Goal: Task Accomplishment & Management: Use online tool/utility

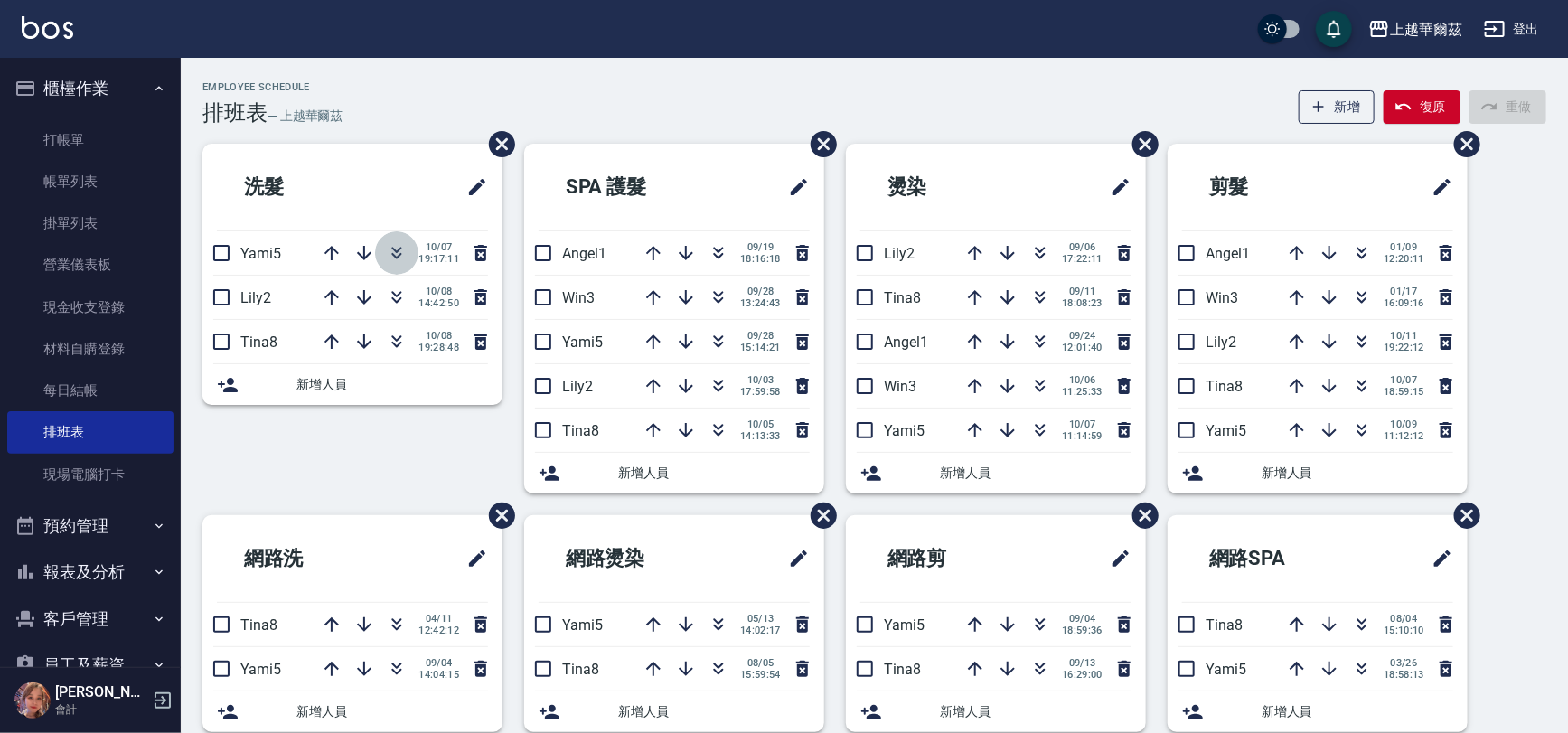
click at [406, 247] on button "button" at bounding box center [397, 253] width 44 height 44
click at [107, 92] on button "櫃檯作業" at bounding box center [90, 88] width 167 height 47
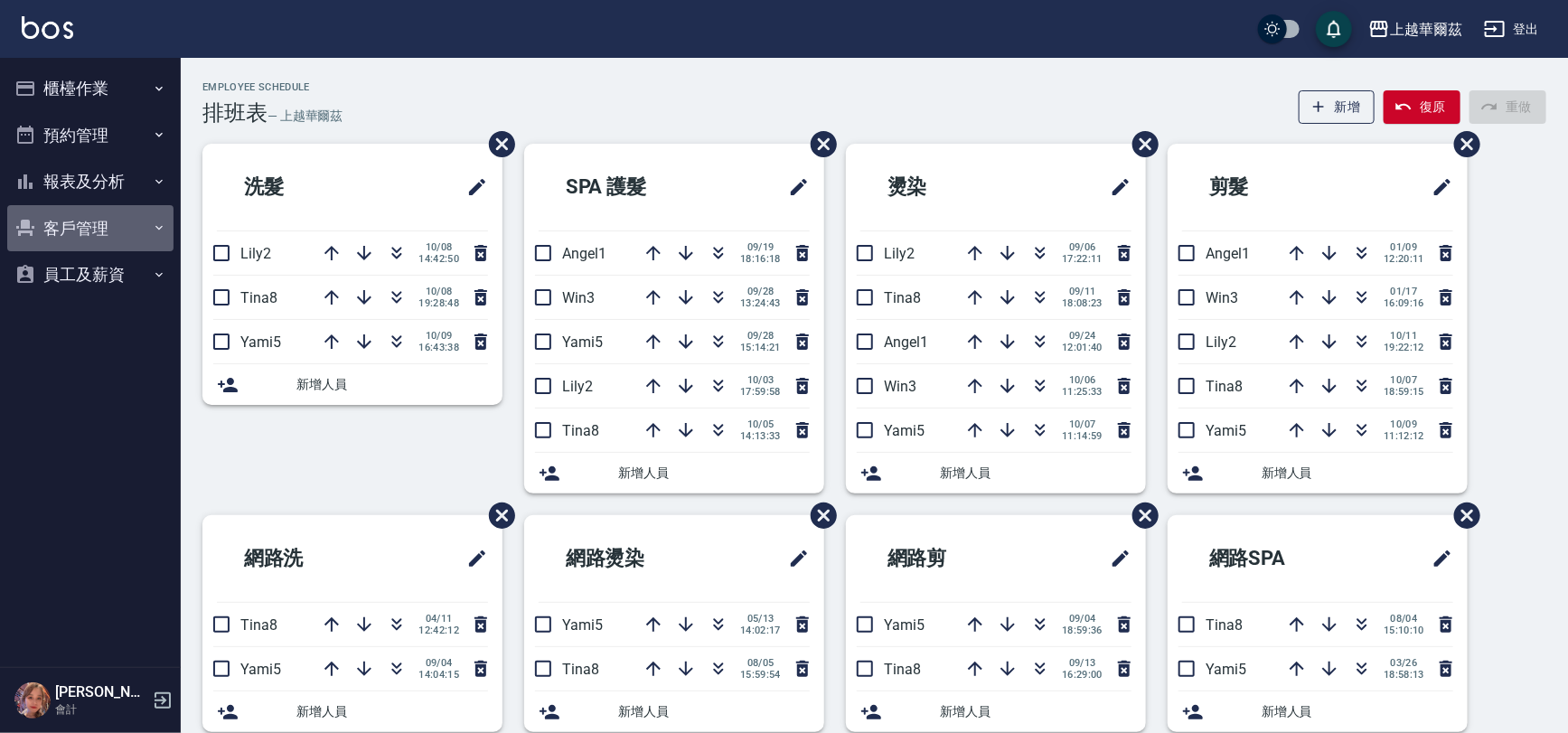
click at [98, 226] on button "客戶管理" at bounding box center [90, 229] width 167 height 47
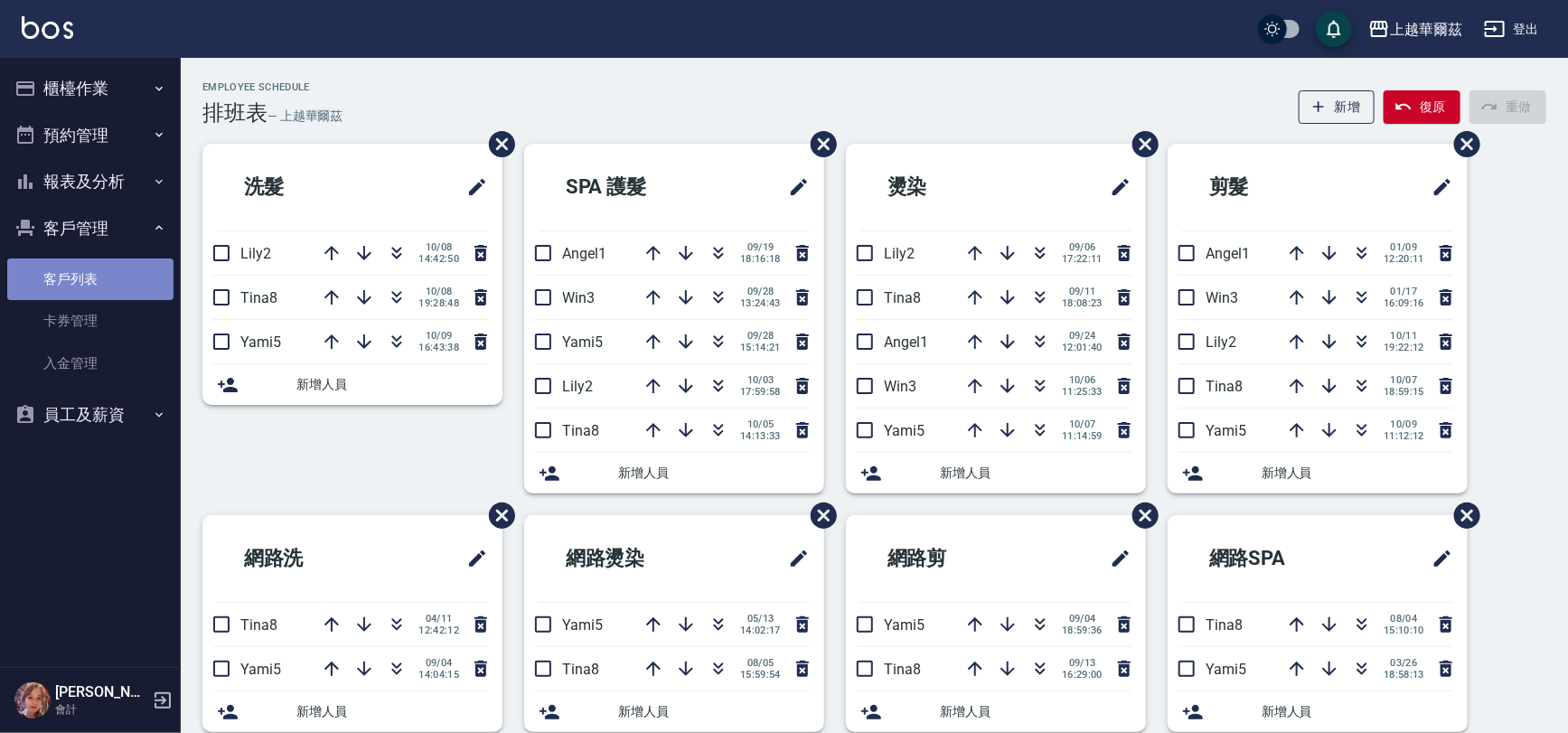
click at [124, 280] on link "客戶列表" at bounding box center [90, 280] width 167 height 42
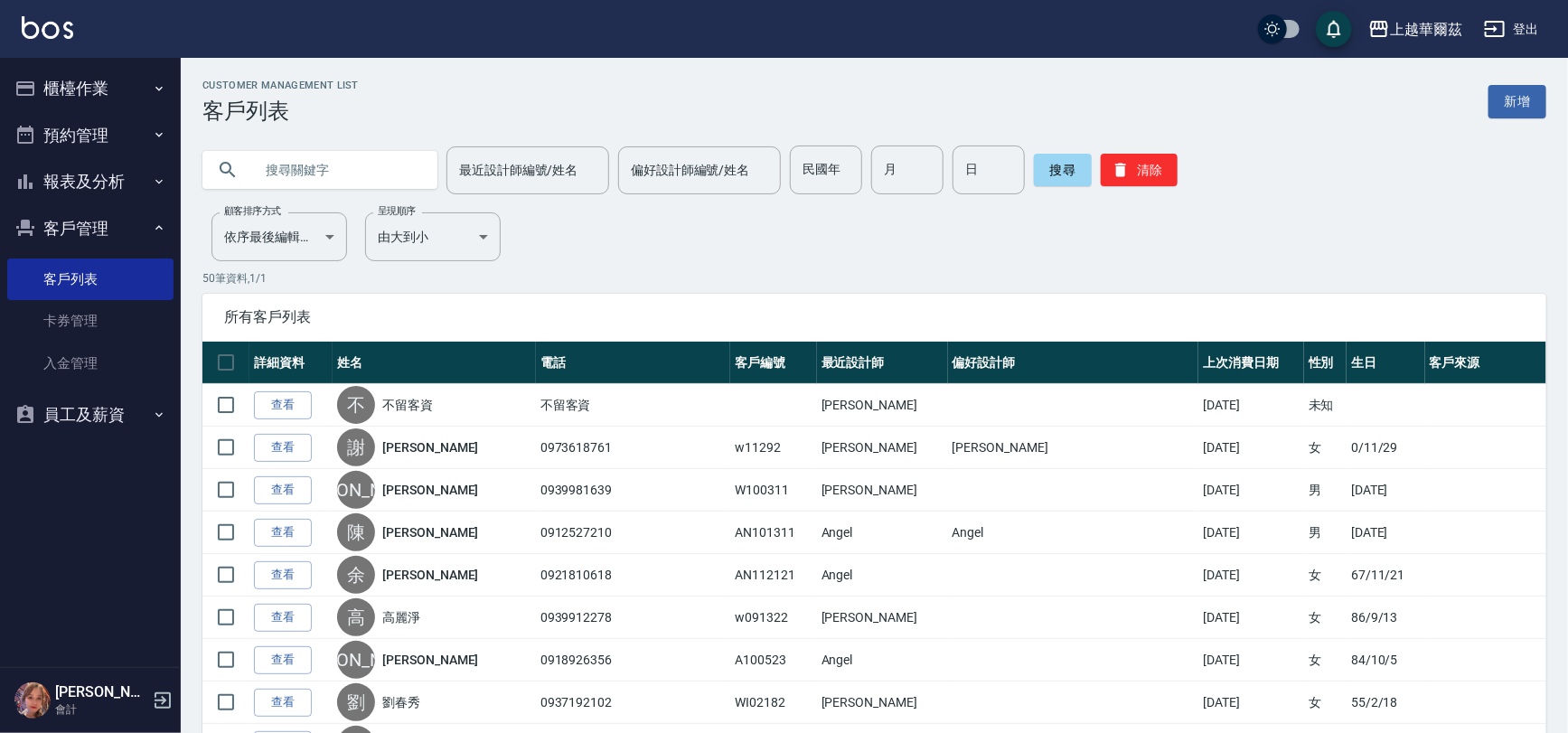
click at [276, 166] on input "text" at bounding box center [338, 170] width 170 height 49
type input "f"
type input "麒"
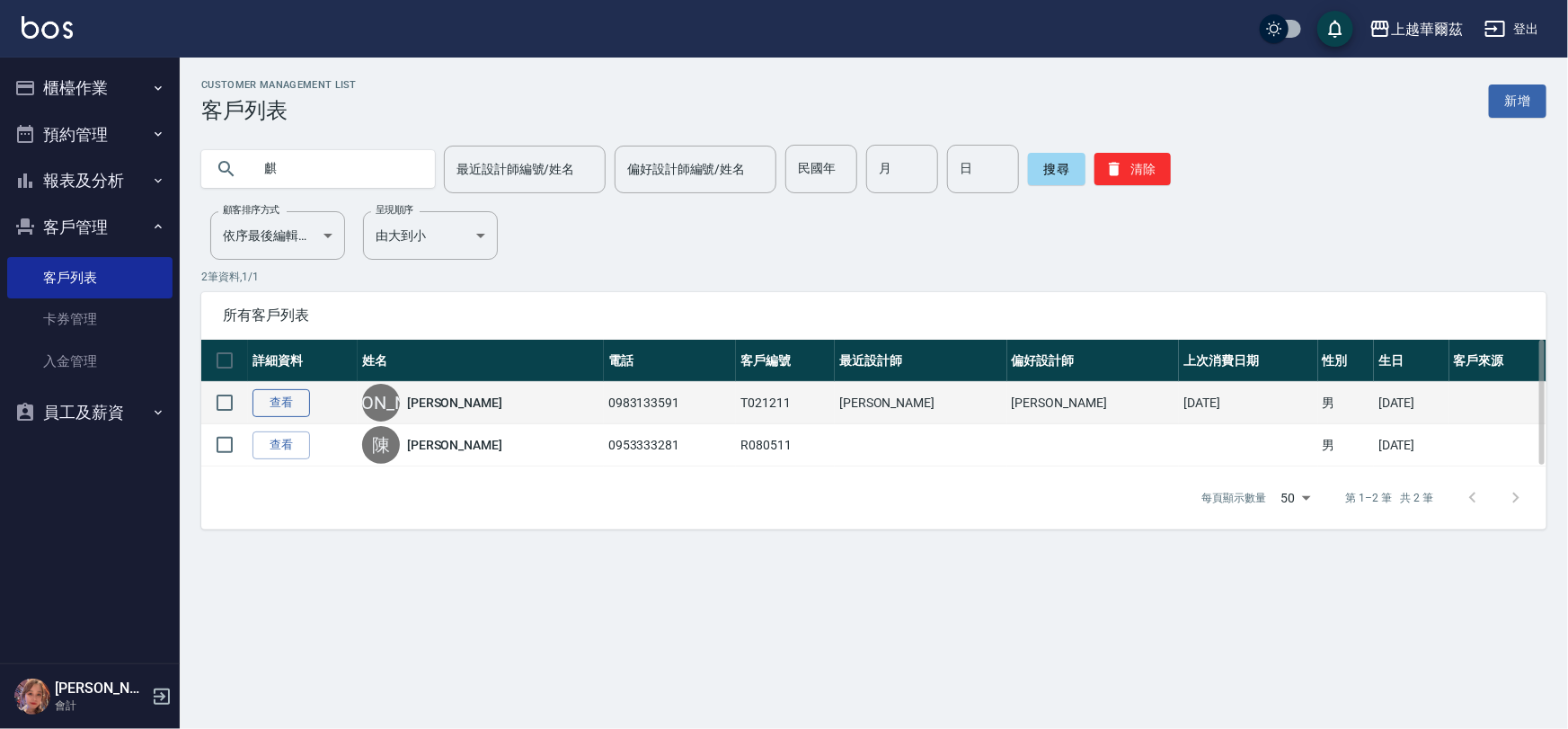
click at [271, 395] on link "查看" at bounding box center [282, 403] width 58 height 28
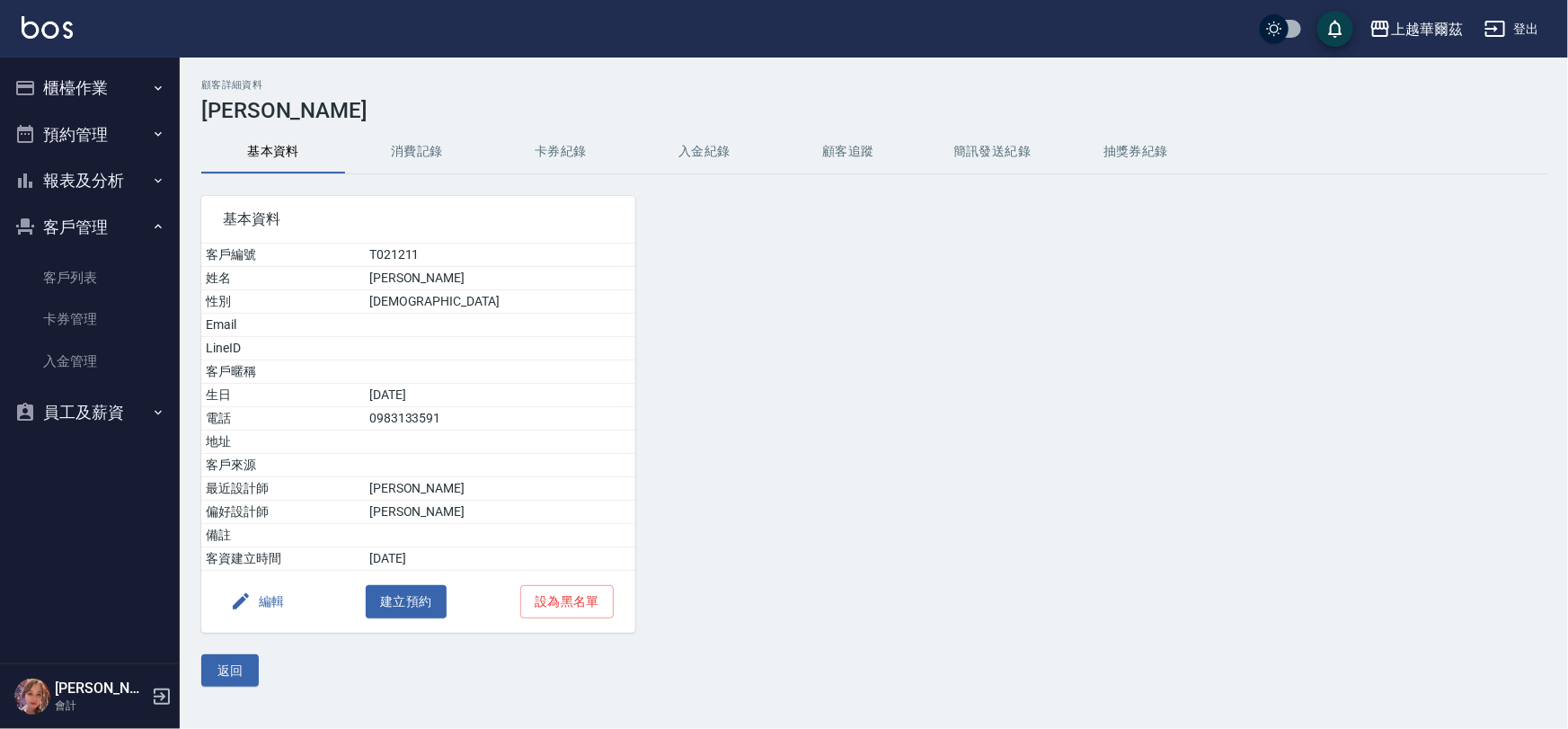
click at [425, 148] on button "消費記錄" at bounding box center [416, 152] width 144 height 43
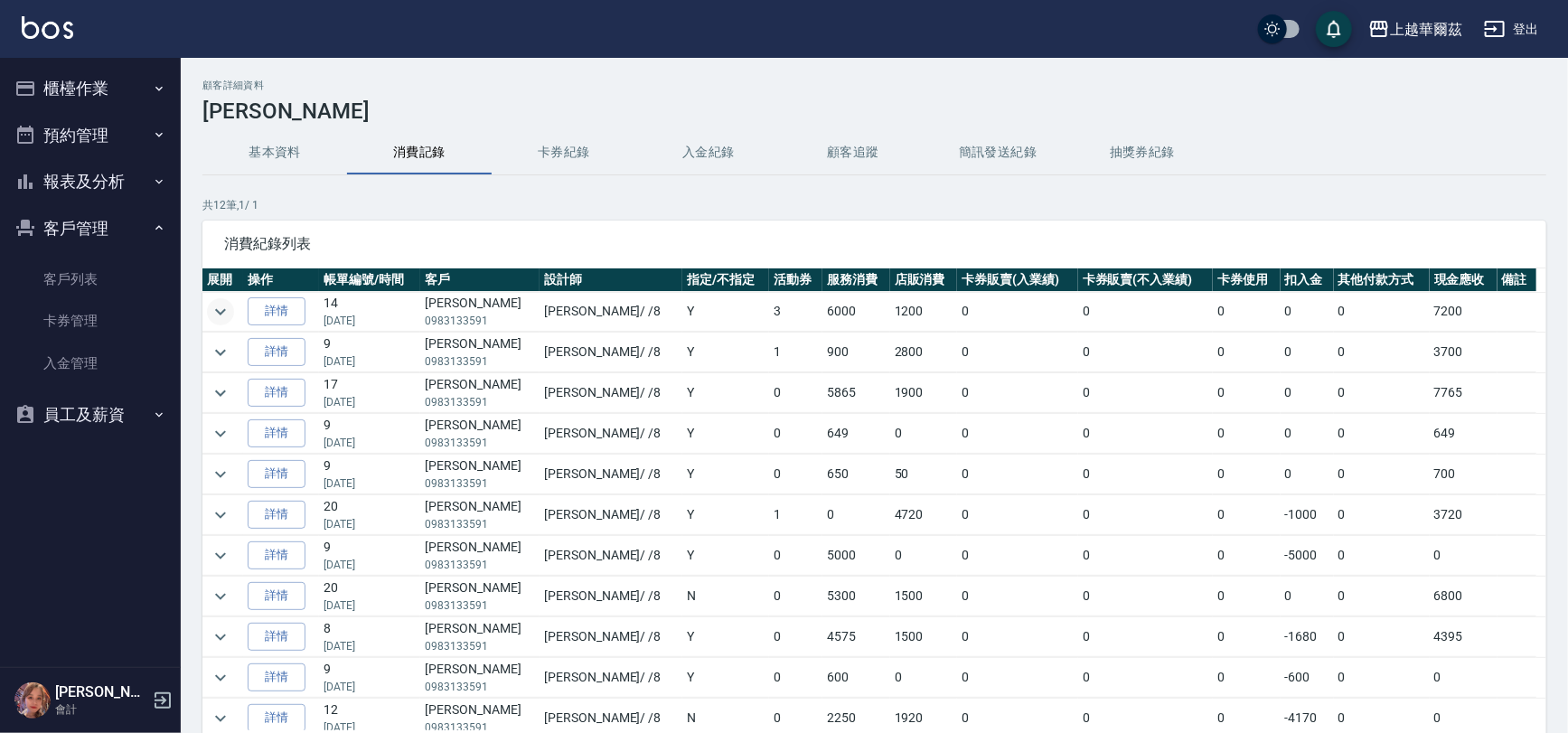
click at [224, 308] on icon "expand row" at bounding box center [220, 312] width 22 height 22
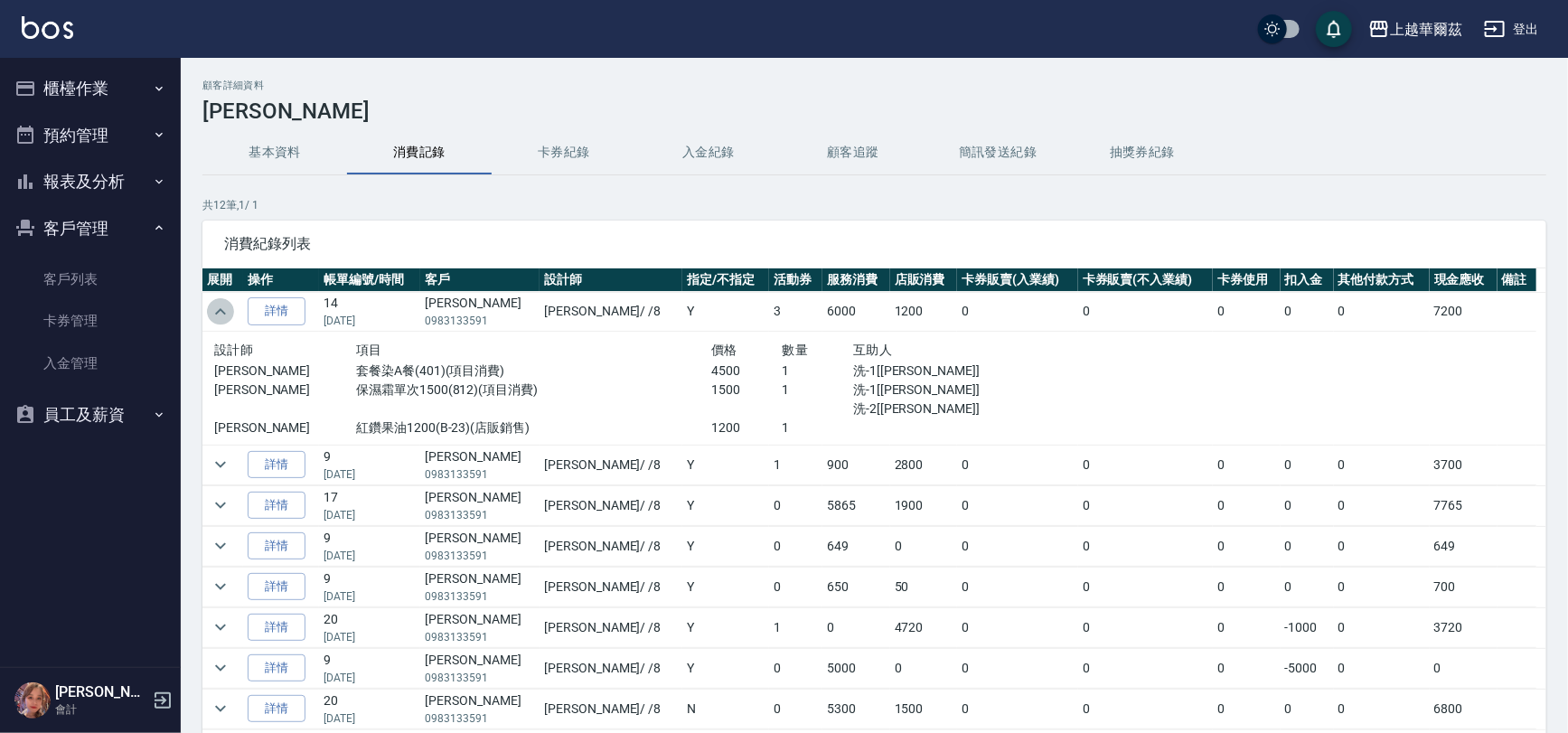
click at [222, 308] on icon "expand row" at bounding box center [220, 312] width 22 height 22
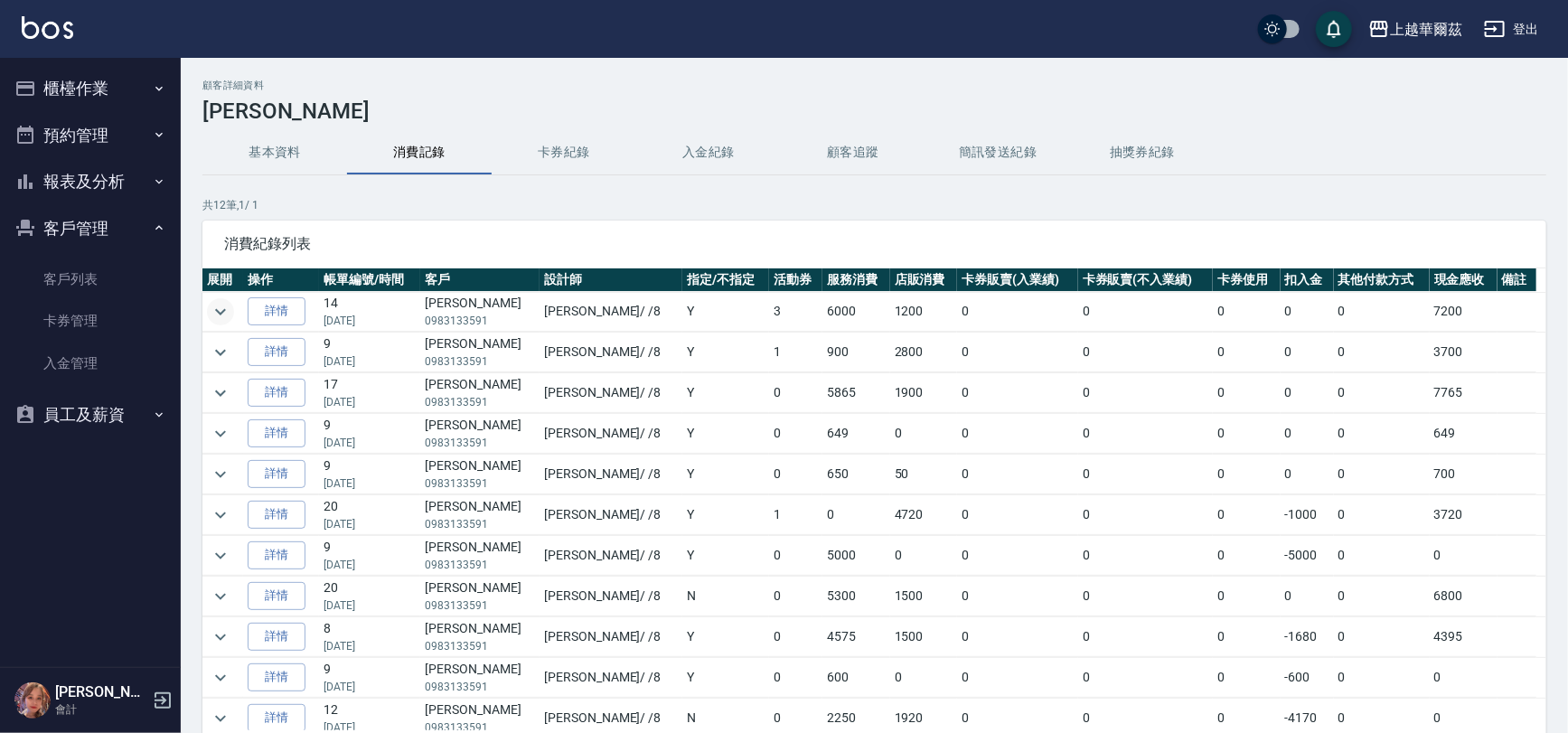
click at [211, 308] on icon "expand row" at bounding box center [220, 312] width 22 height 22
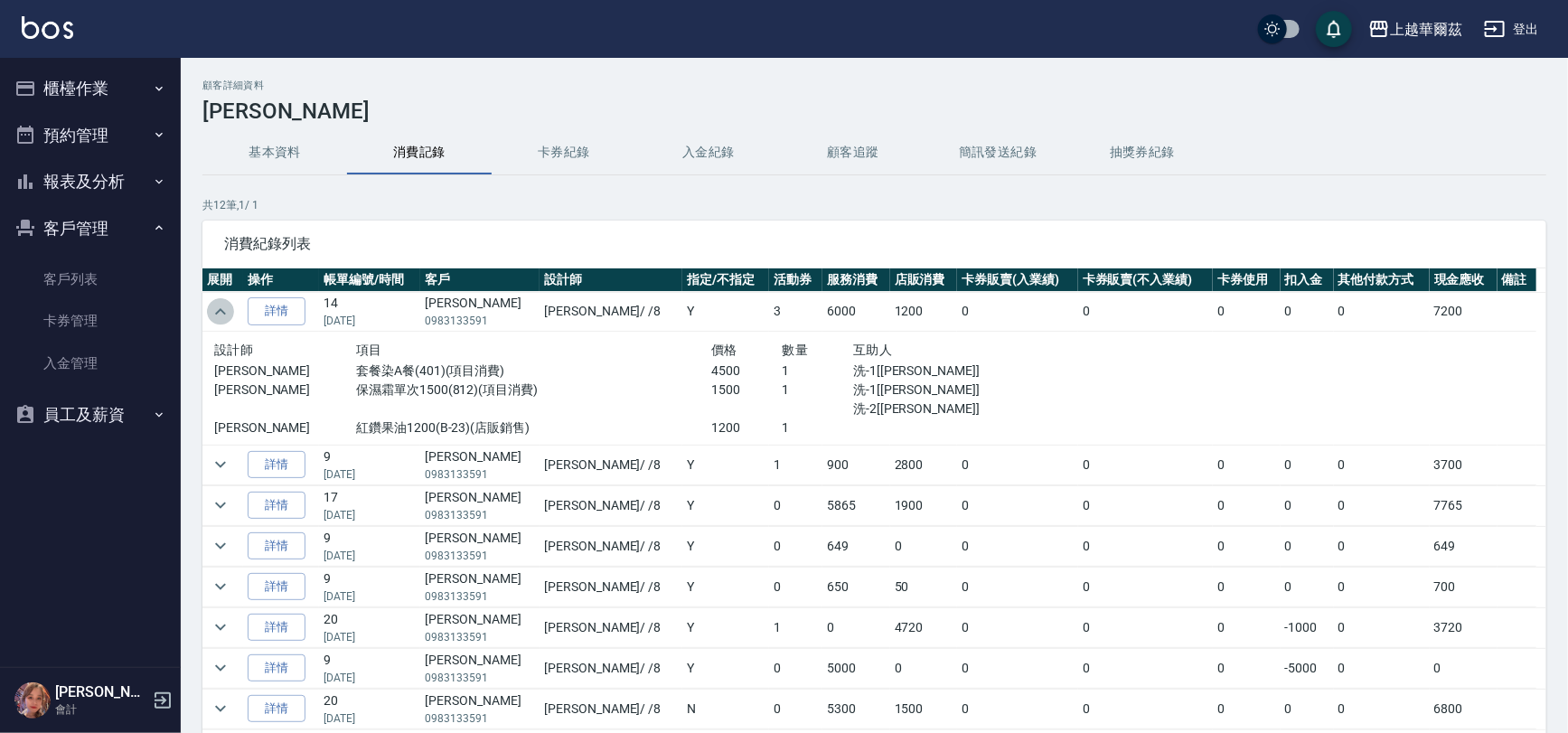
click at [218, 308] on icon "expand row" at bounding box center [220, 312] width 22 height 22
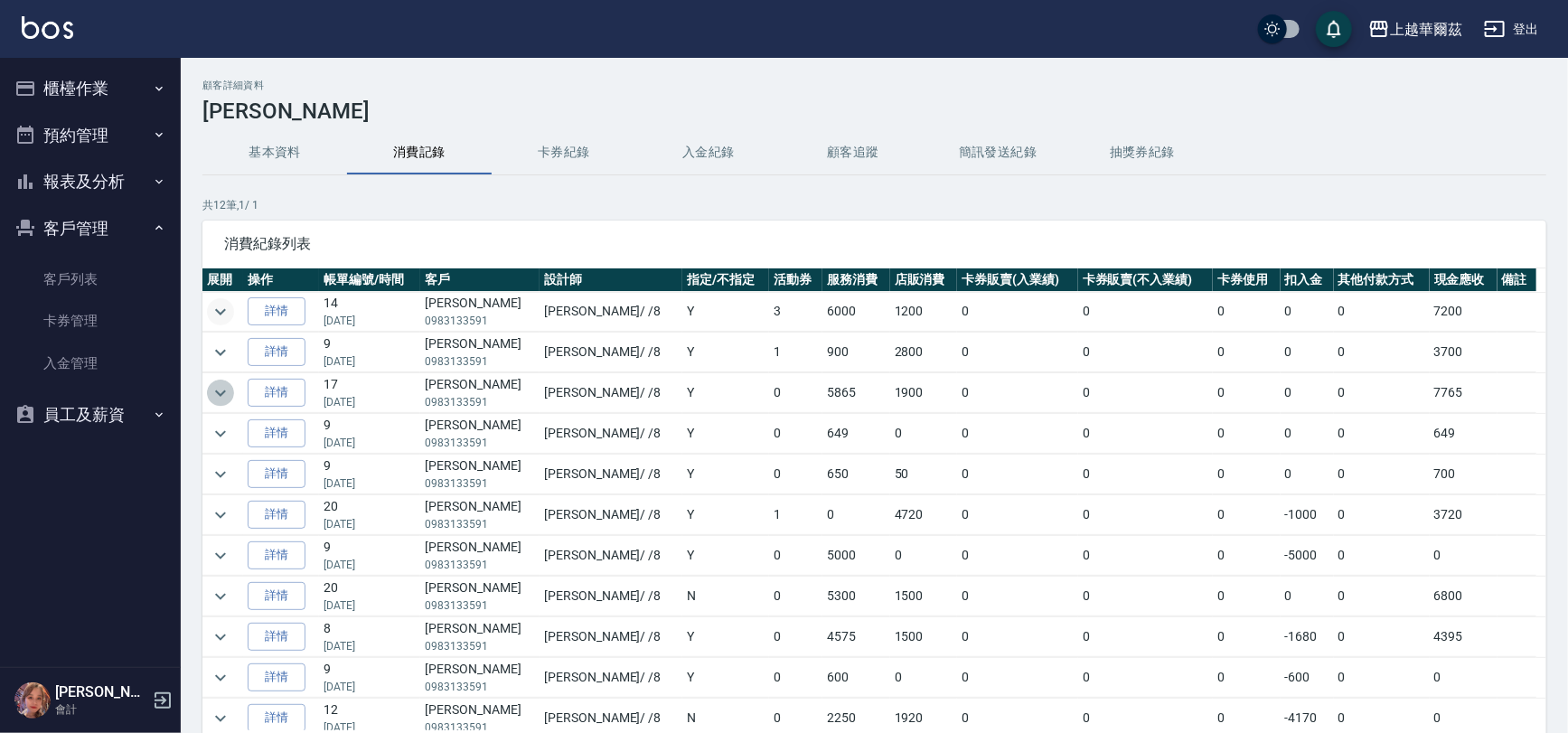
click at [211, 388] on icon "expand row" at bounding box center [220, 393] width 22 height 22
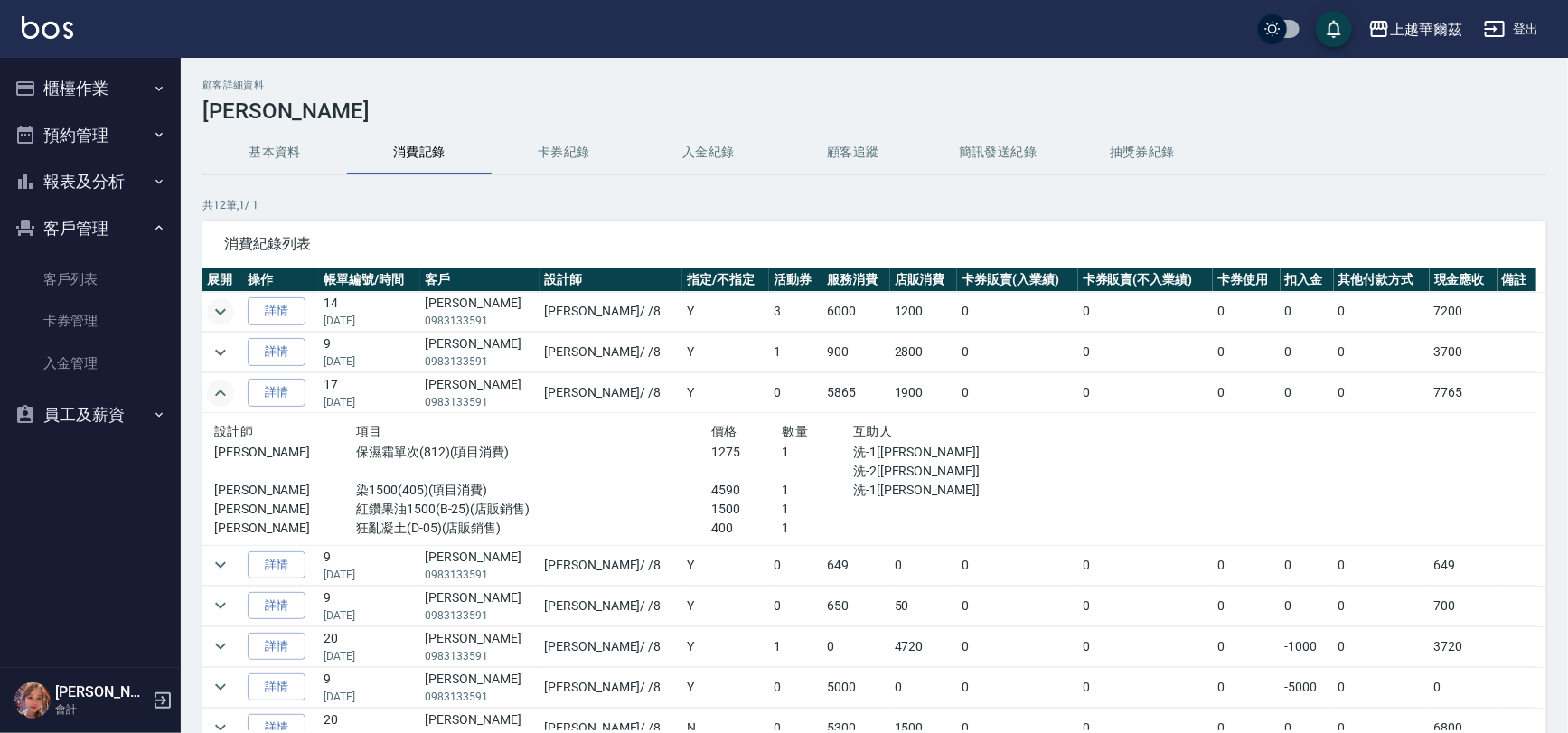
click at [225, 386] on icon "expand row" at bounding box center [220, 393] width 22 height 22
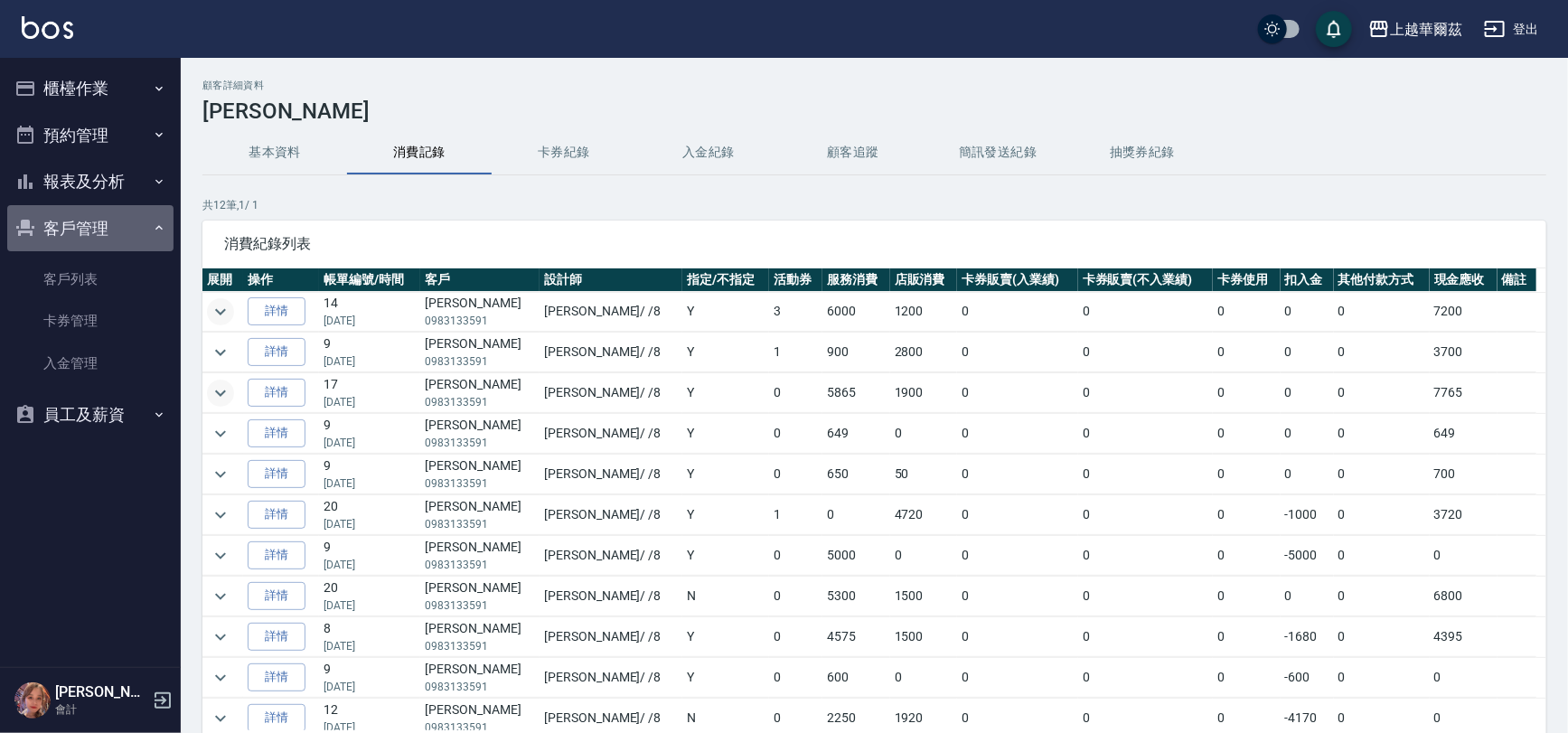
click at [81, 224] on button "客戶管理" at bounding box center [90, 229] width 167 height 47
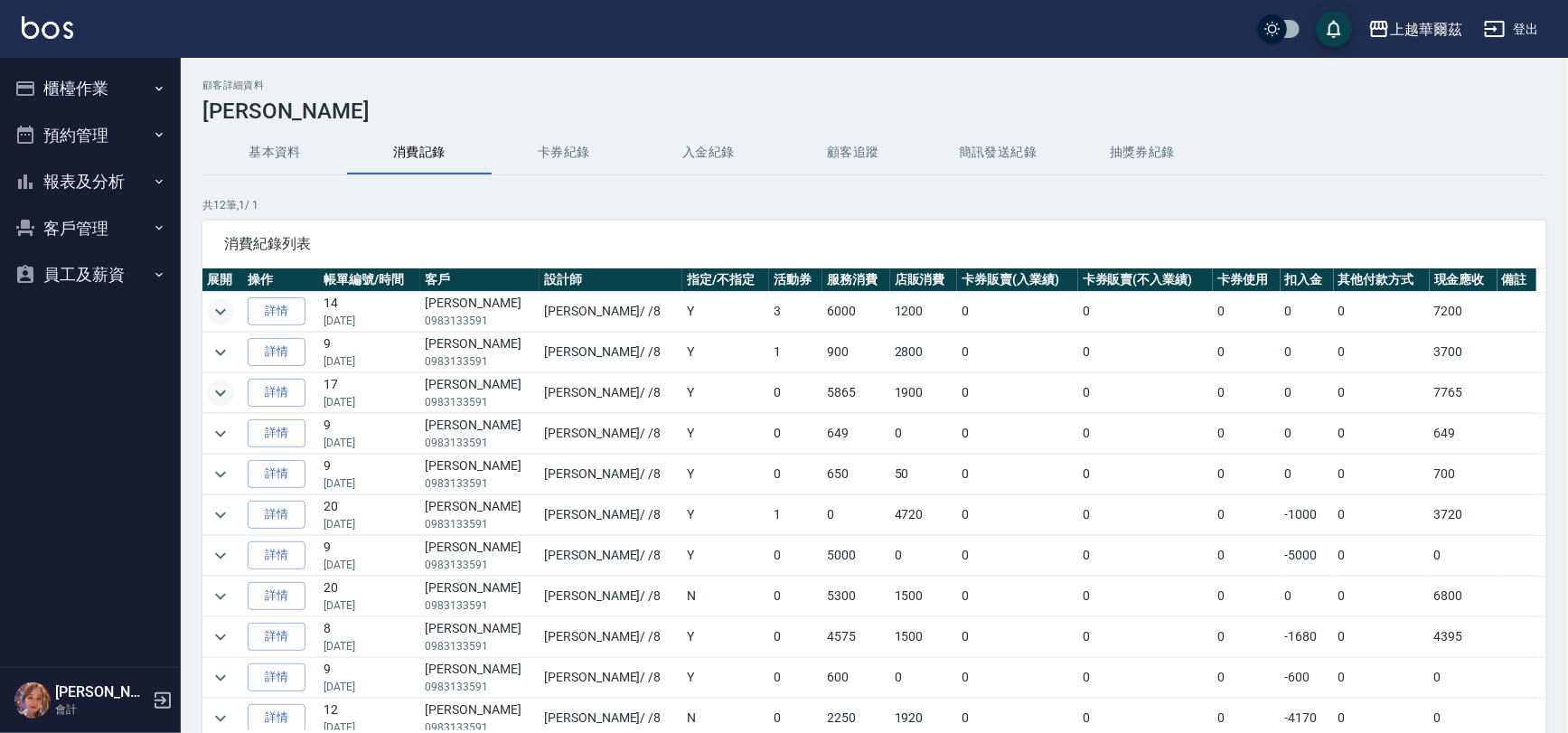
click at [72, 85] on button "櫃檯作業" at bounding box center [90, 88] width 167 height 47
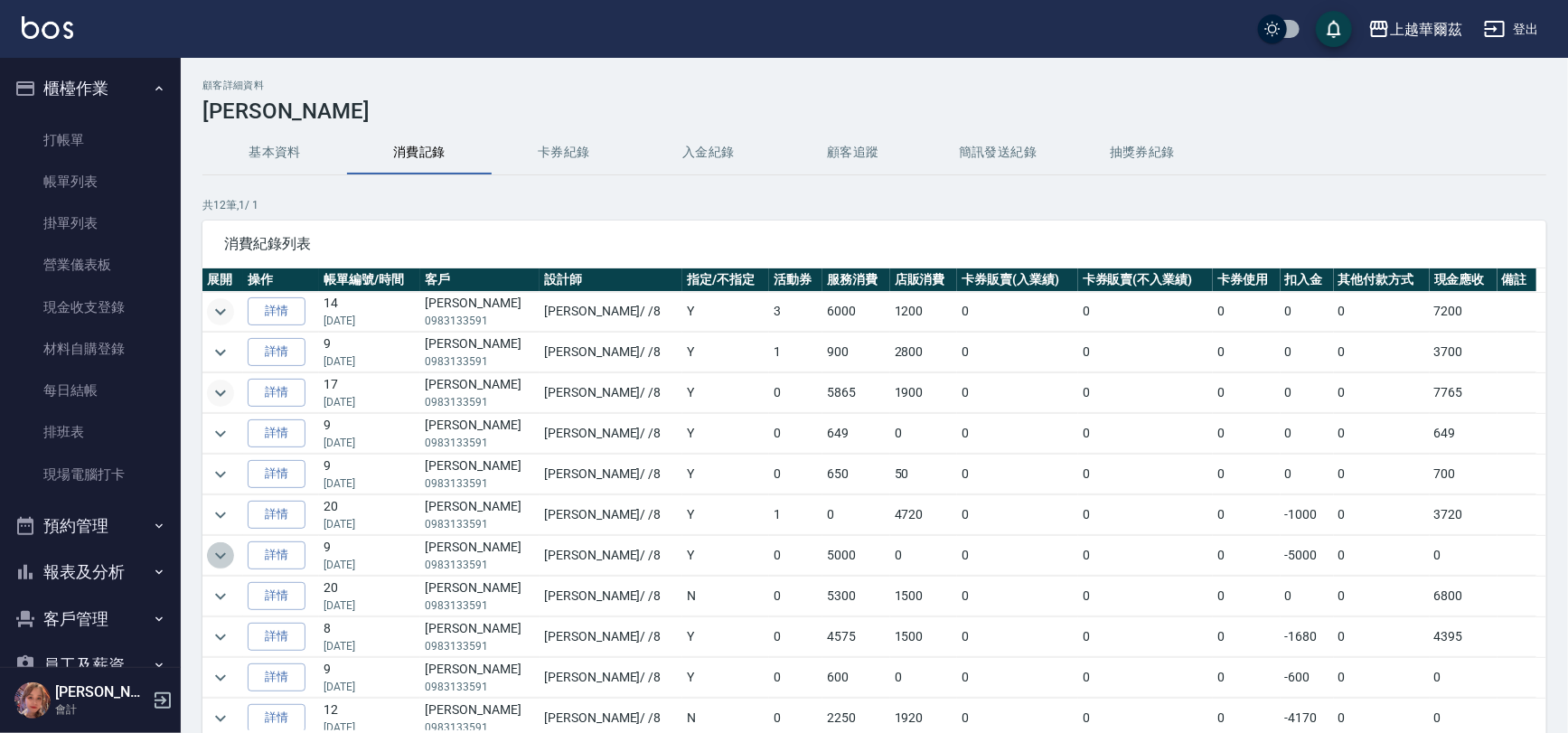
click at [213, 550] on icon "expand row" at bounding box center [220, 556] width 22 height 22
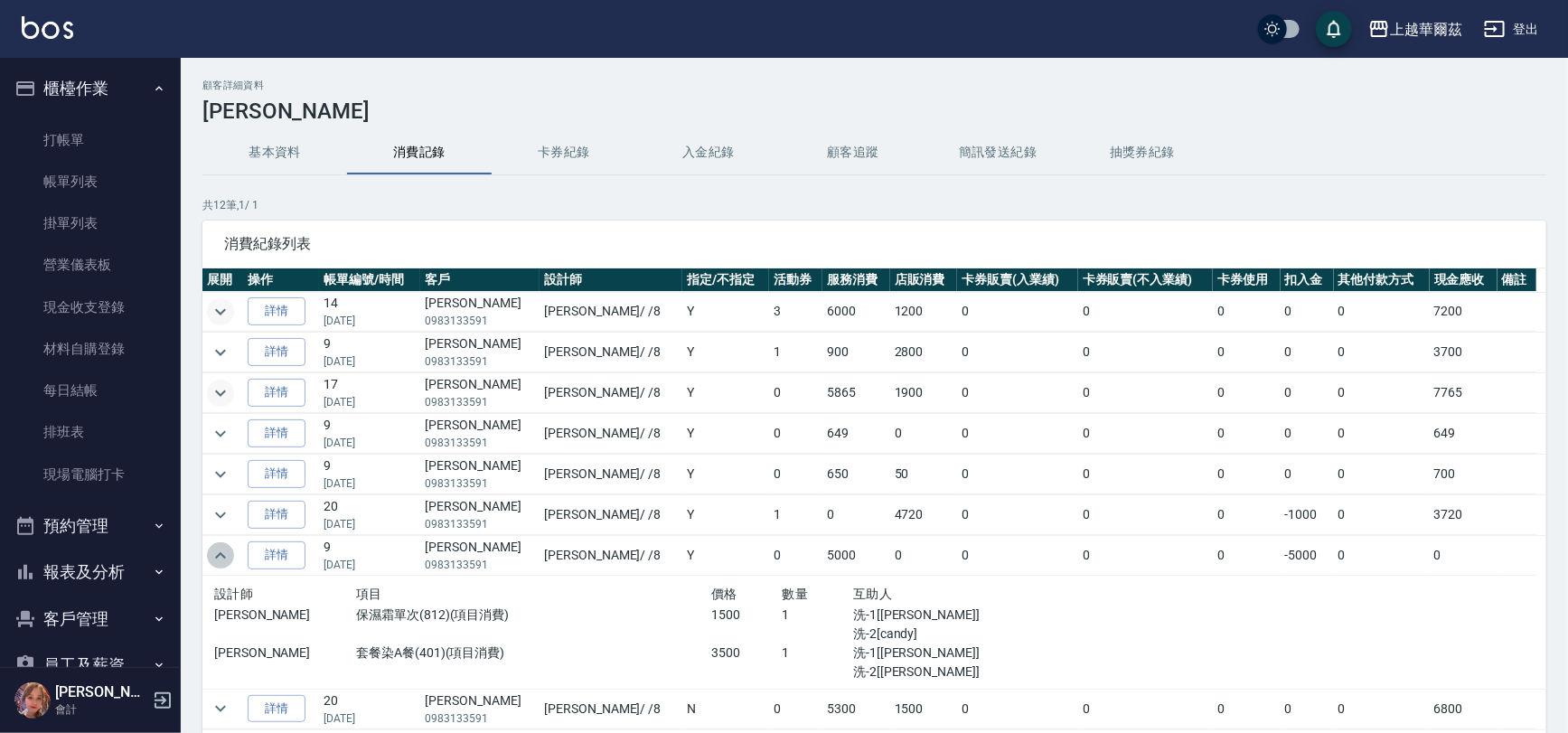
click at [213, 550] on icon "expand row" at bounding box center [220, 556] width 22 height 22
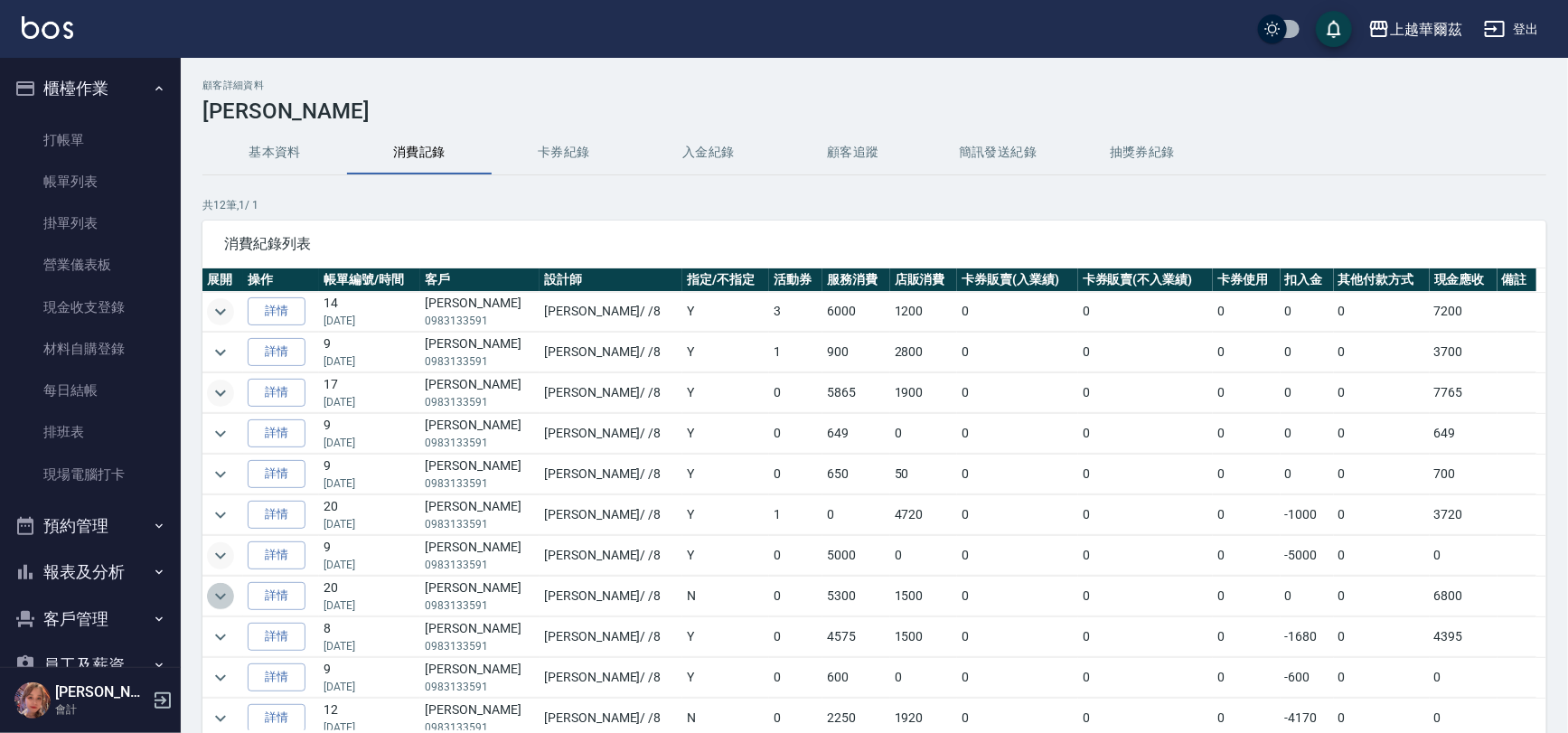
click at [212, 597] on icon "expand row" at bounding box center [220, 596] width 22 height 22
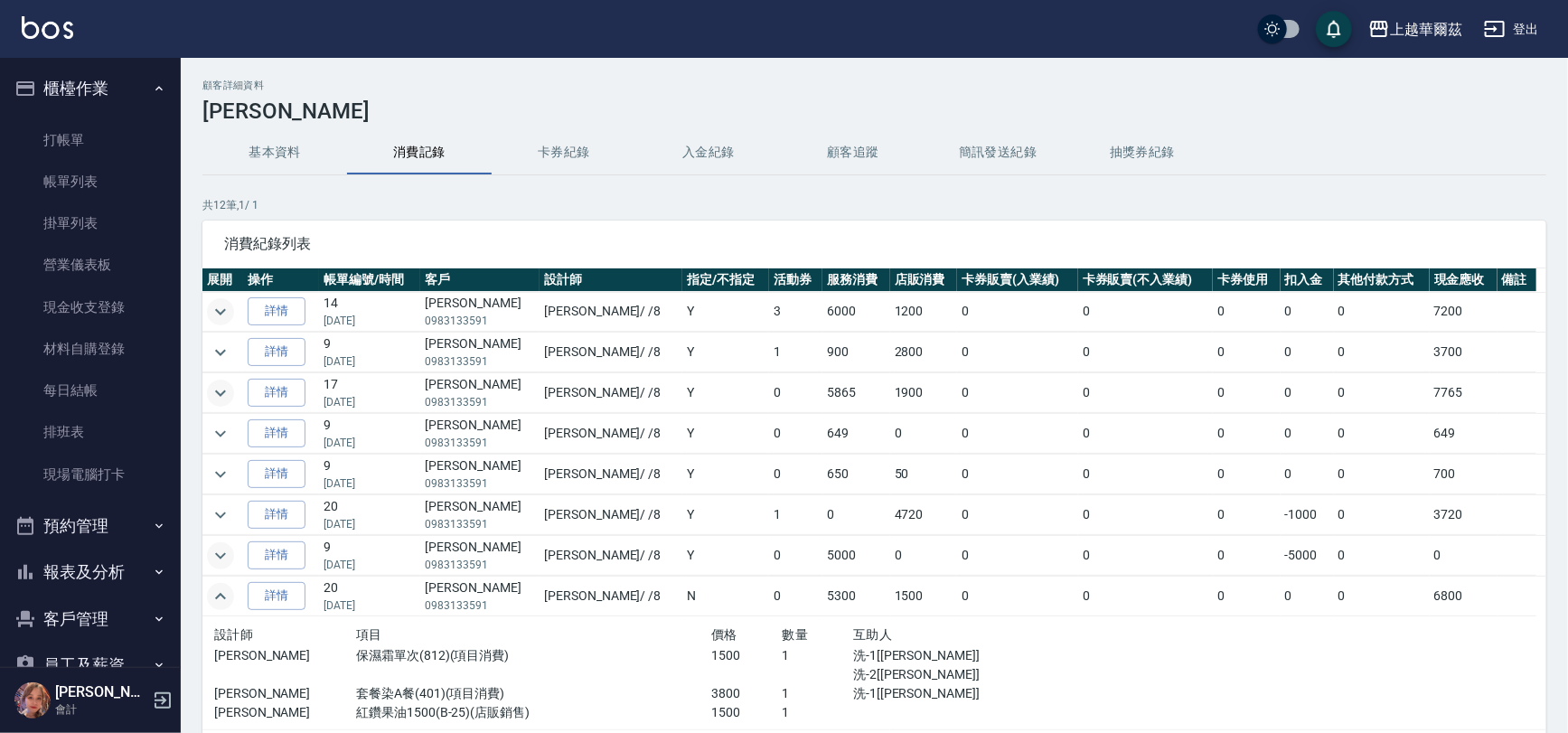
click at [212, 597] on icon "expand row" at bounding box center [220, 596] width 22 height 22
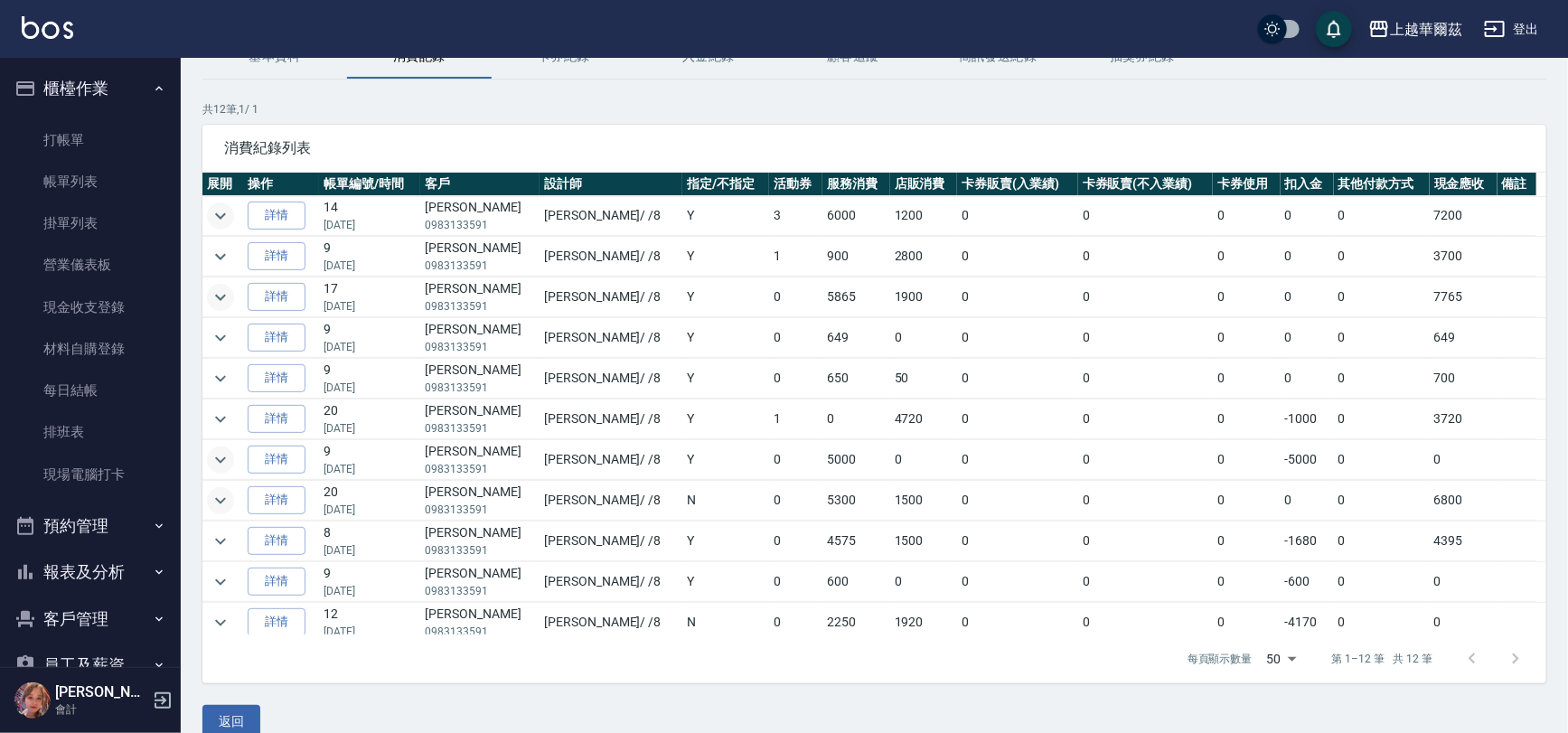
scroll to position [122, 0]
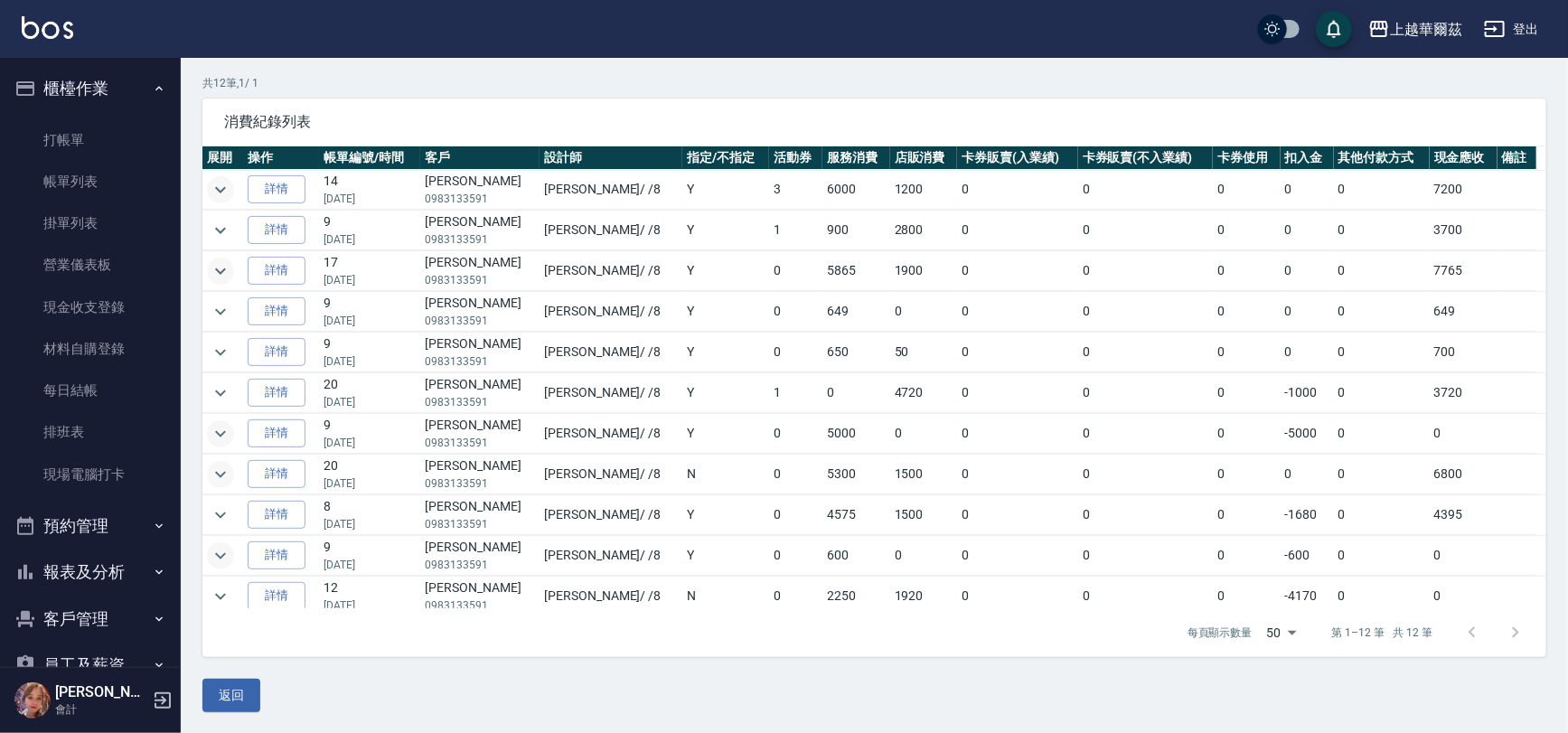
click at [218, 548] on icon "expand row" at bounding box center [220, 556] width 22 height 22
click at [217, 605] on div "消費紀錄列表 展開 操作 帳單編號/時間 客戶 設計師 指定/不指定 活動券 服務消費 店販消費 卡券販賣(入業績) 卡券販賣(不入業績) 卡券使用 扣入金 …" at bounding box center [874, 378] width 1344 height 559
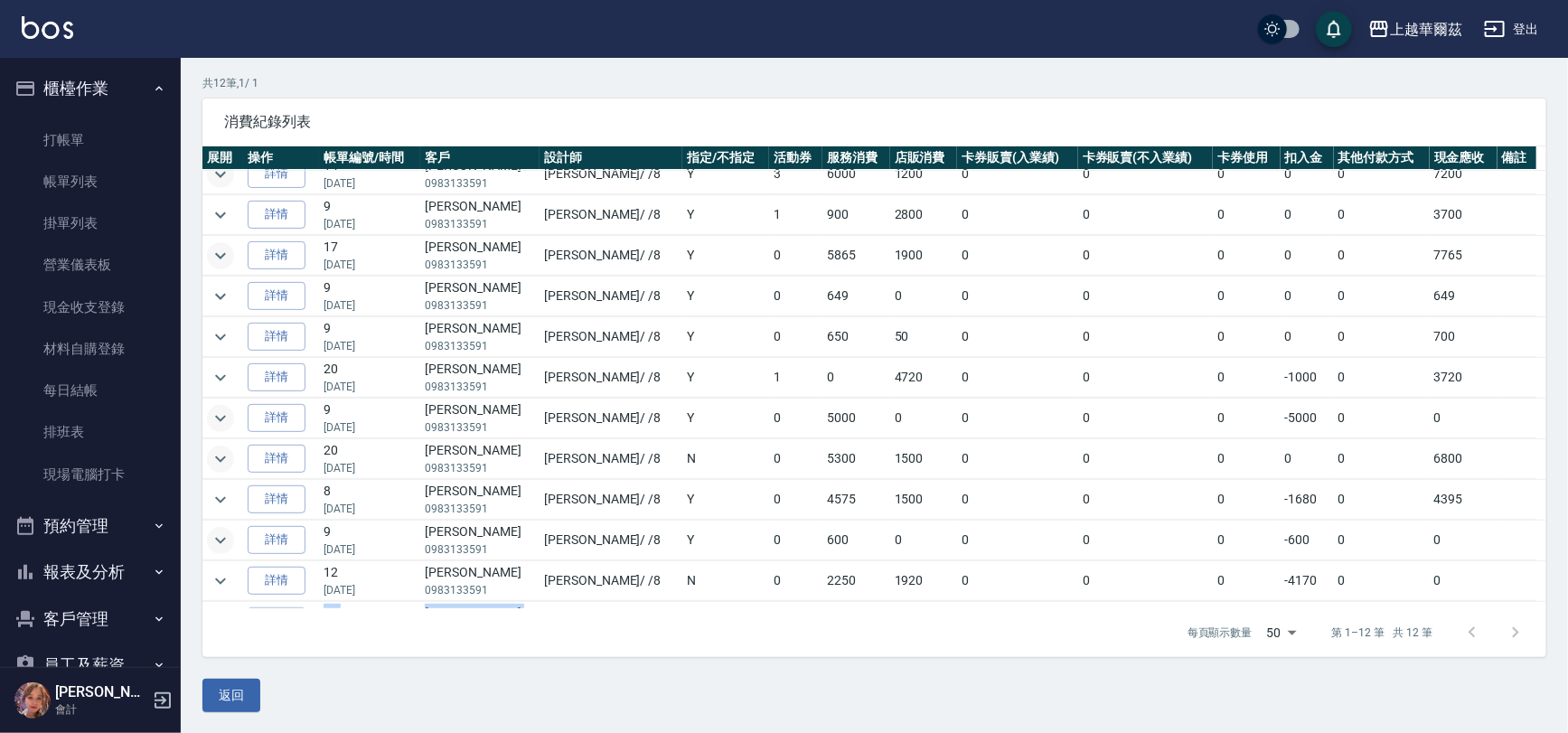
scroll to position [47, 0]
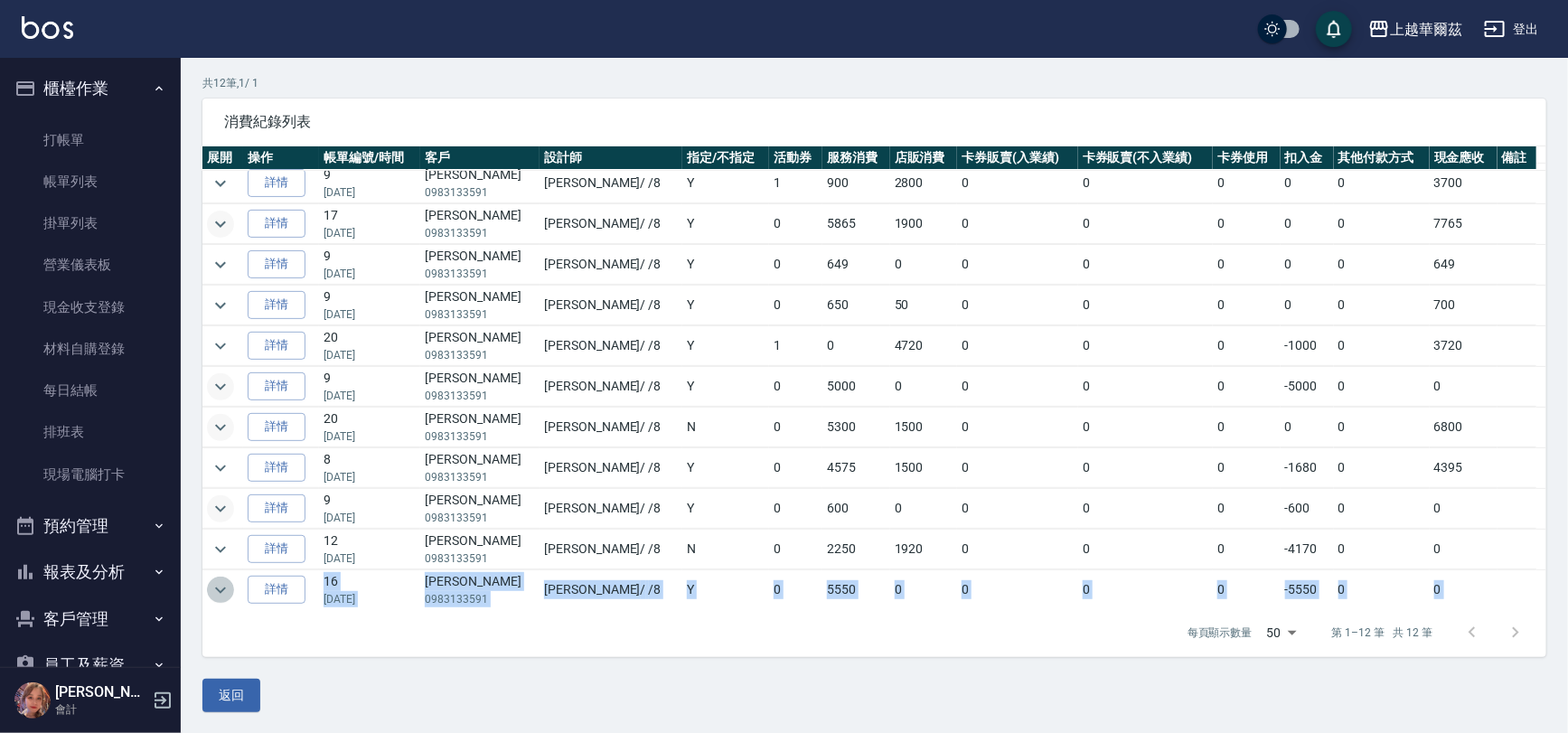
click at [216, 585] on icon "expand row" at bounding box center [220, 590] width 22 height 22
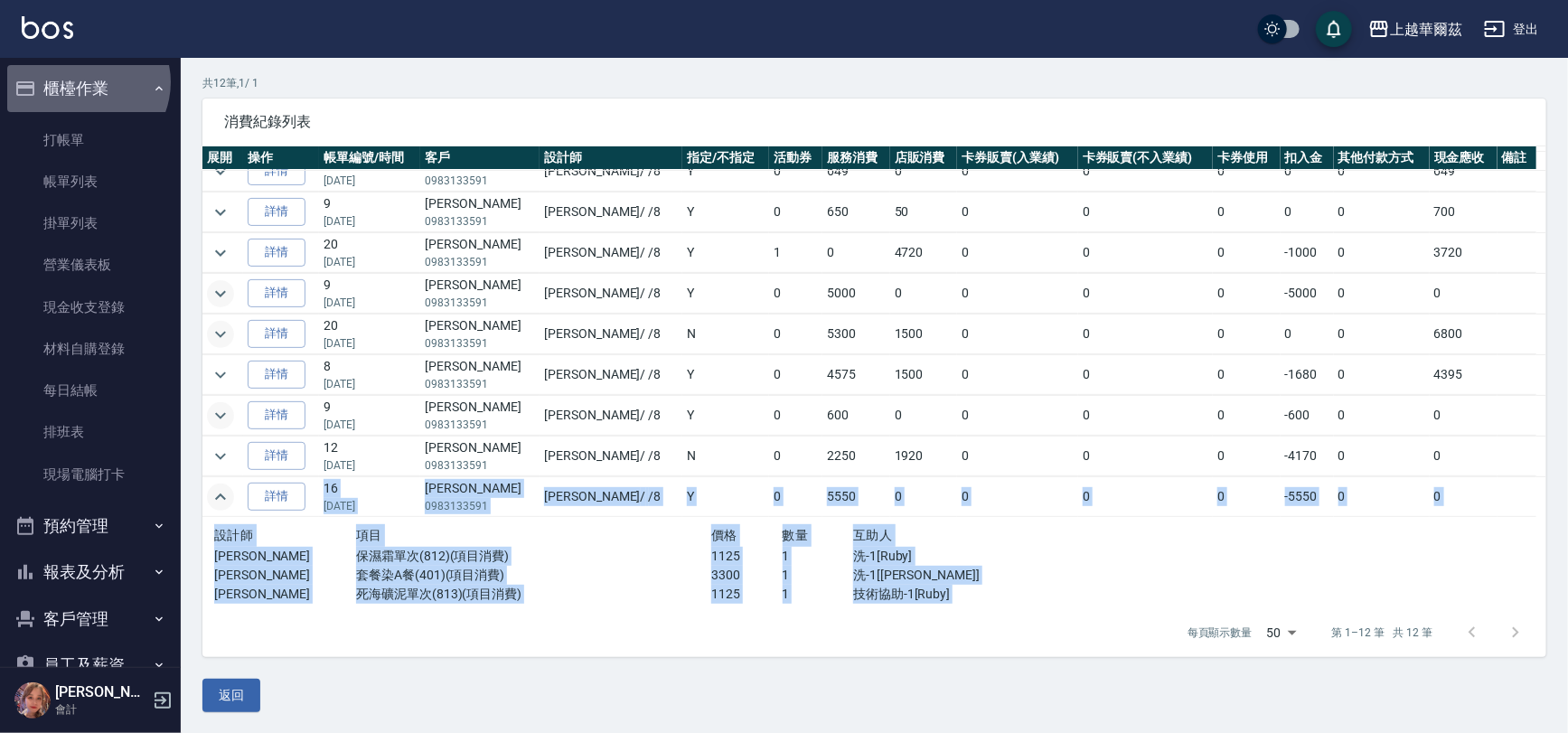
click at [84, 82] on button "櫃檯作業" at bounding box center [90, 88] width 167 height 47
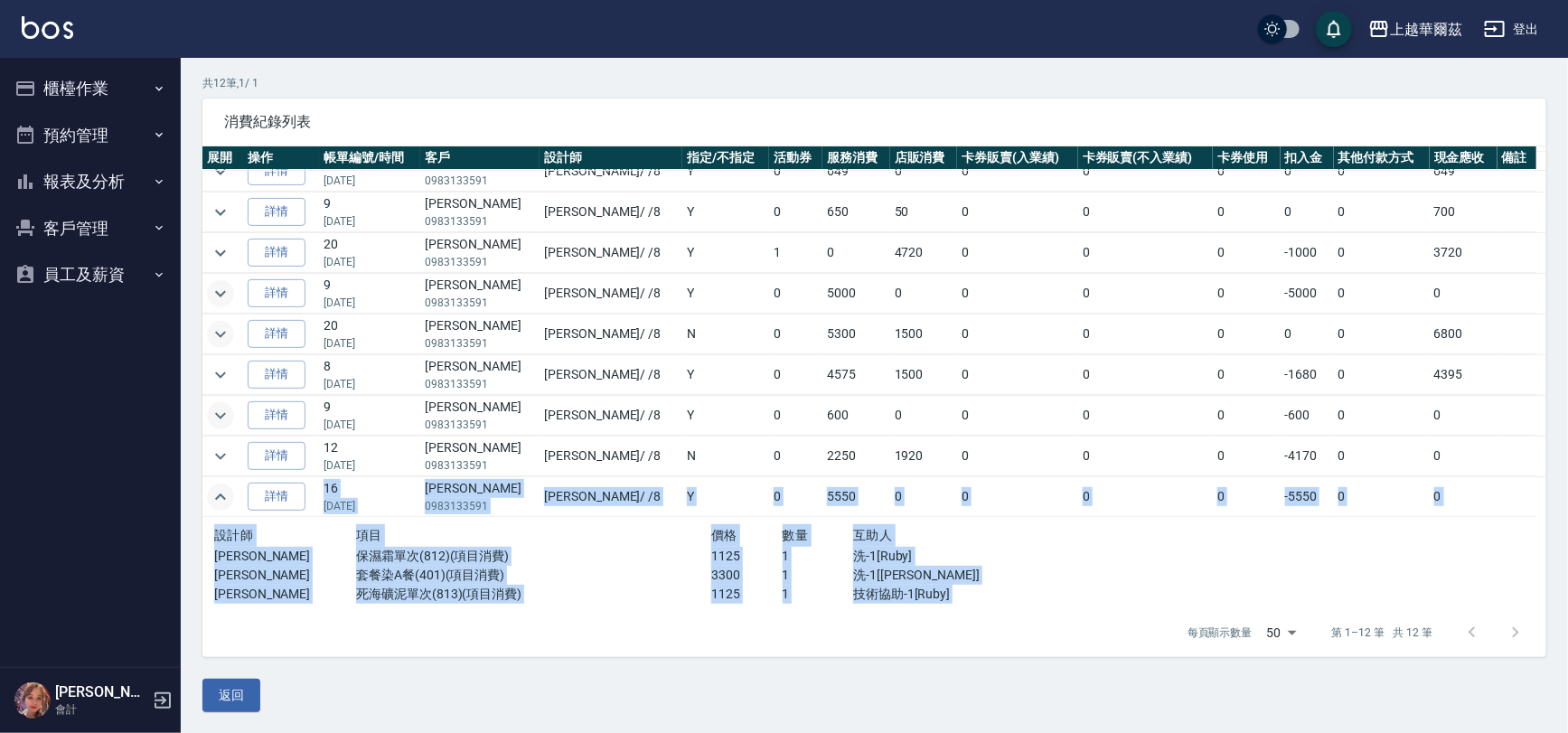
click at [75, 215] on button "客戶管理" at bounding box center [90, 229] width 167 height 47
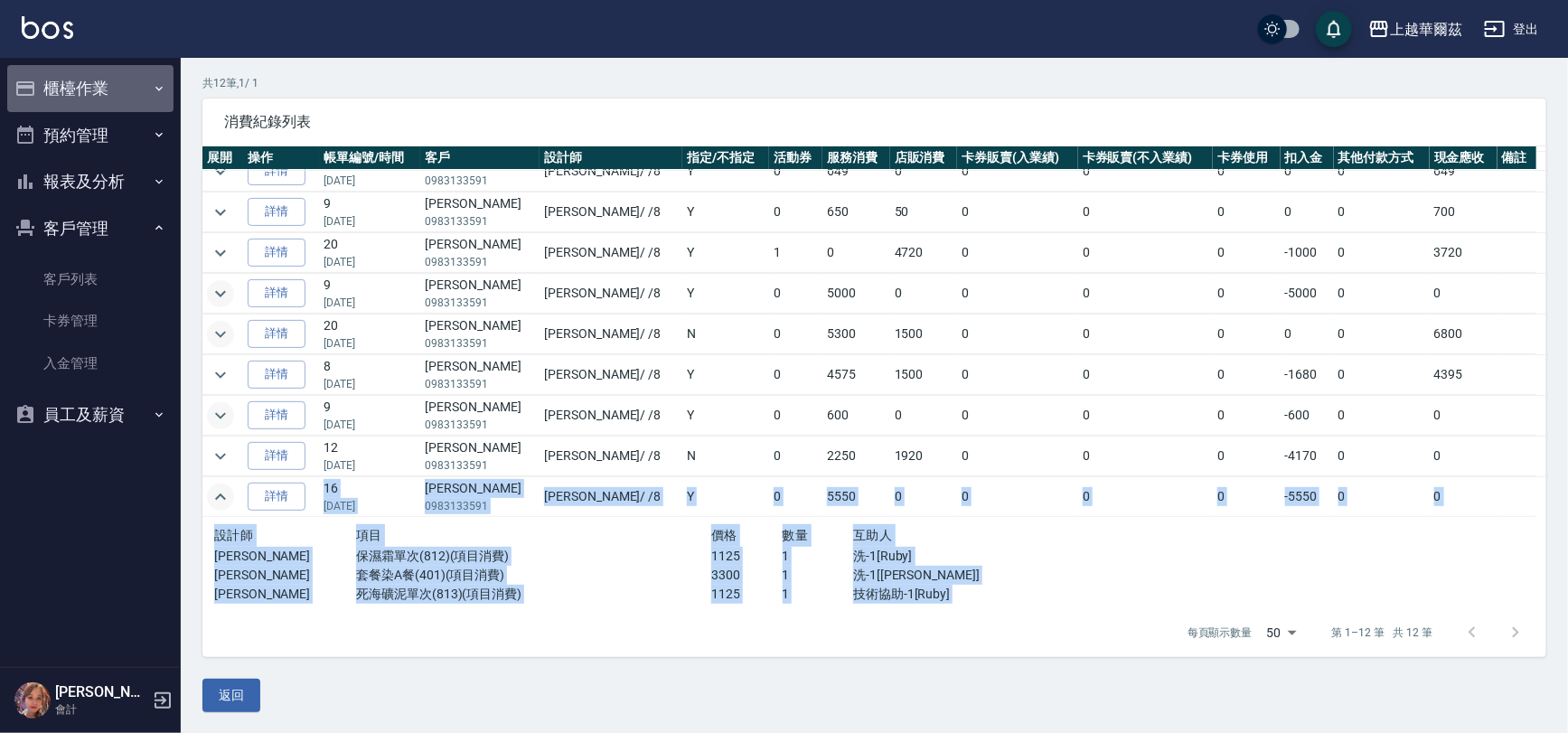
click at [56, 86] on button "櫃檯作業" at bounding box center [90, 88] width 167 height 47
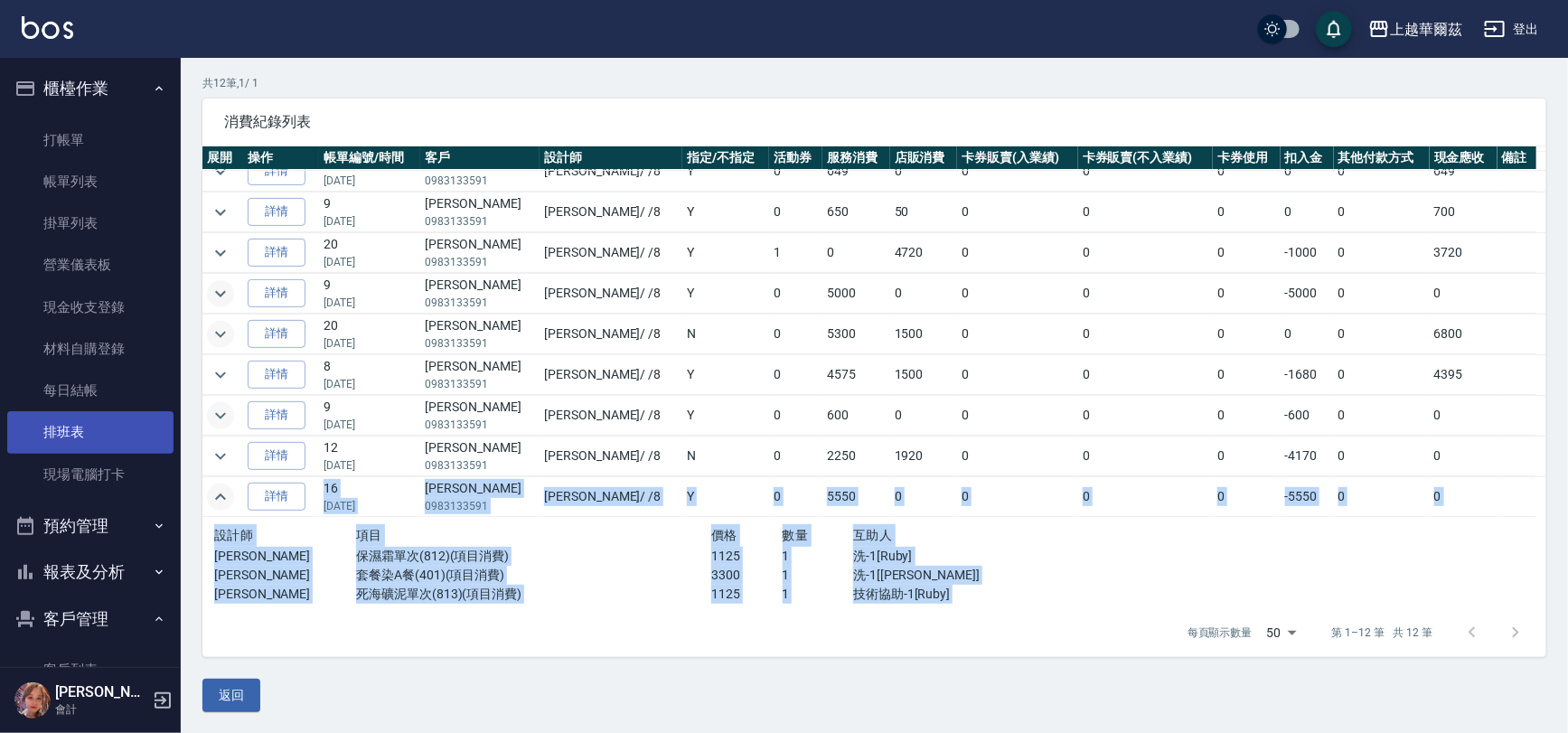
click at [71, 431] on link "排班表" at bounding box center [90, 433] width 167 height 42
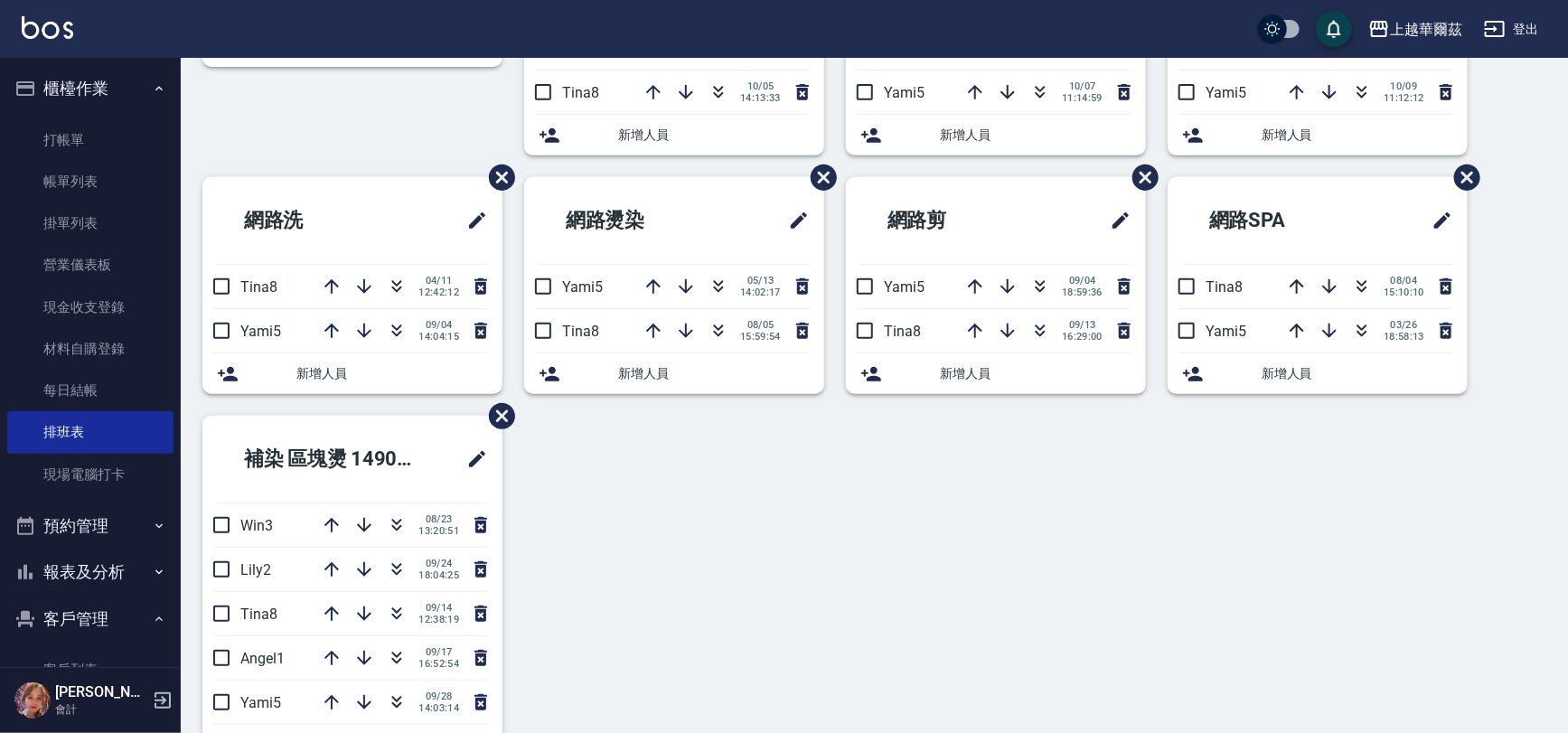
scroll to position [334, 0]
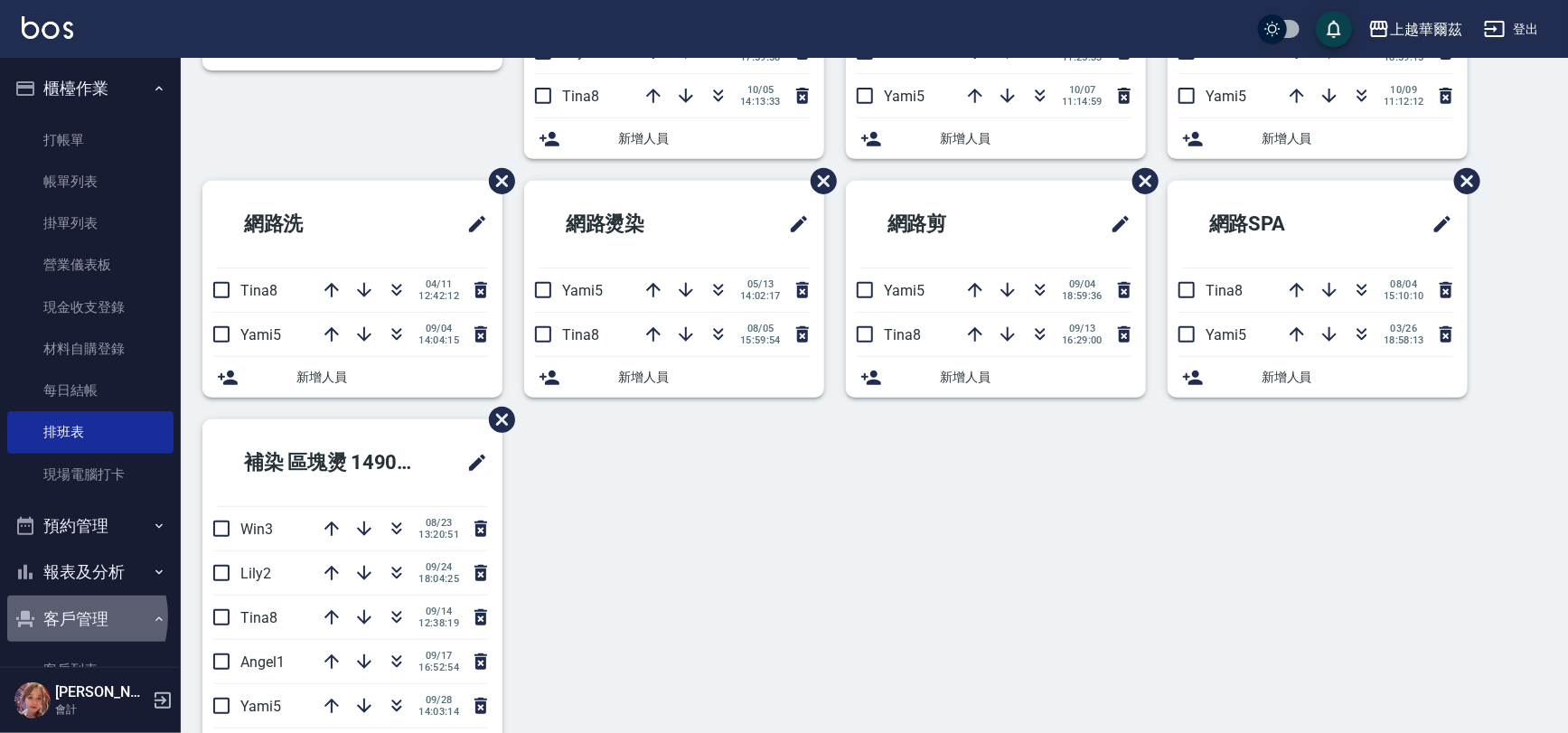
click at [66, 617] on button "客戶管理" at bounding box center [90, 619] width 167 height 47
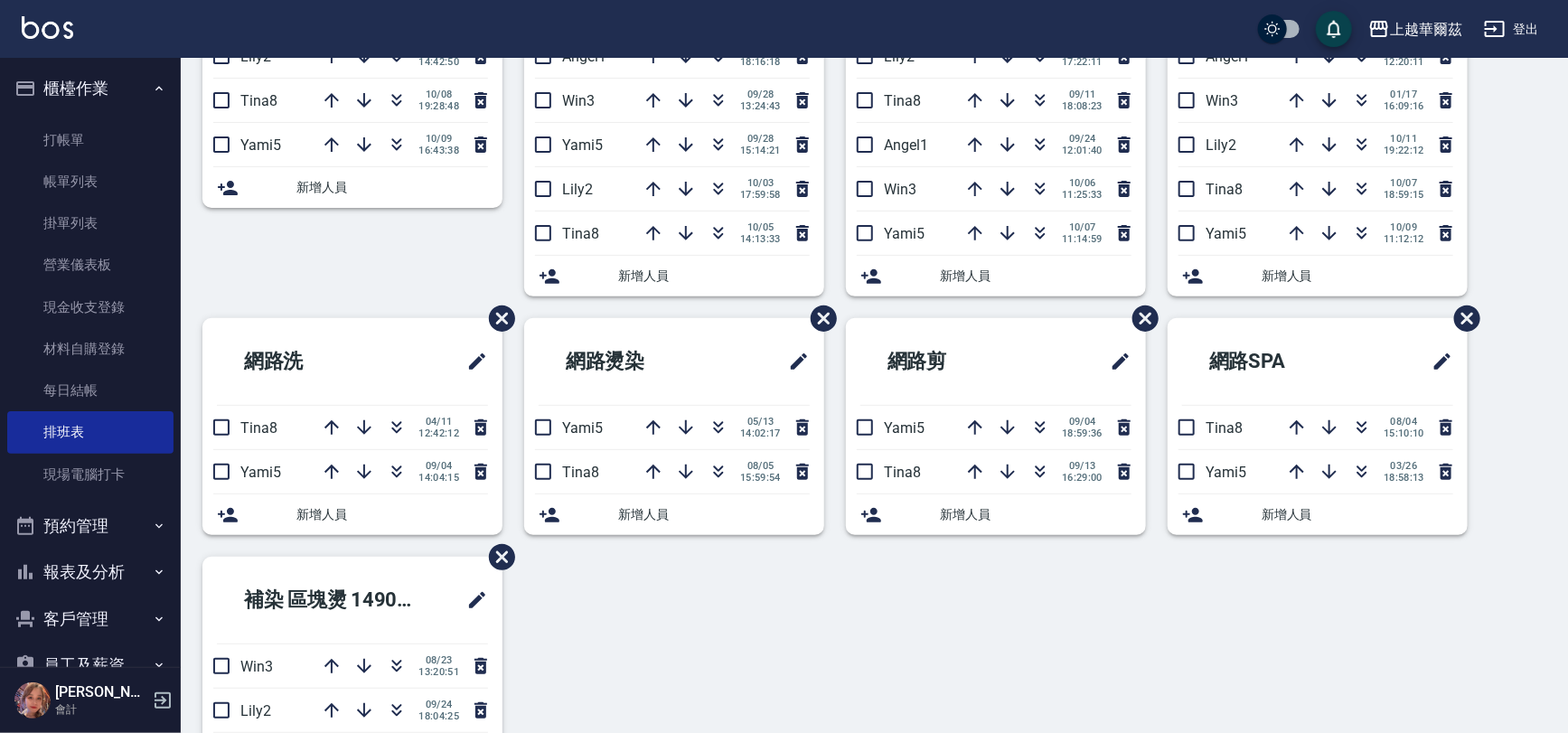
scroll to position [0, 0]
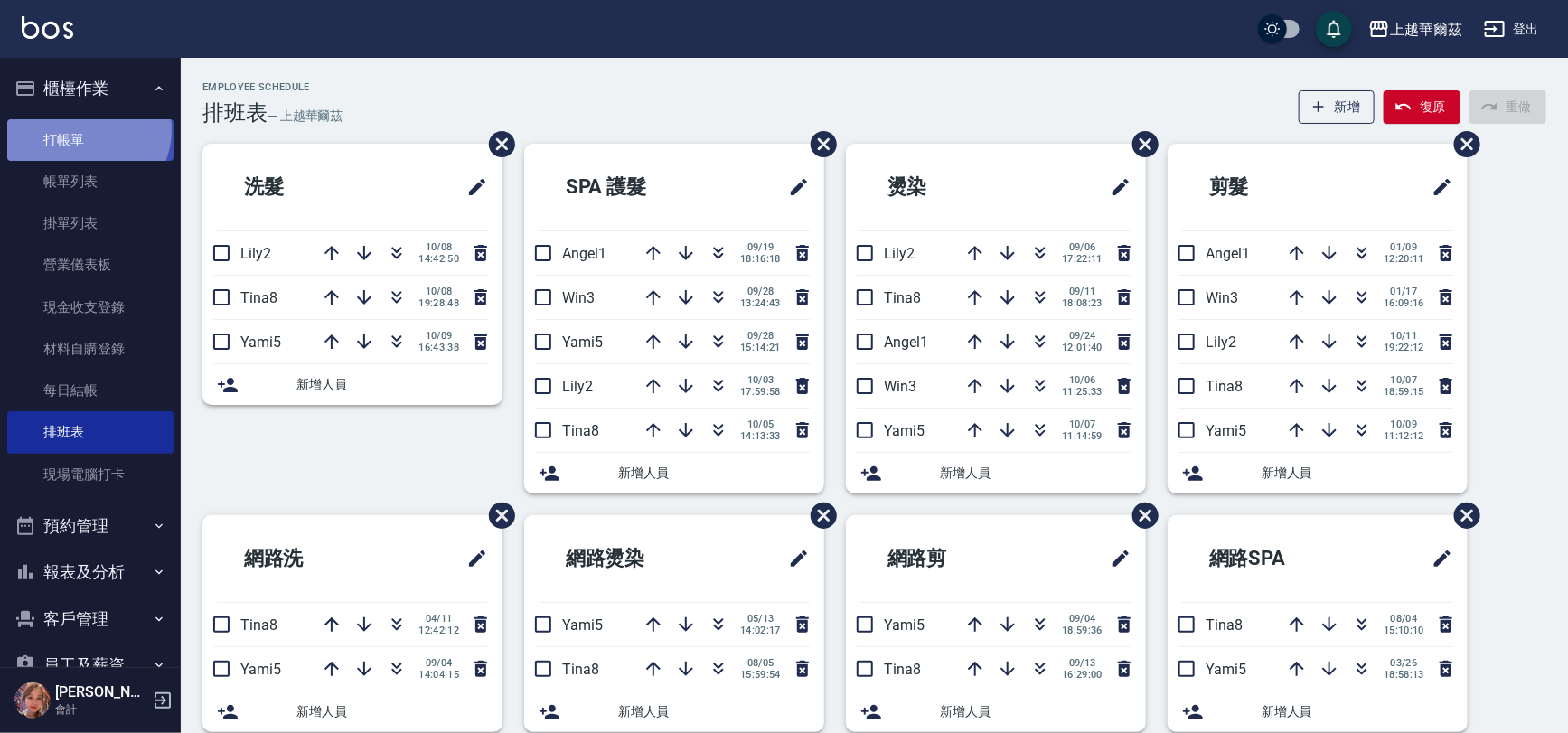
click at [84, 129] on link "打帳單" at bounding box center [90, 140] width 167 height 42
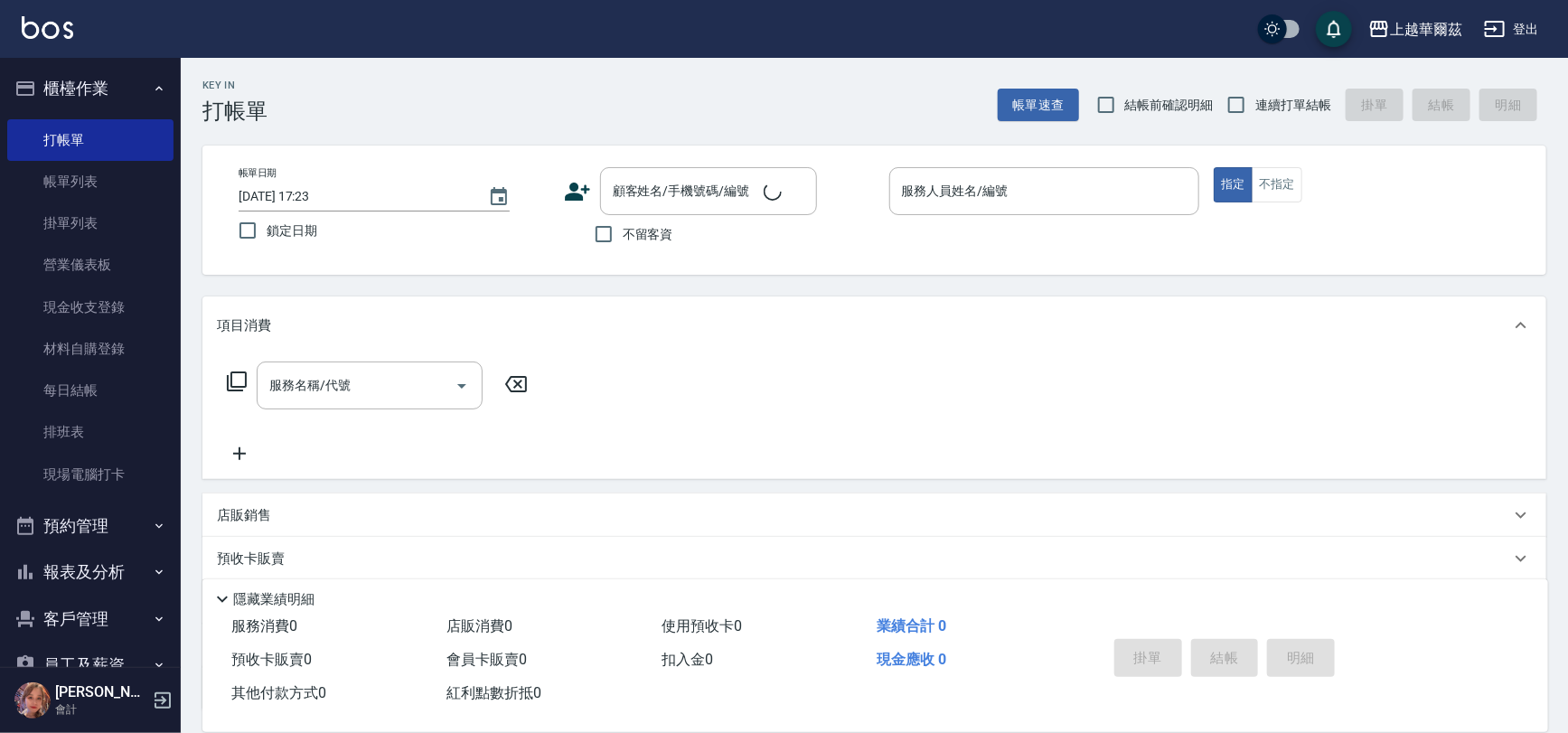
click at [1262, 96] on span "連續打單結帳" at bounding box center [1293, 105] width 76 height 19
click at [1256, 96] on input "連續打單結帳" at bounding box center [1237, 105] width 38 height 38
checkbox input "true"
click at [587, 241] on input "不留客資" at bounding box center [604, 234] width 38 height 38
checkbox input "true"
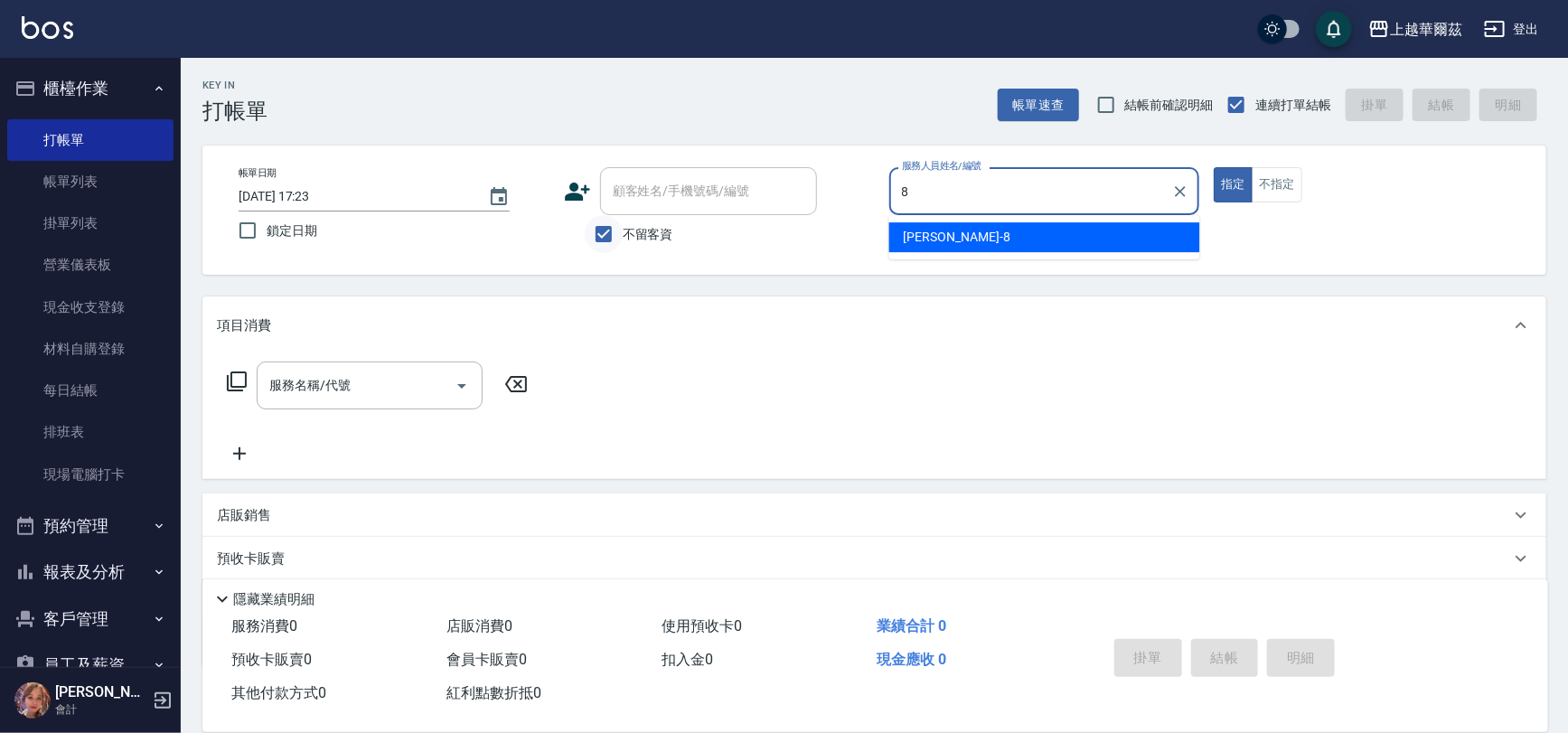
type input "8"
type button "true"
type input "[PERSON_NAME]-8"
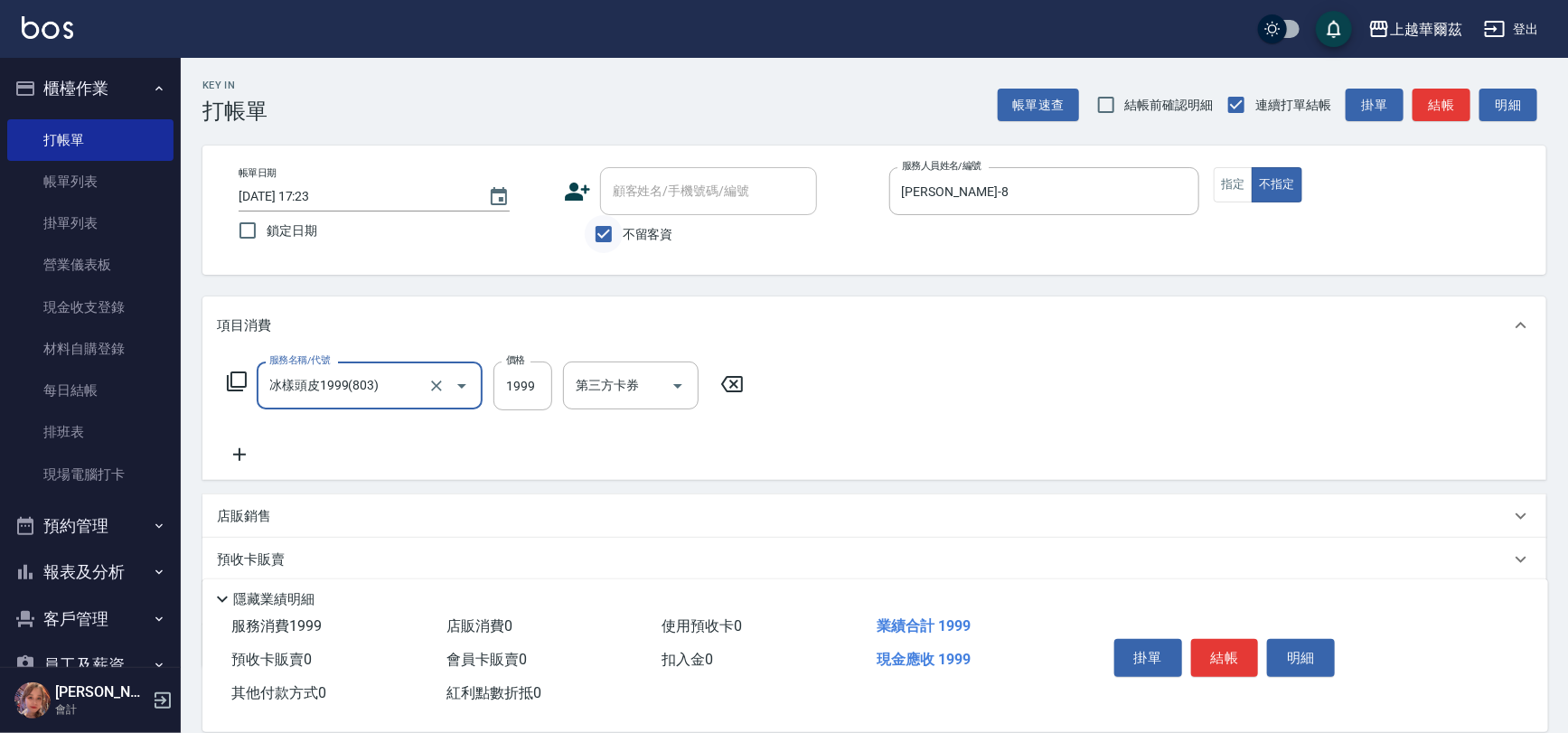
type input "冰樣頭皮1999(803)"
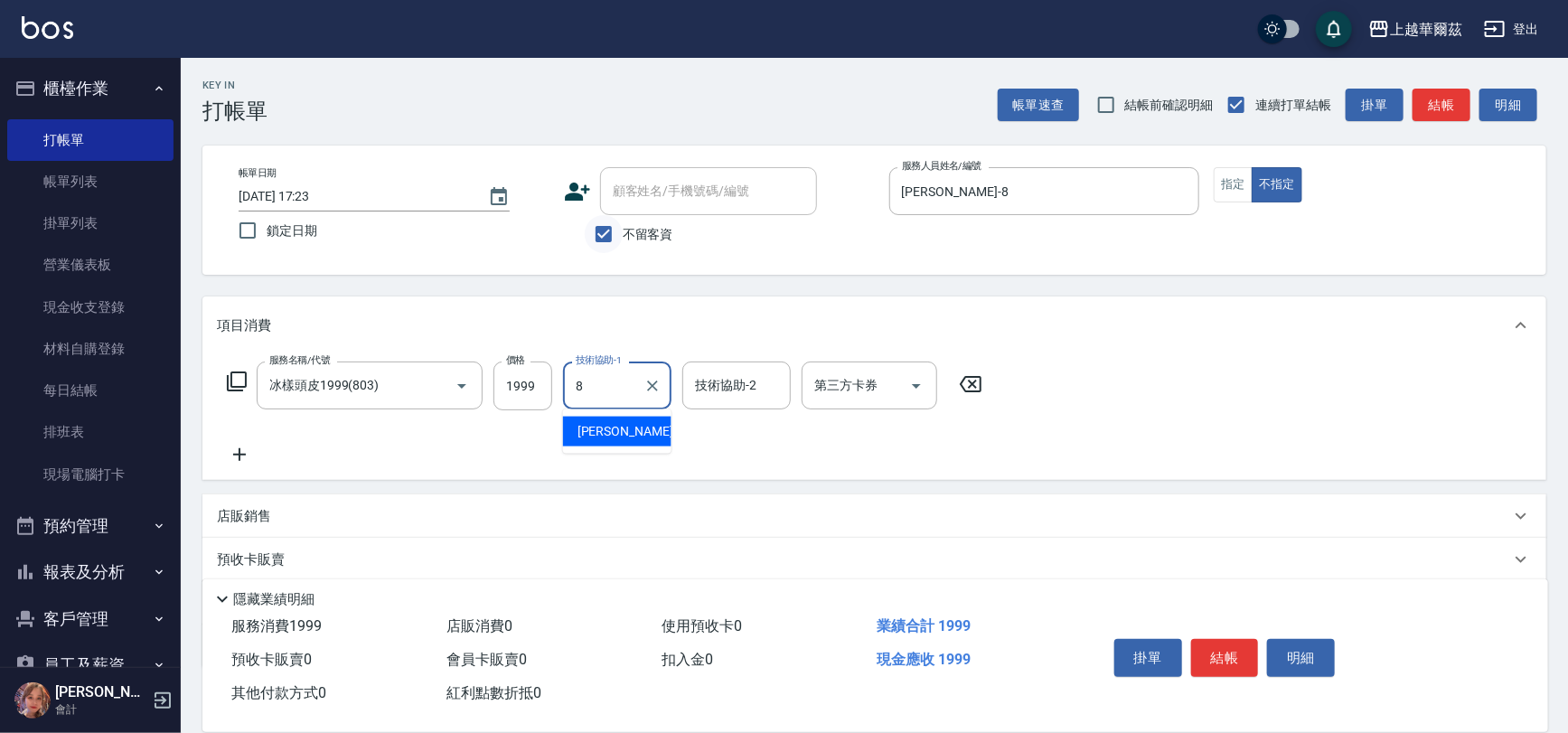
type input "[PERSON_NAME]-8"
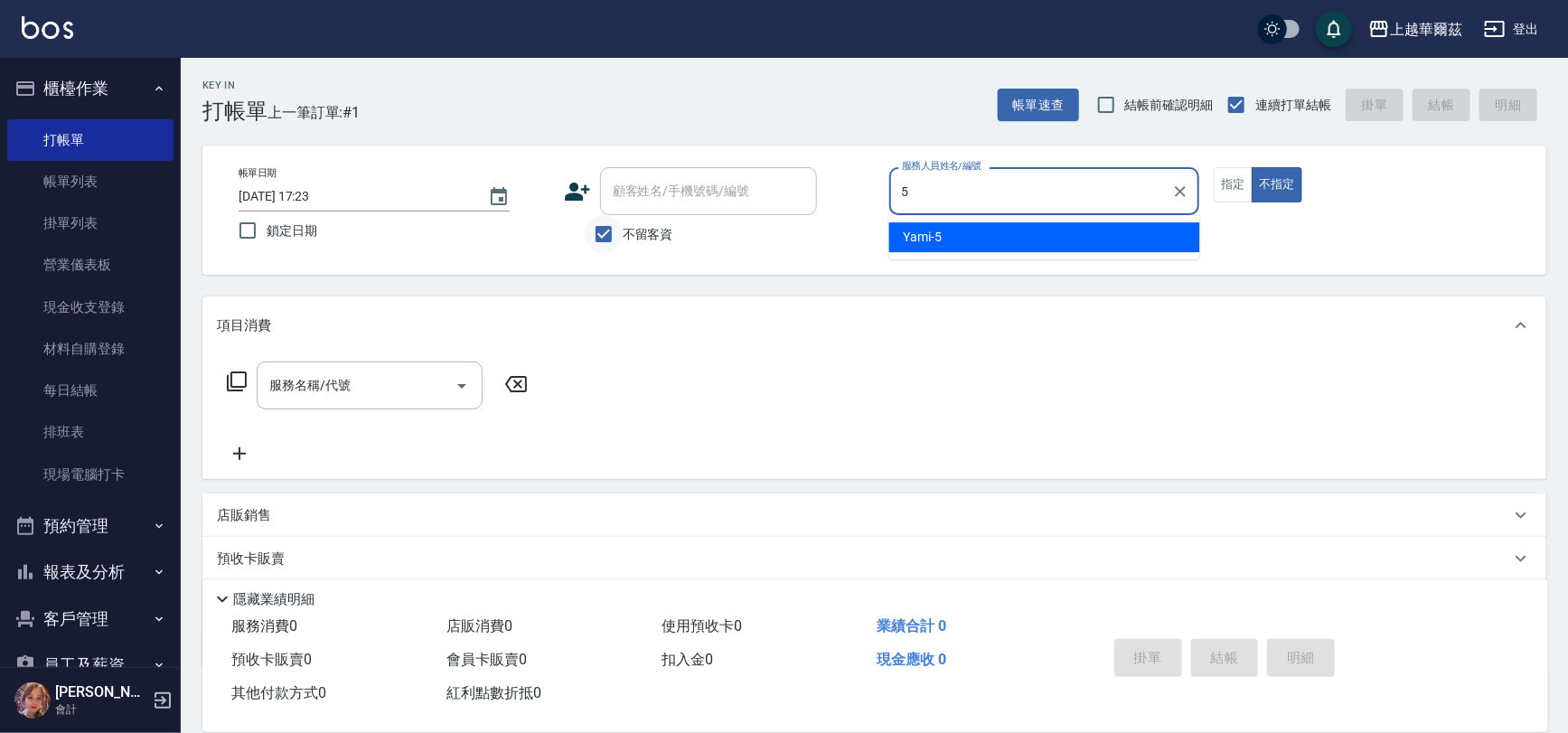
type input "5"
type button "false"
type input "Yami-5"
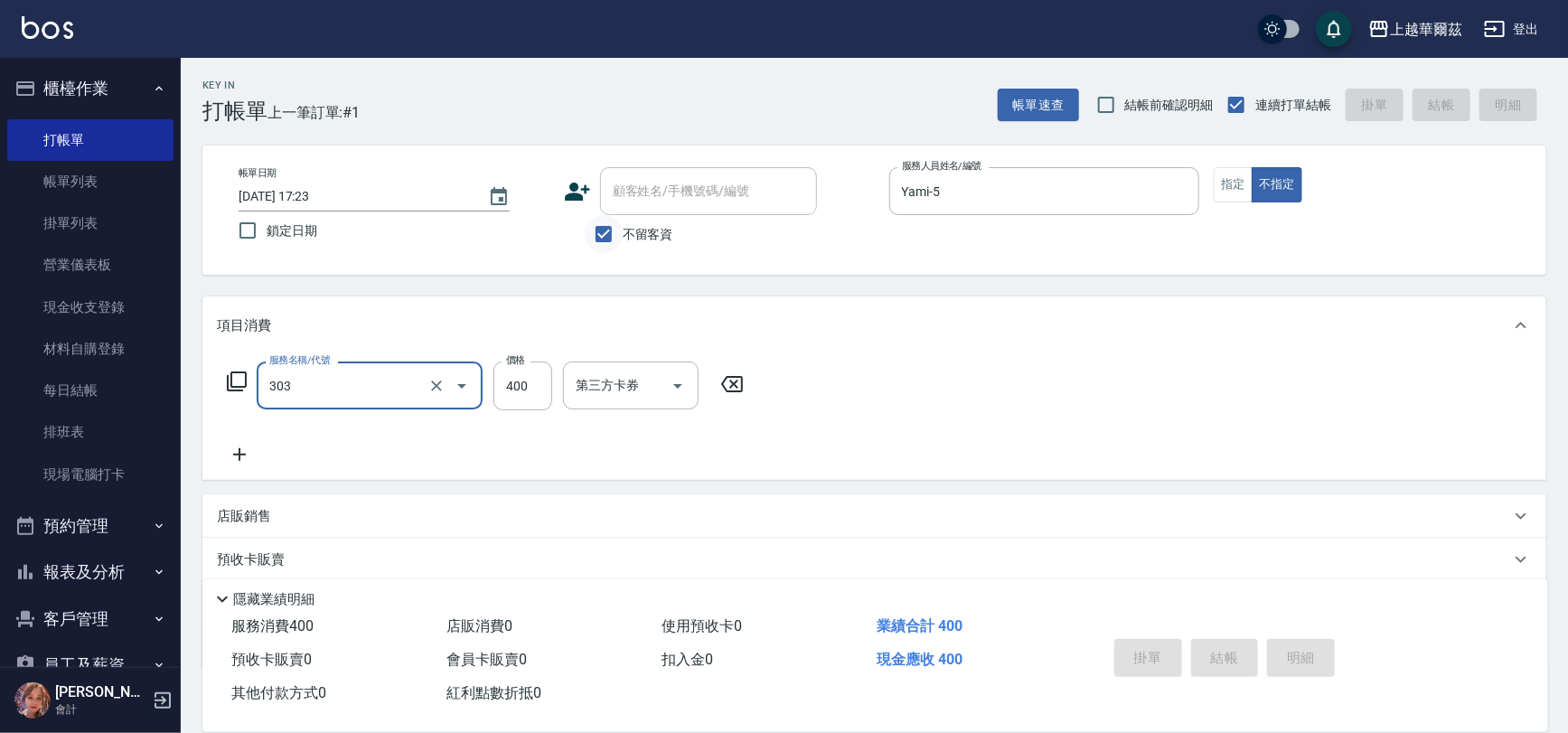
type input "303"
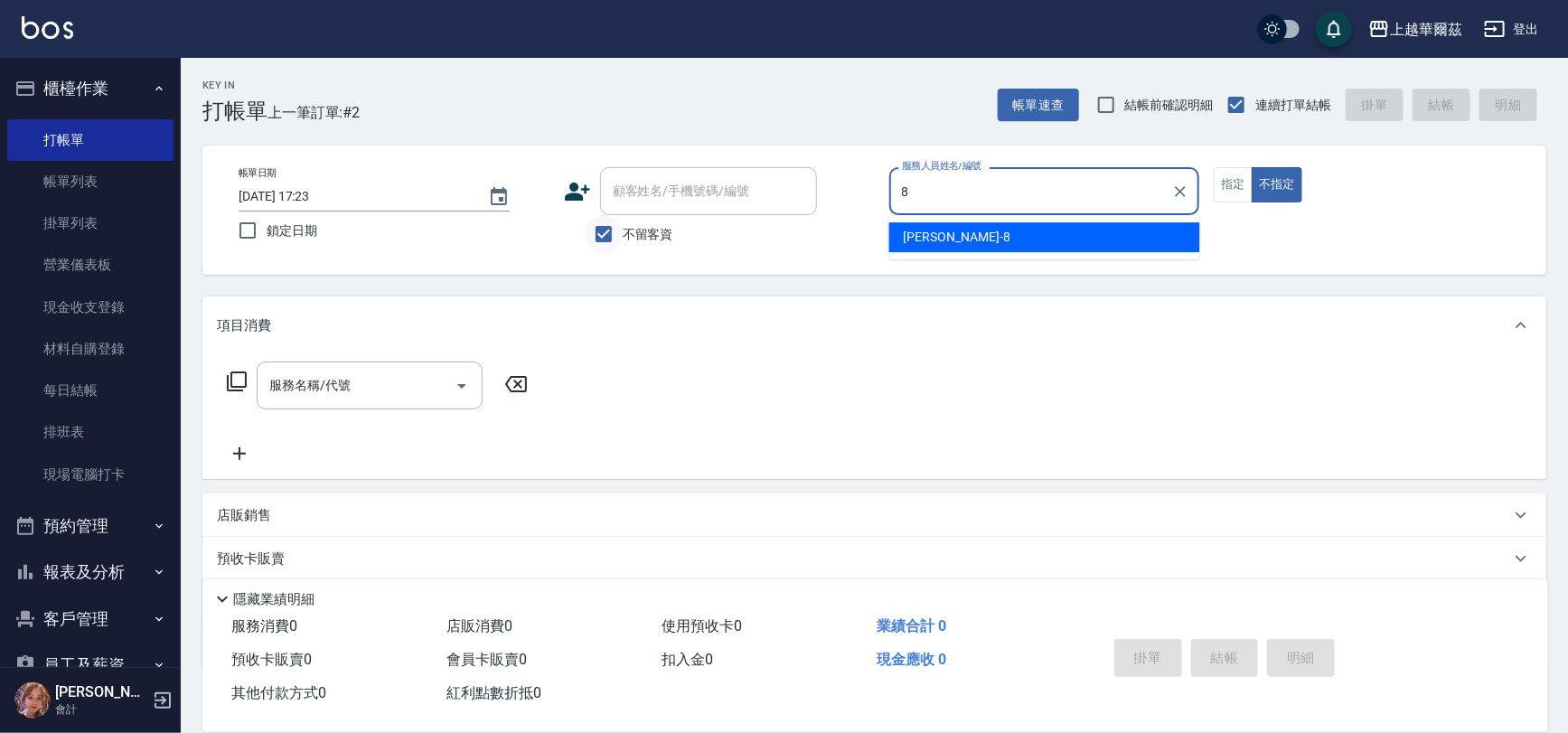
type input "[PERSON_NAME]-8"
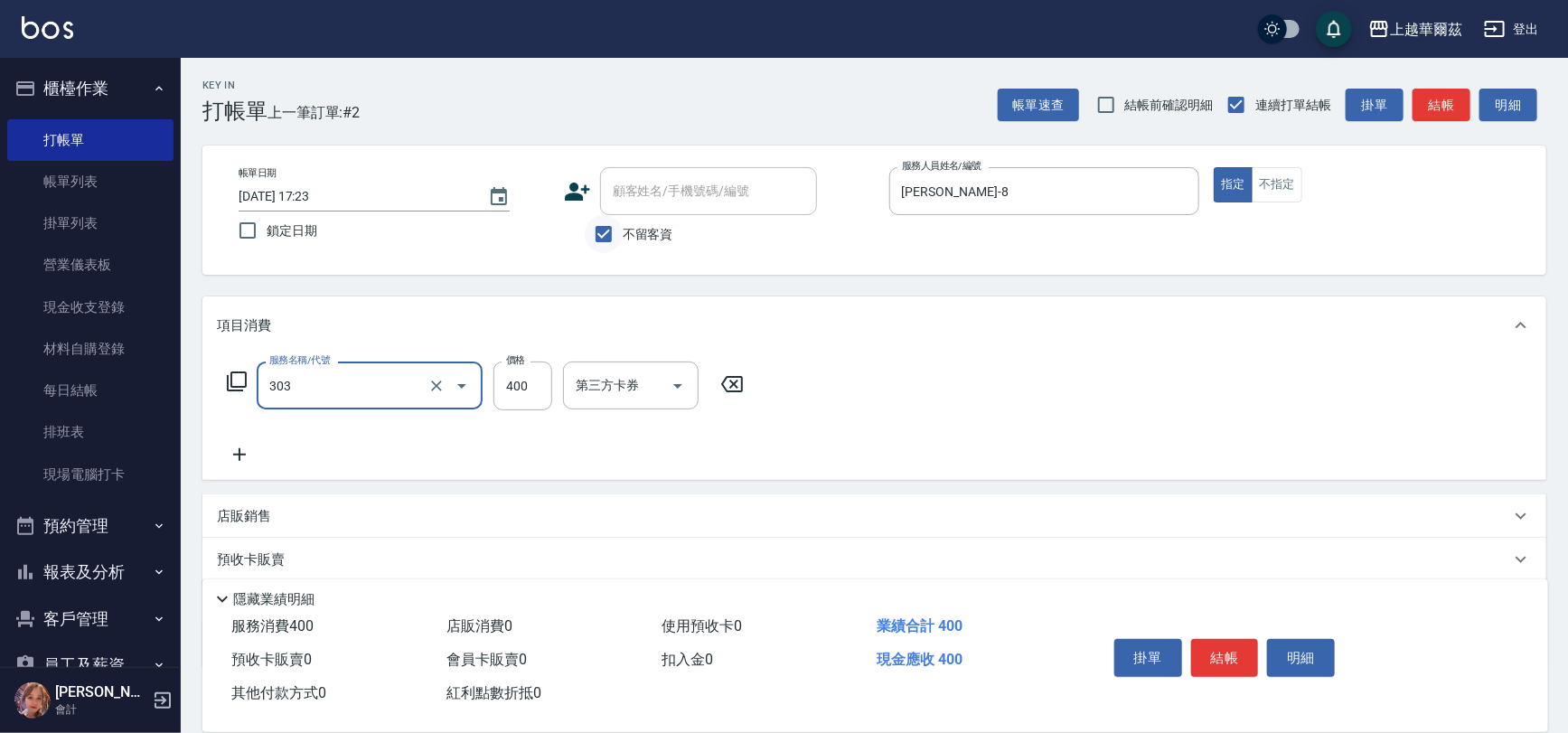
type input "剪髮400(303)"
type input "450"
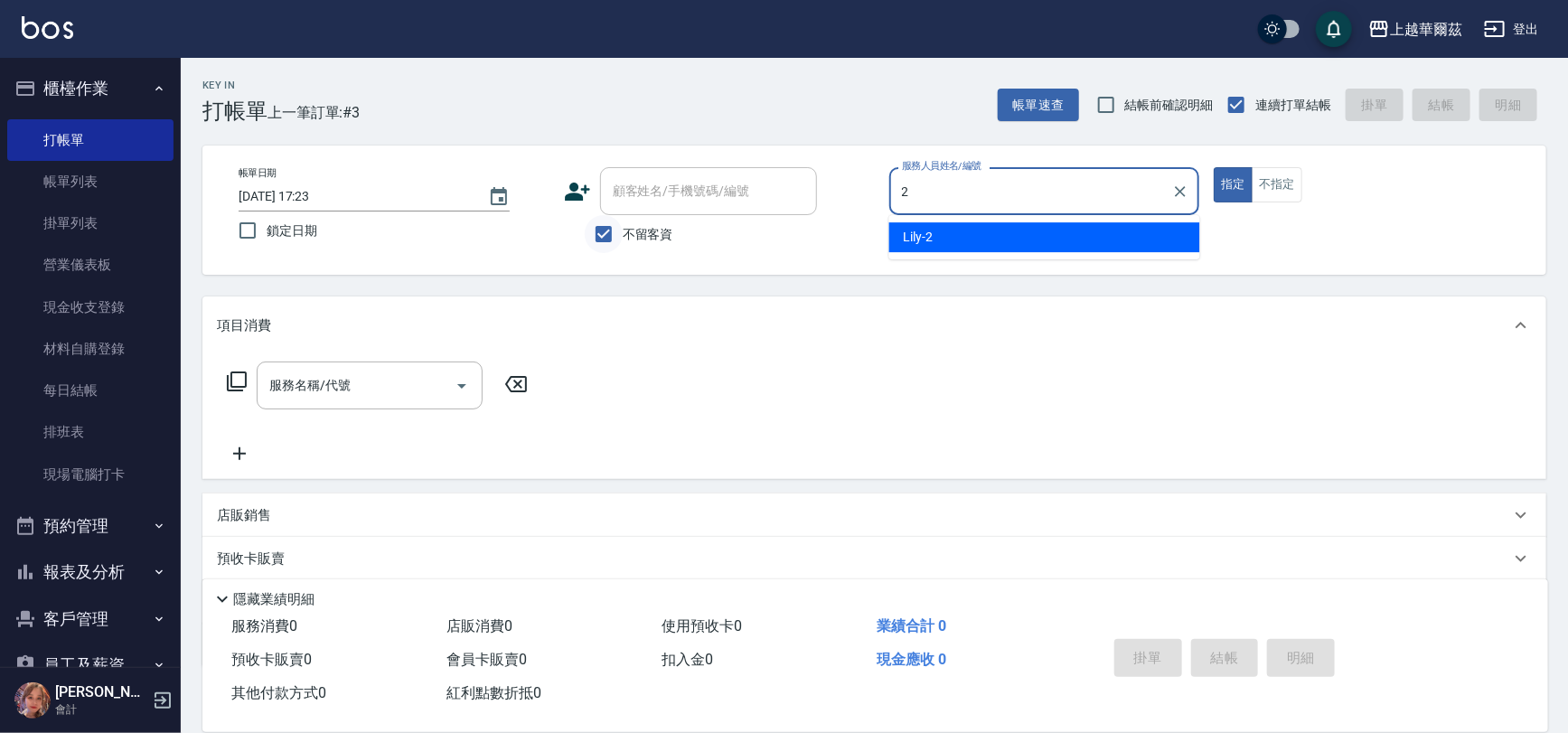
type input "Lily-2"
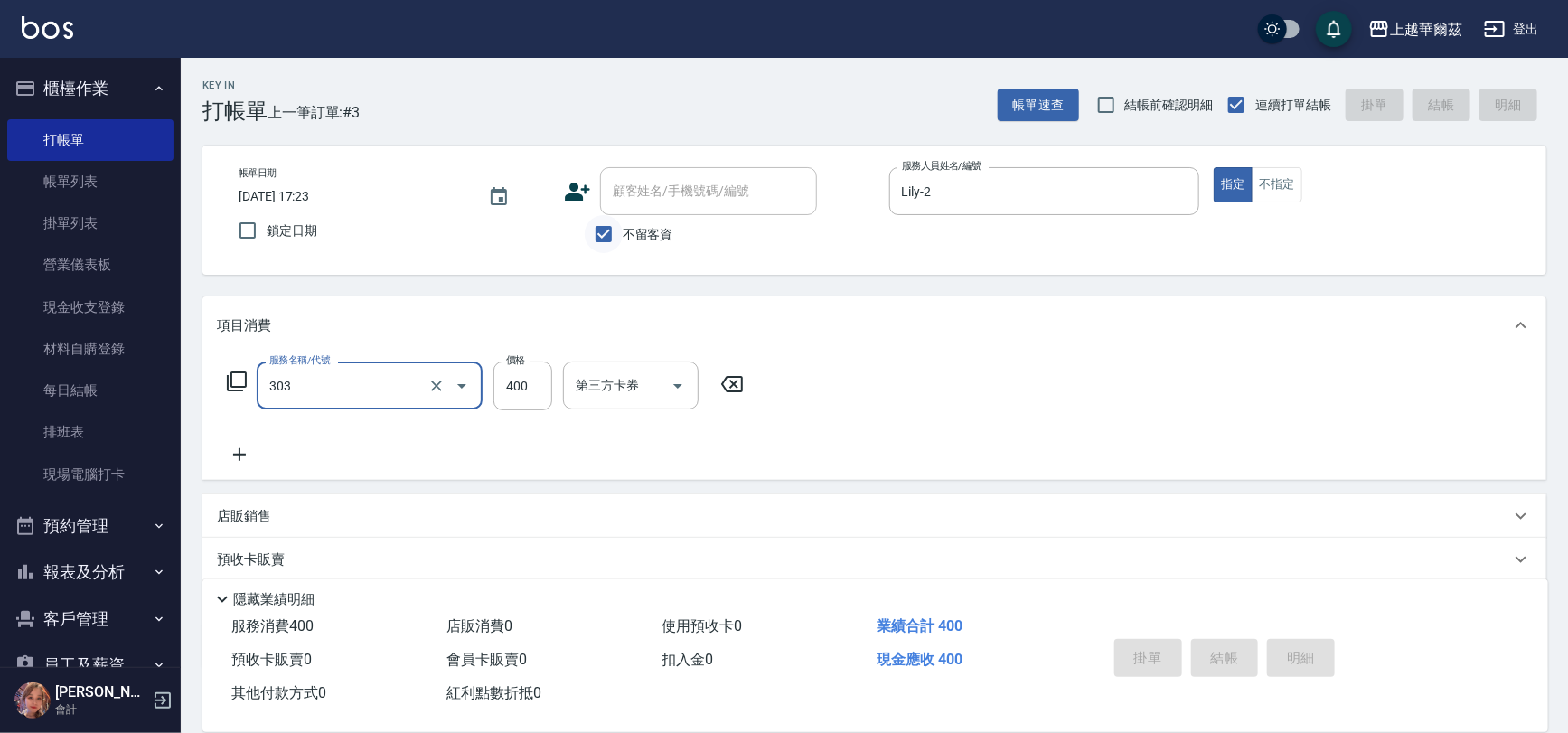
type input "303"
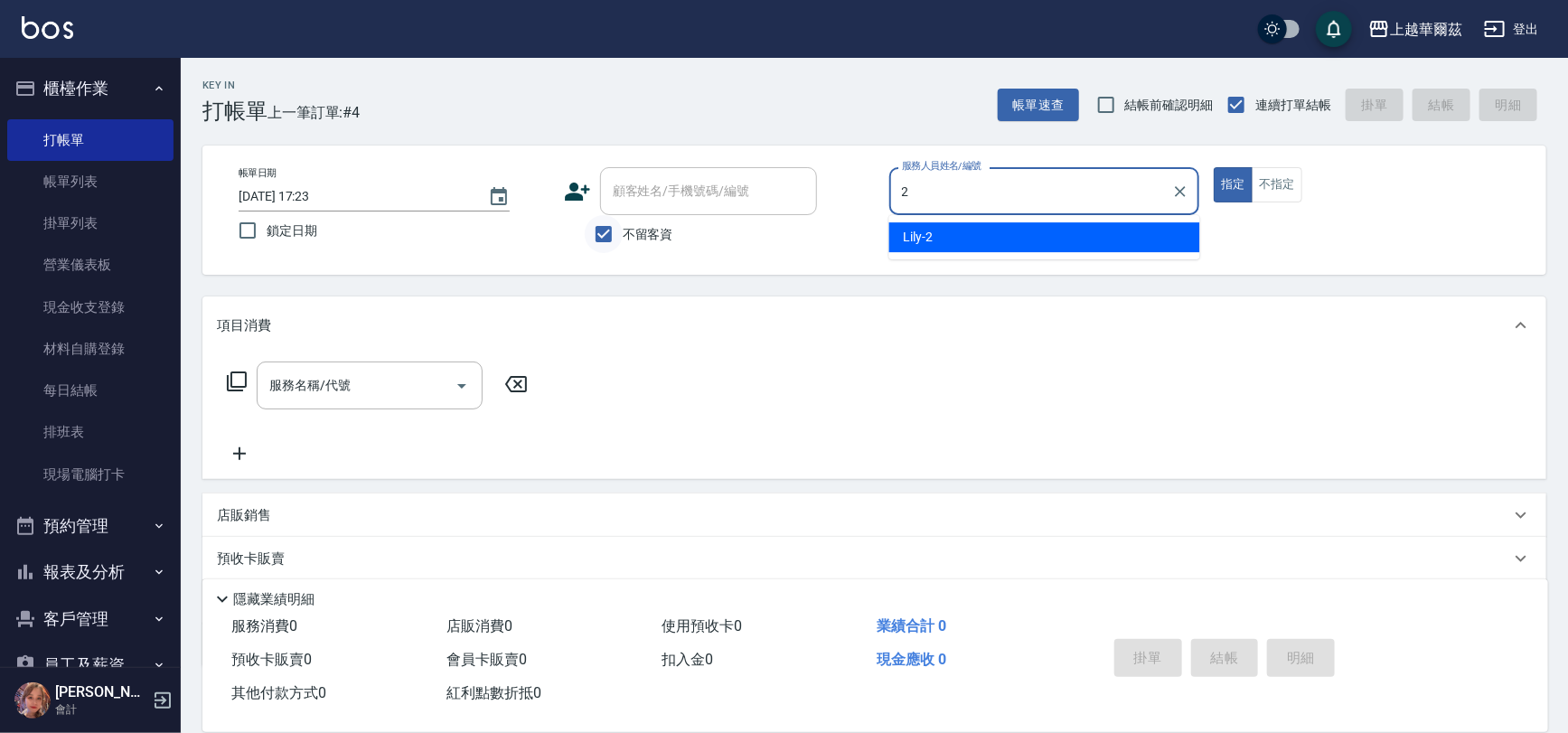
type input "Lily-2"
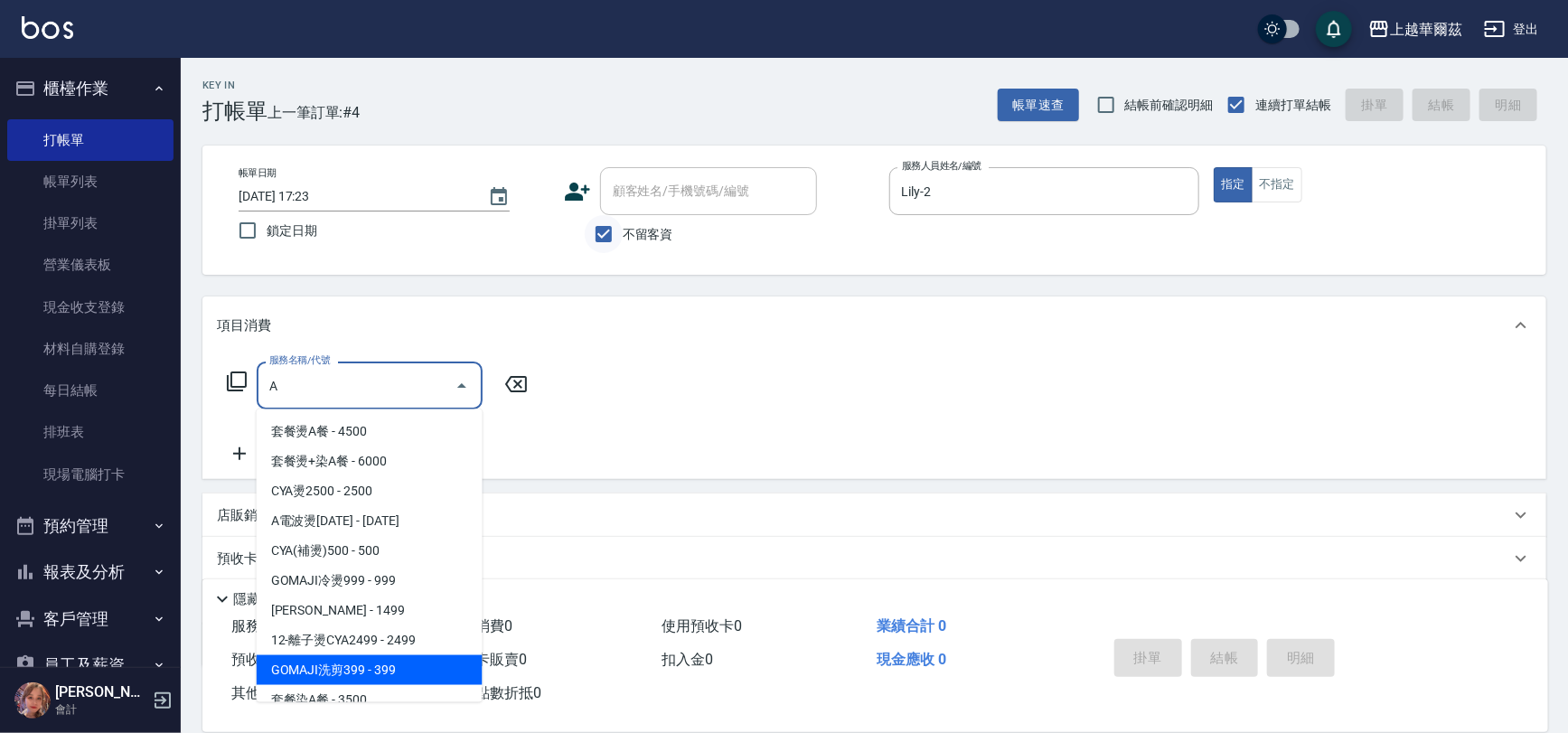
scroll to position [12, 0]
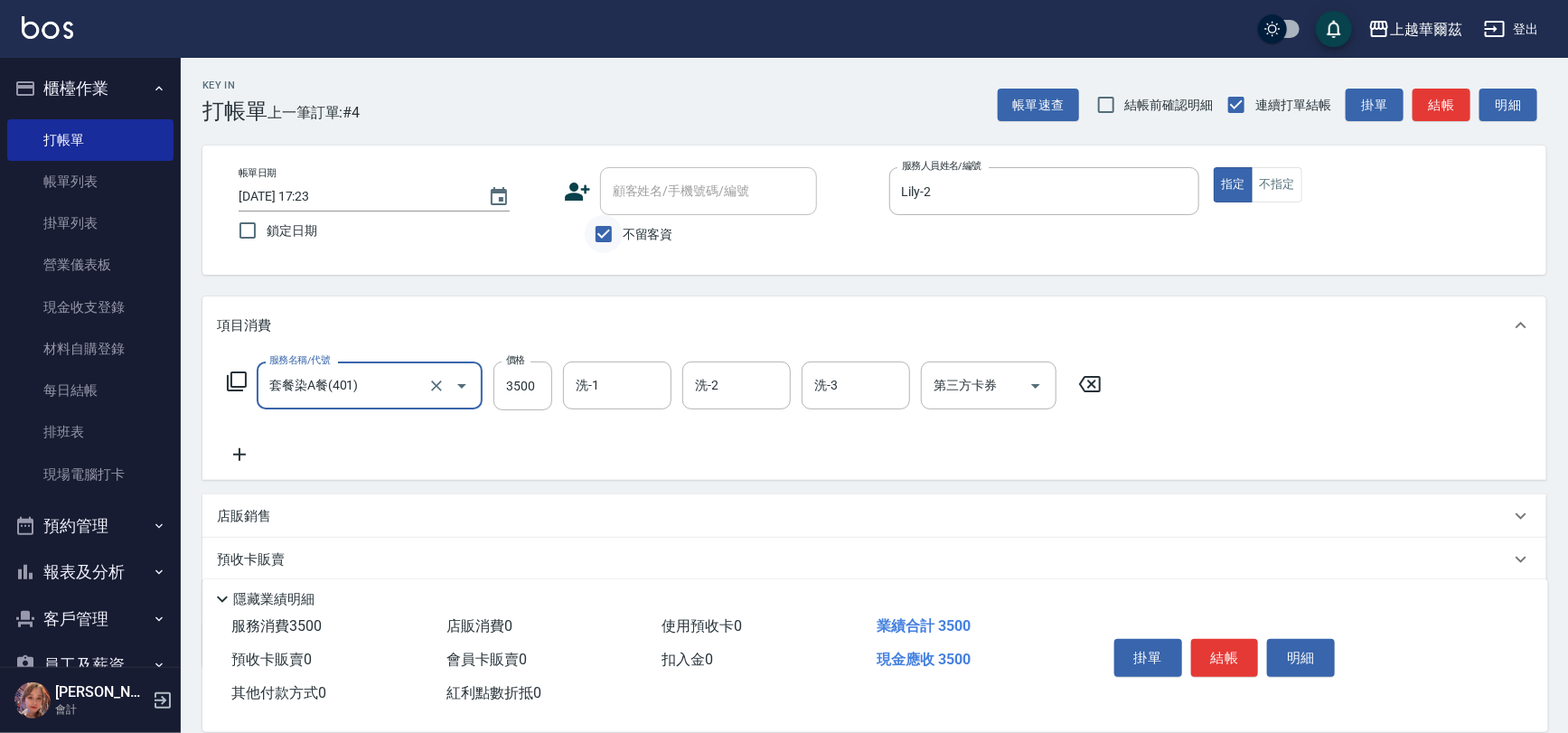
type input "套餐染A餐(401)"
type input "4100"
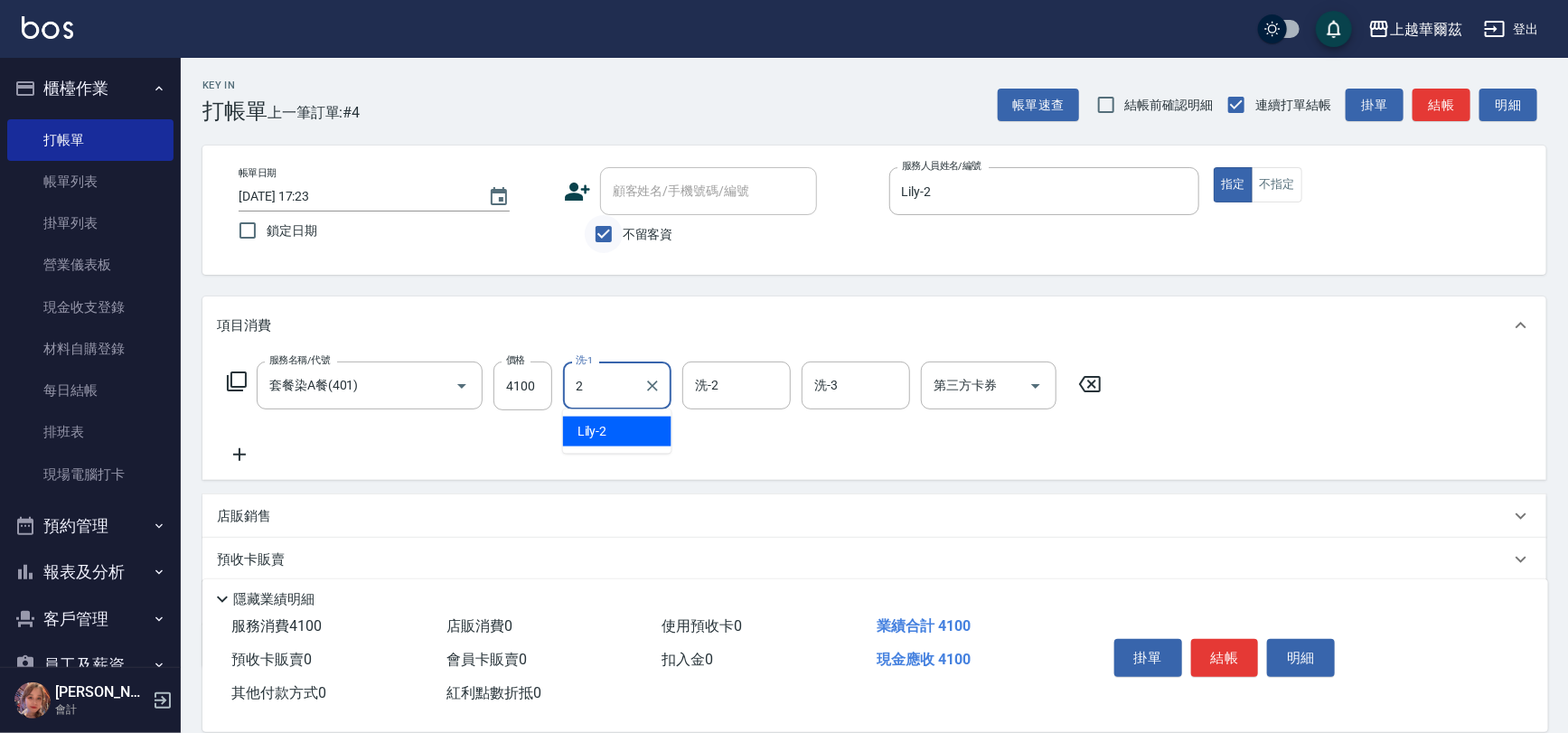
type input "Lily-2"
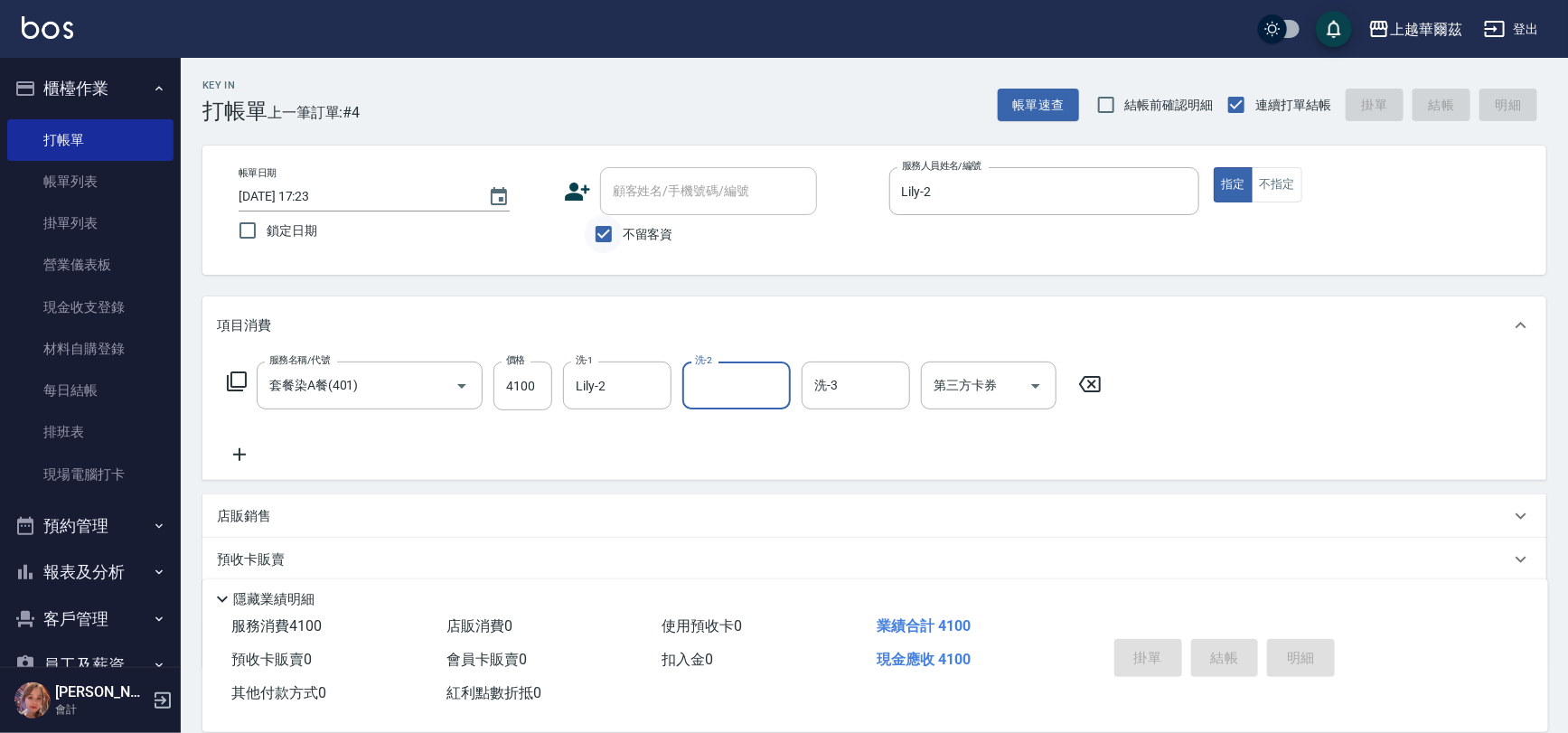
type input "[DATE] 17:24"
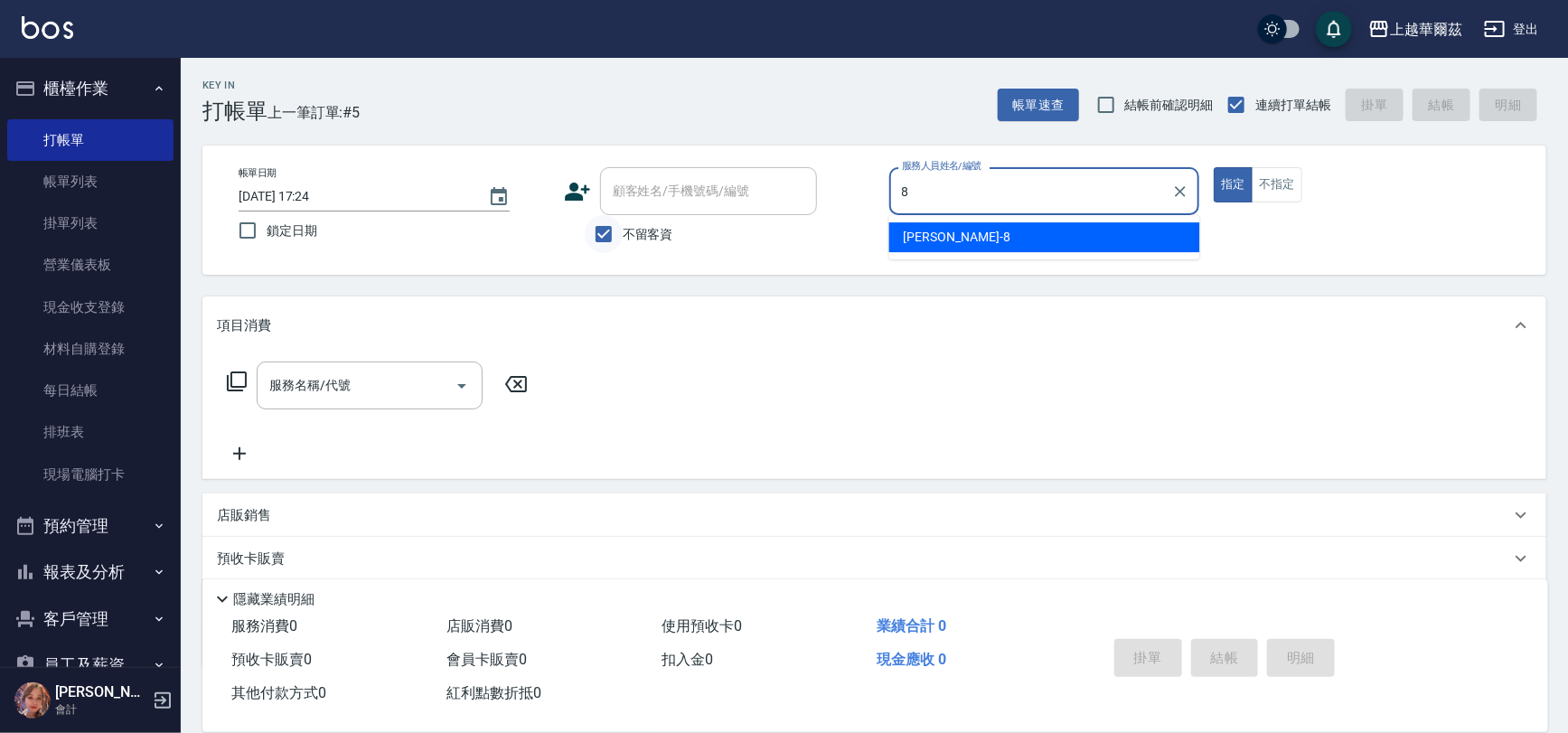
type input "[PERSON_NAME]-8"
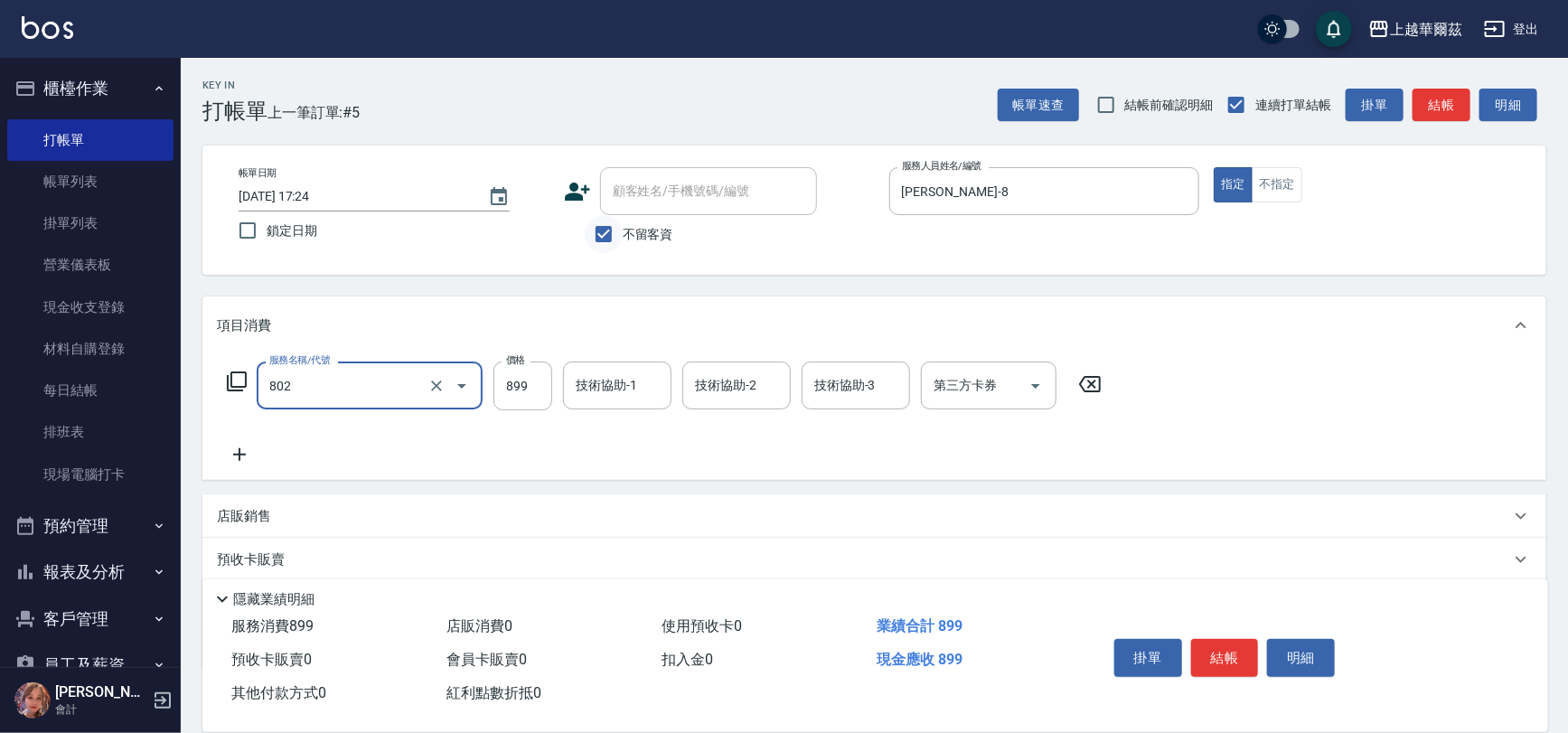
type input "舒壓洗899(802)"
type input "1099"
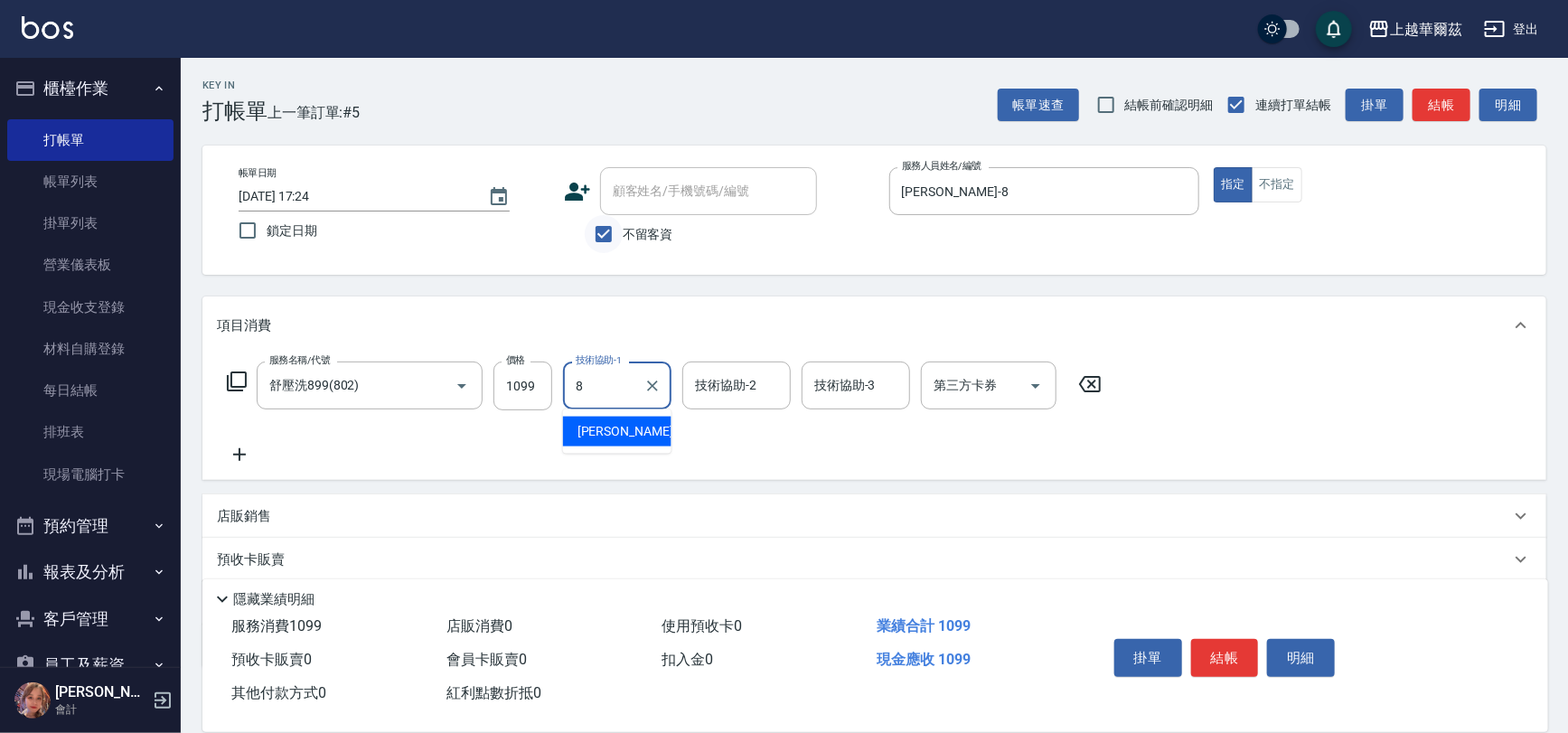
type input "[PERSON_NAME]-8"
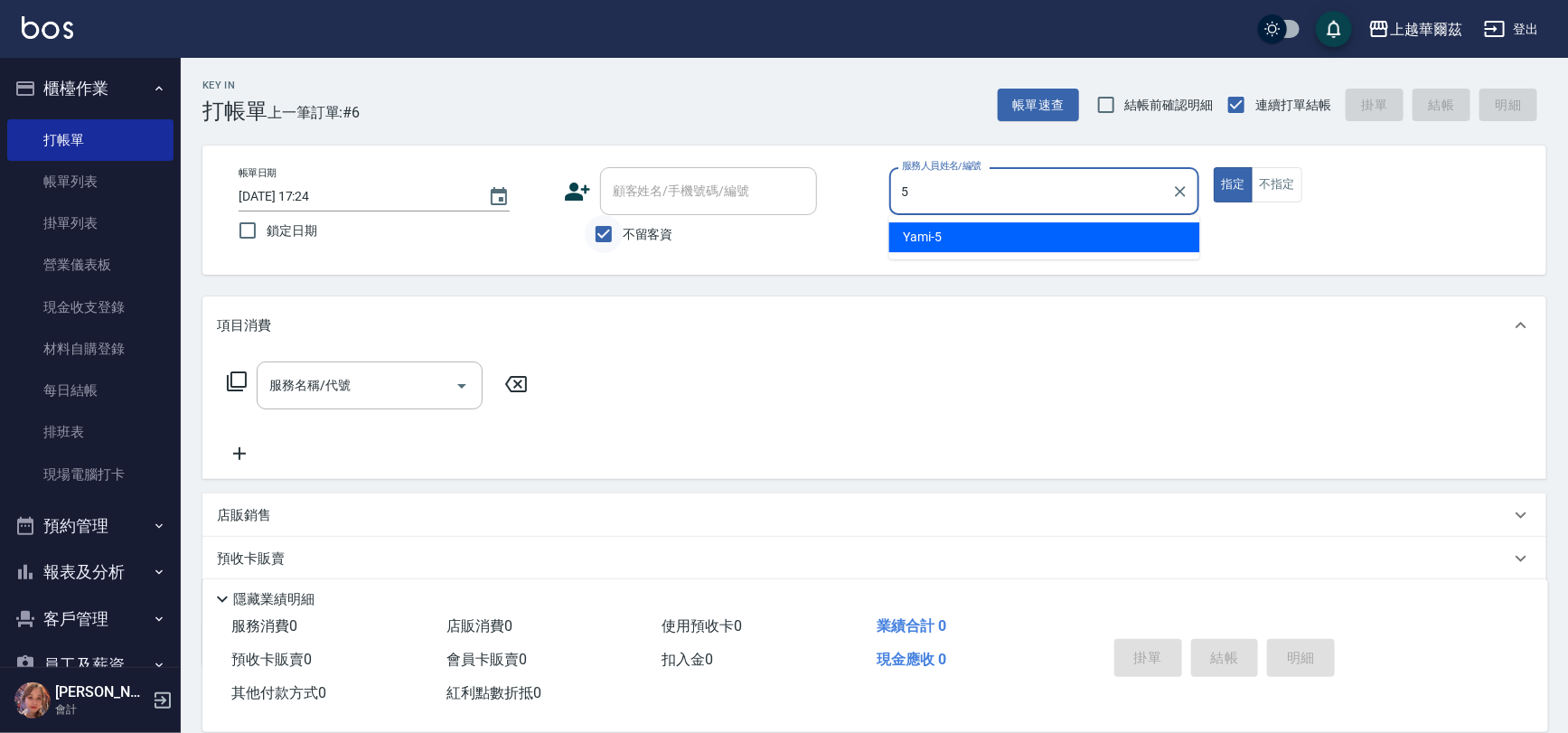
type input "Yami-5"
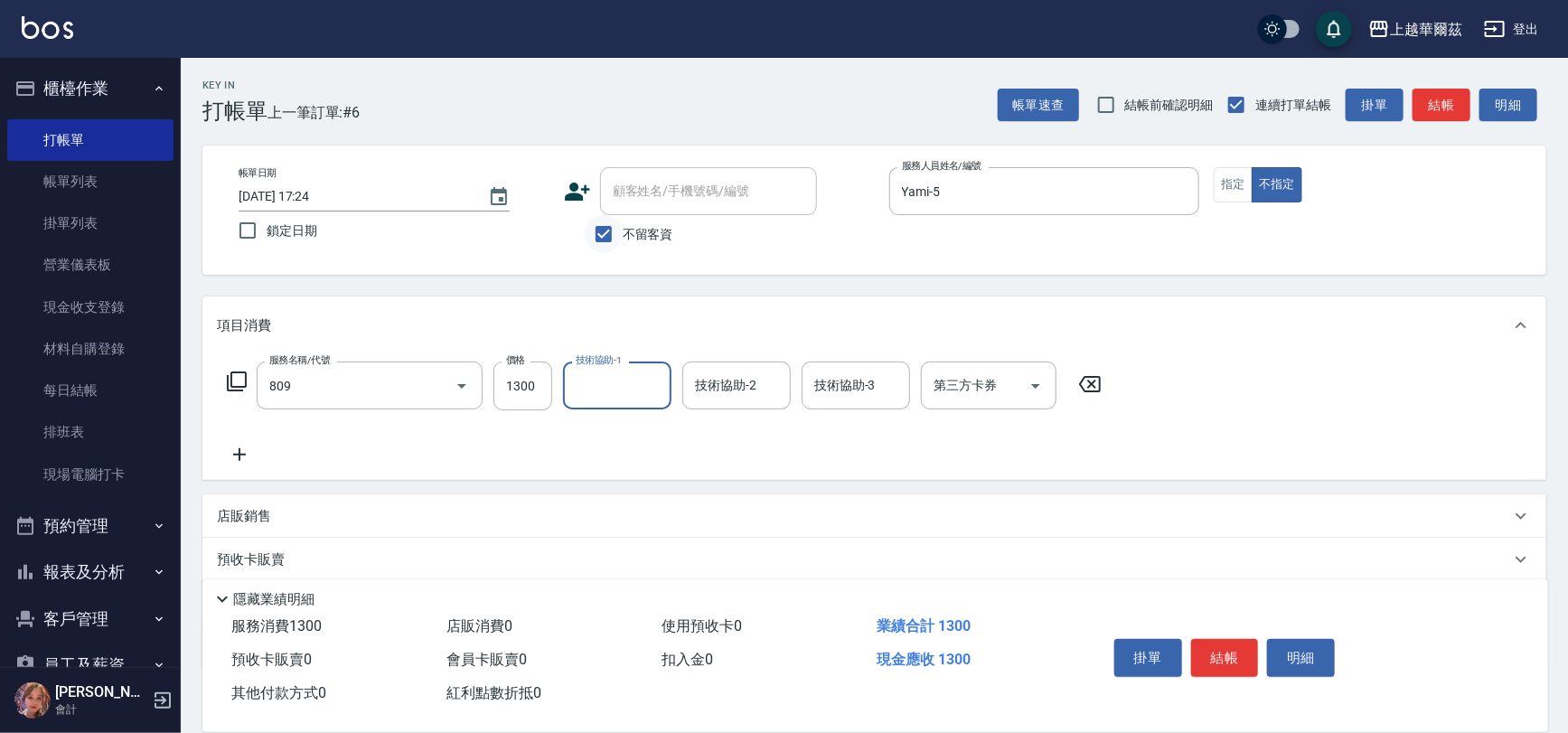
type input "髮原素1300(809)"
type input "Yami-5"
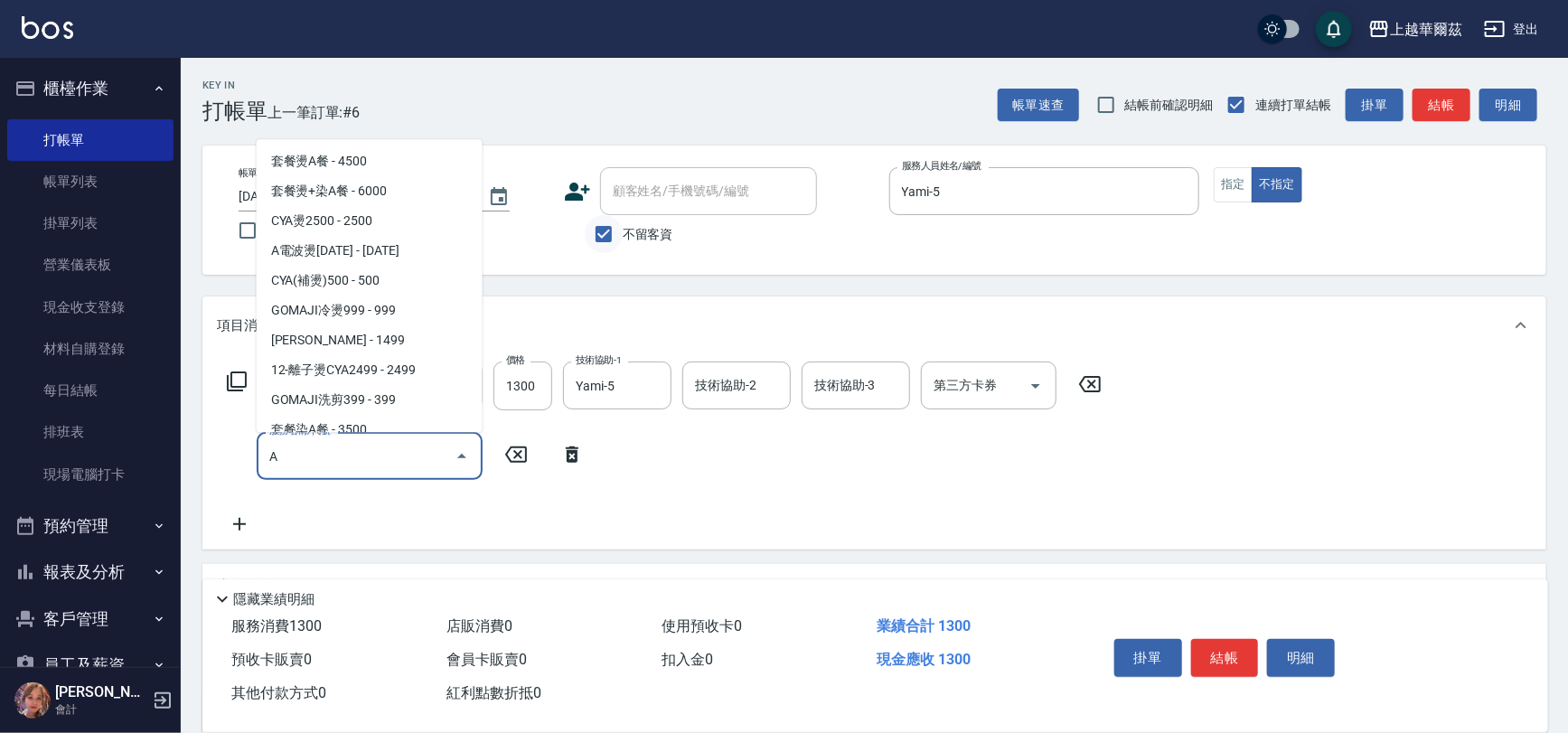
scroll to position [101, 0]
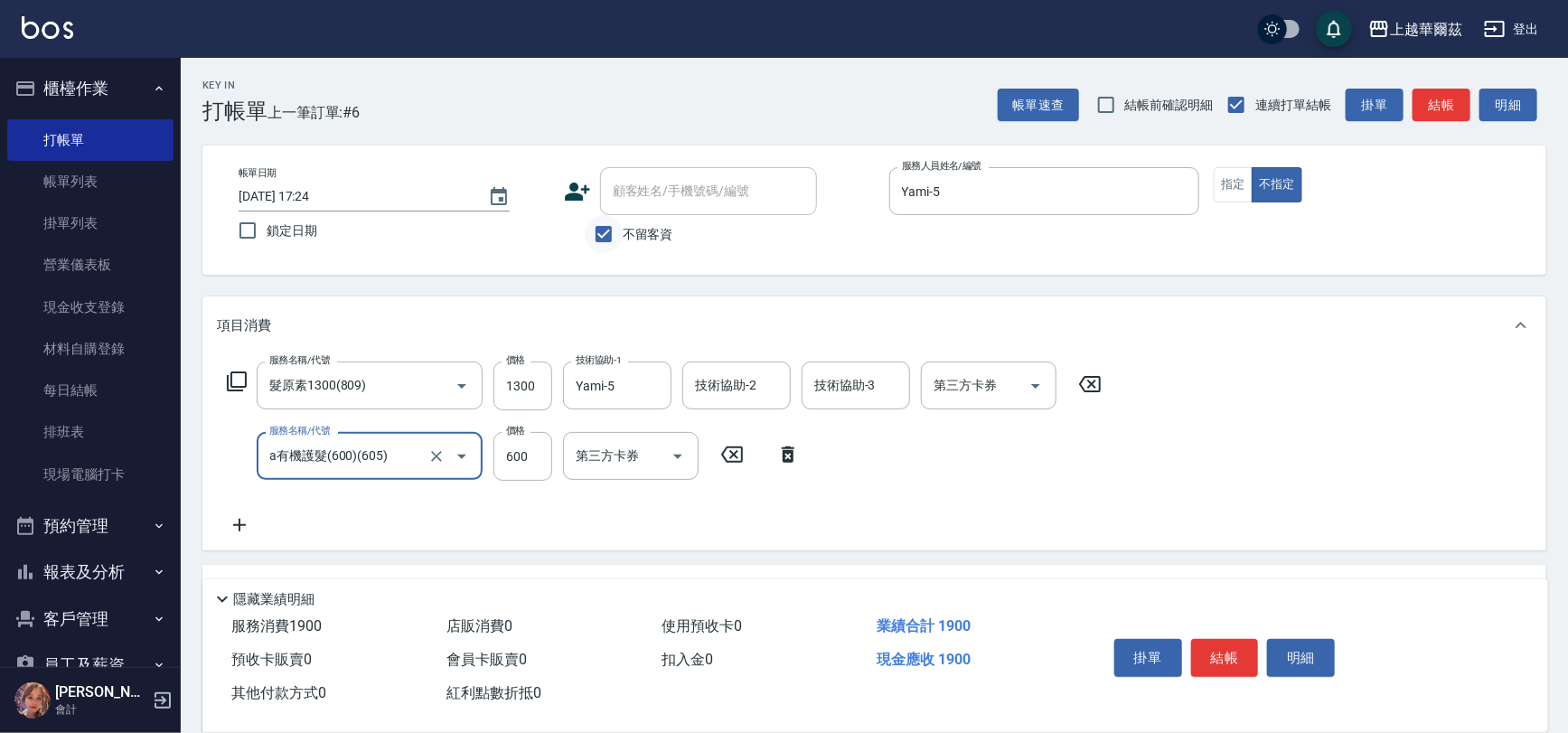
type input "a有機護髮(600)(605)"
type input "800"
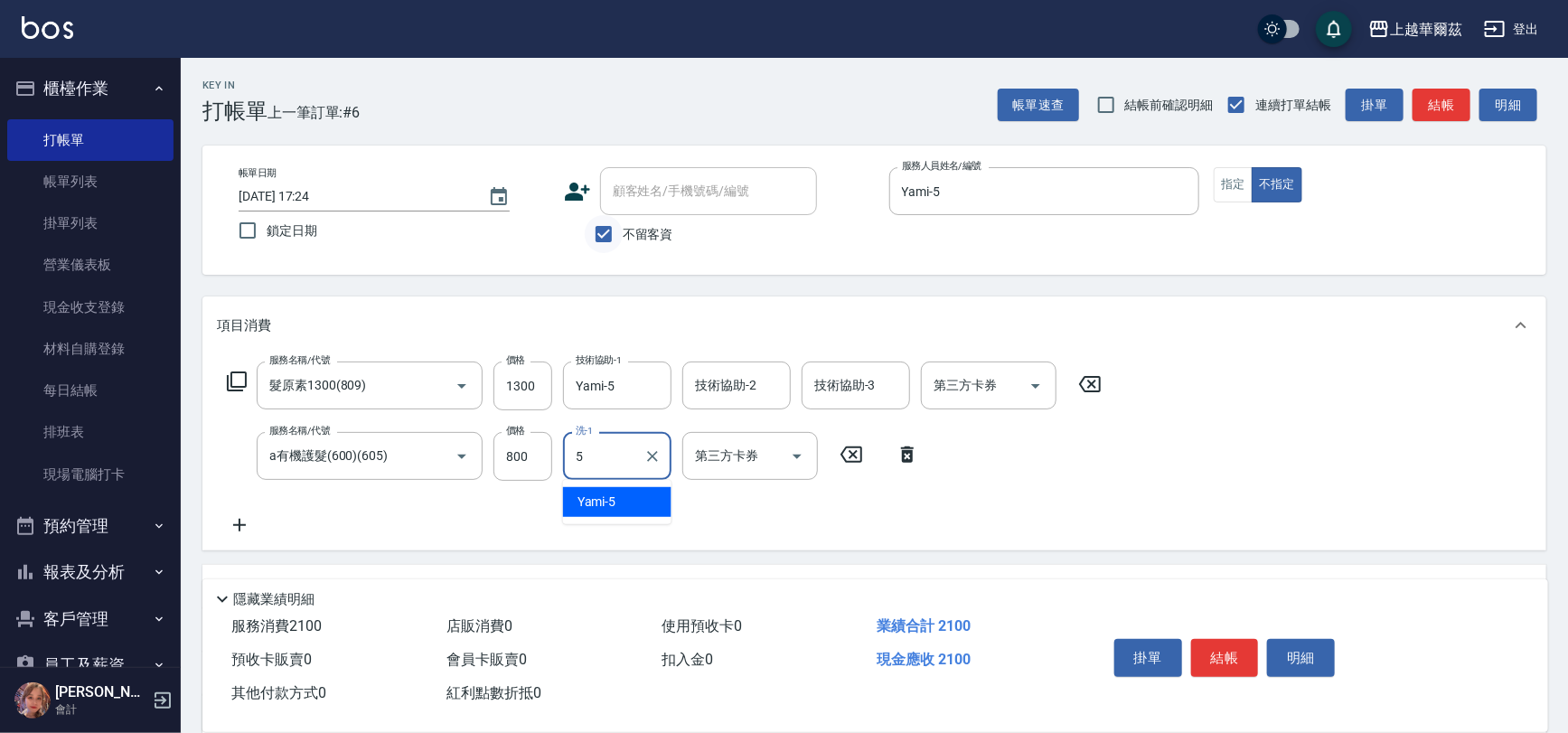
type input "Yami-5"
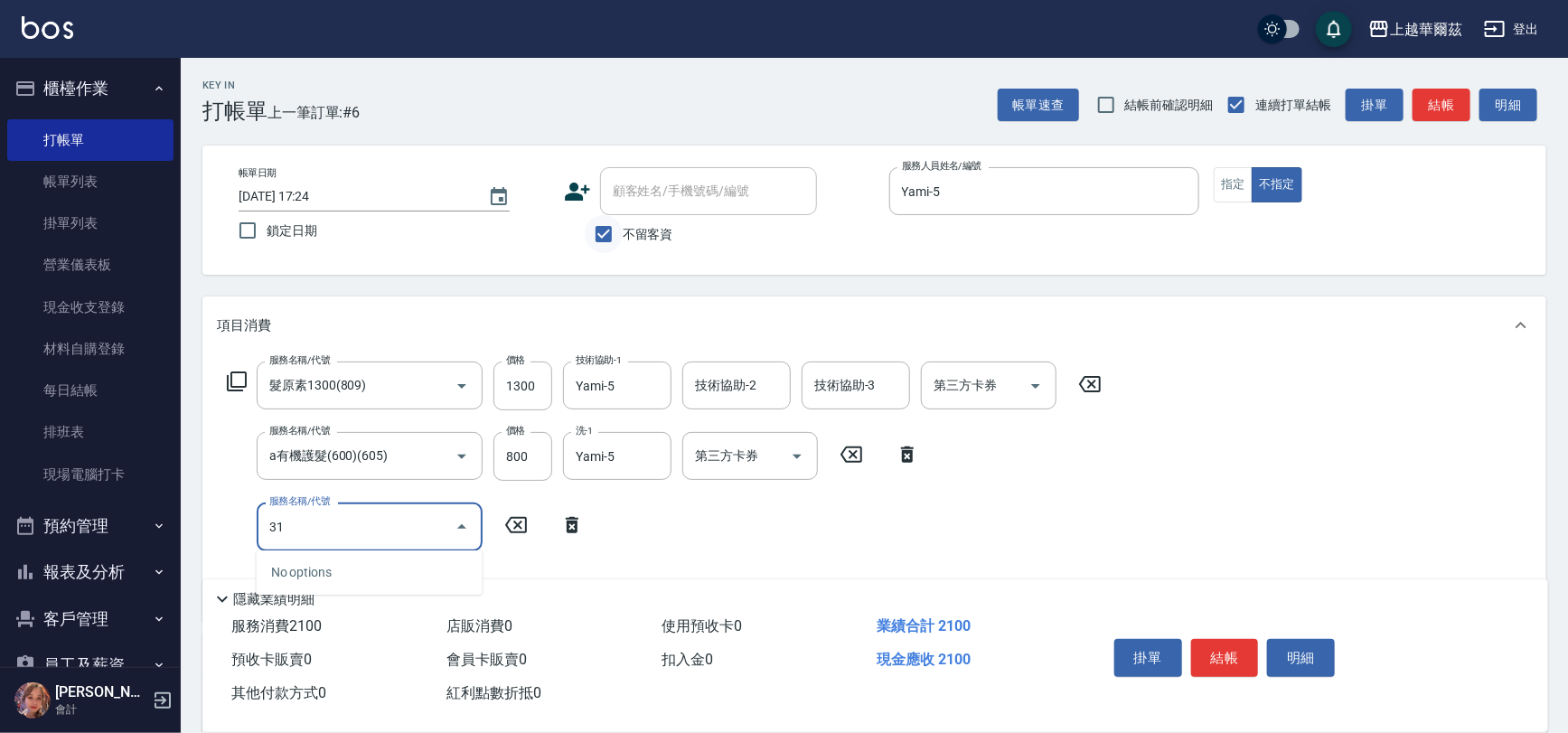
type input "310"
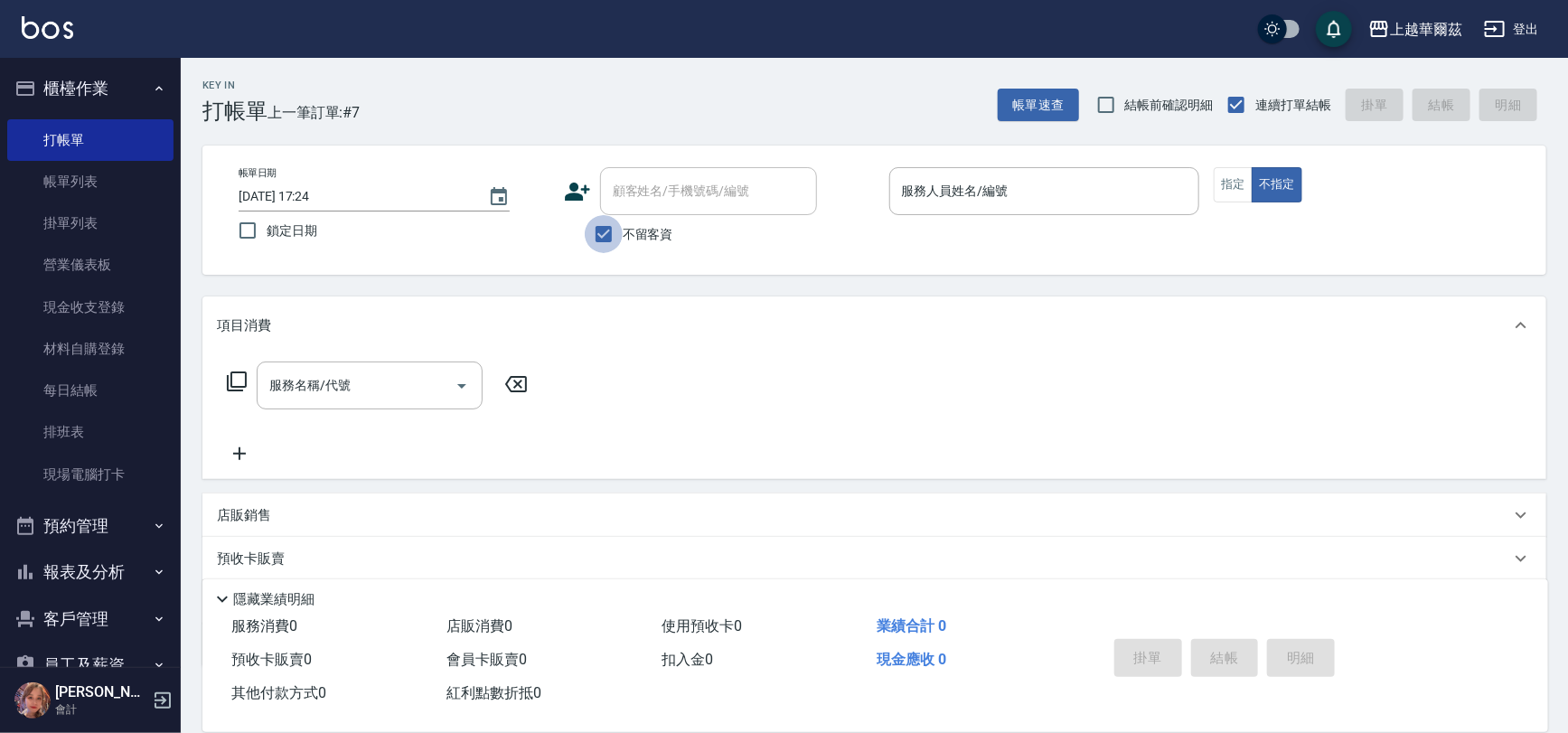
click at [616, 236] on input "不留客資" at bounding box center [604, 234] width 38 height 38
checkbox input "false"
click at [625, 202] on input "顧客姓名/手機號碼/編號" at bounding box center [695, 191] width 174 height 32
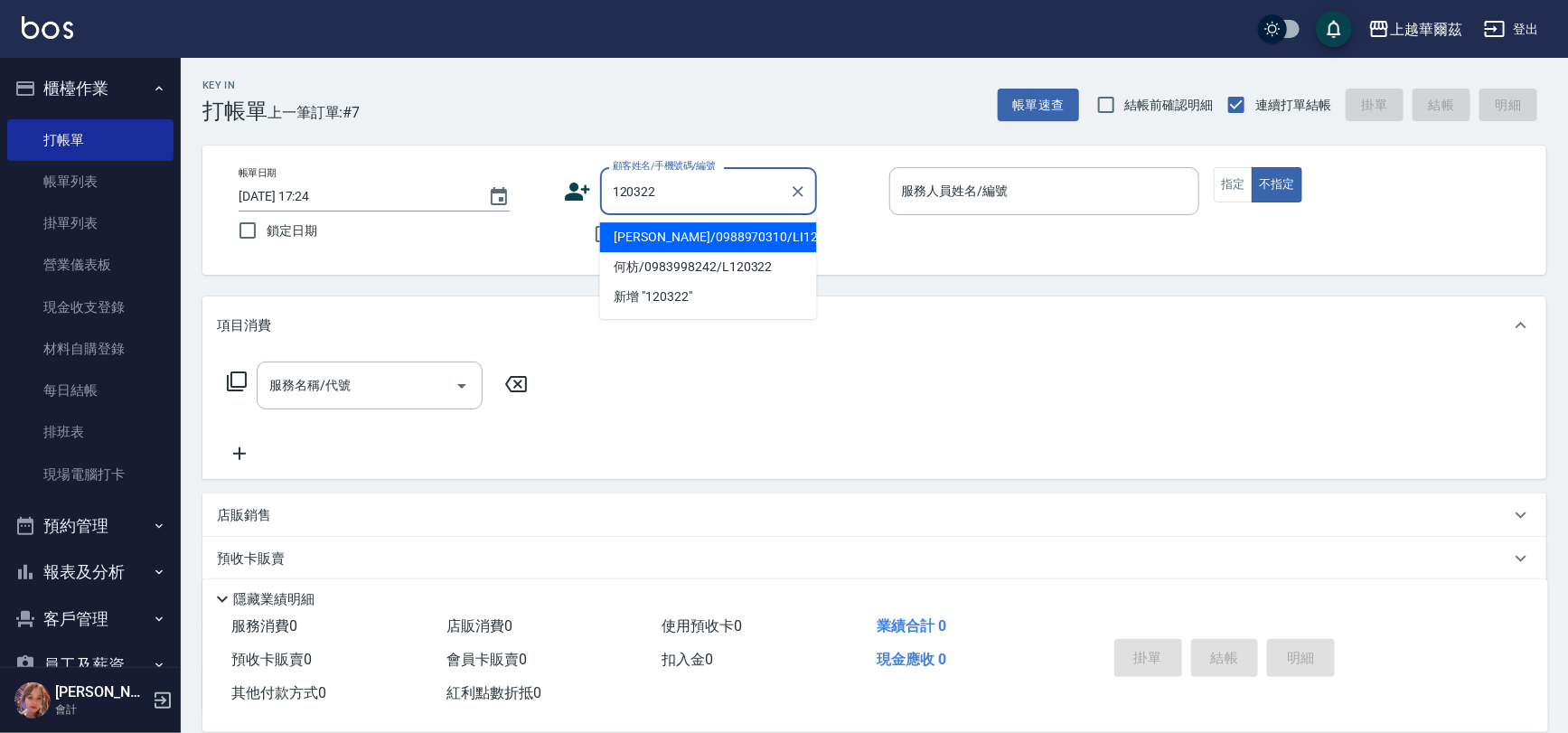
type input "[PERSON_NAME]/0988970310/LI120322"
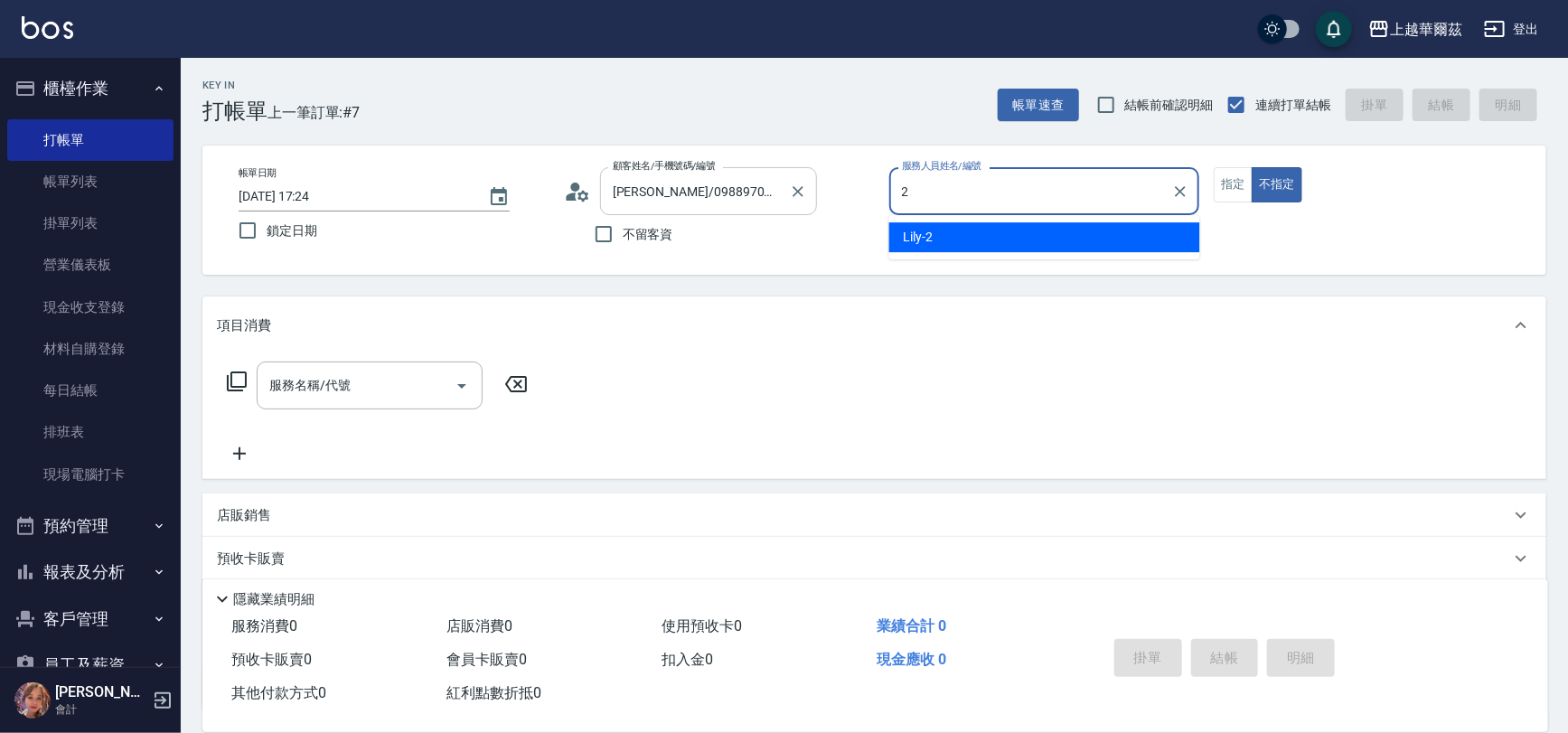
type input "Lily-2"
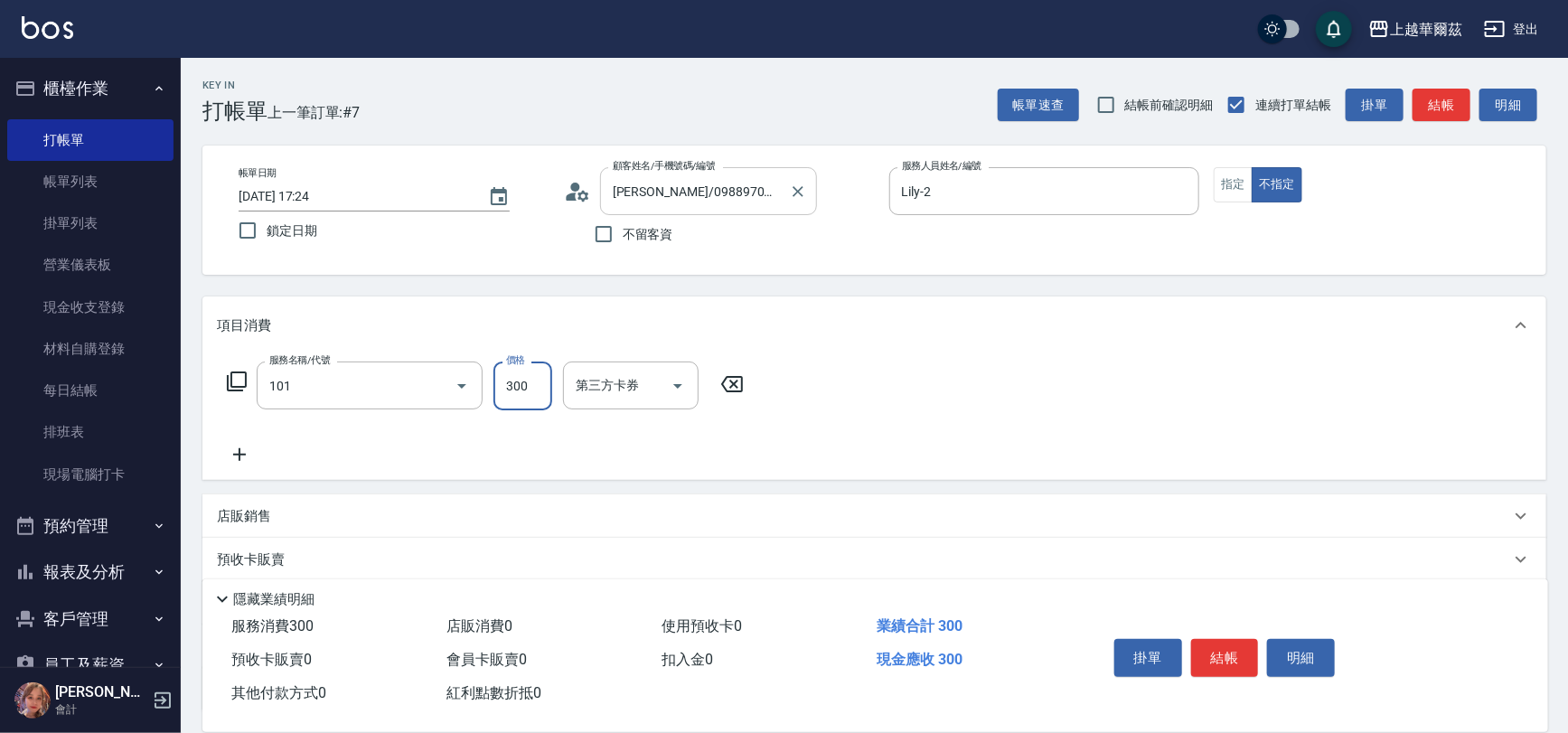
type input "洗髮300(101)"
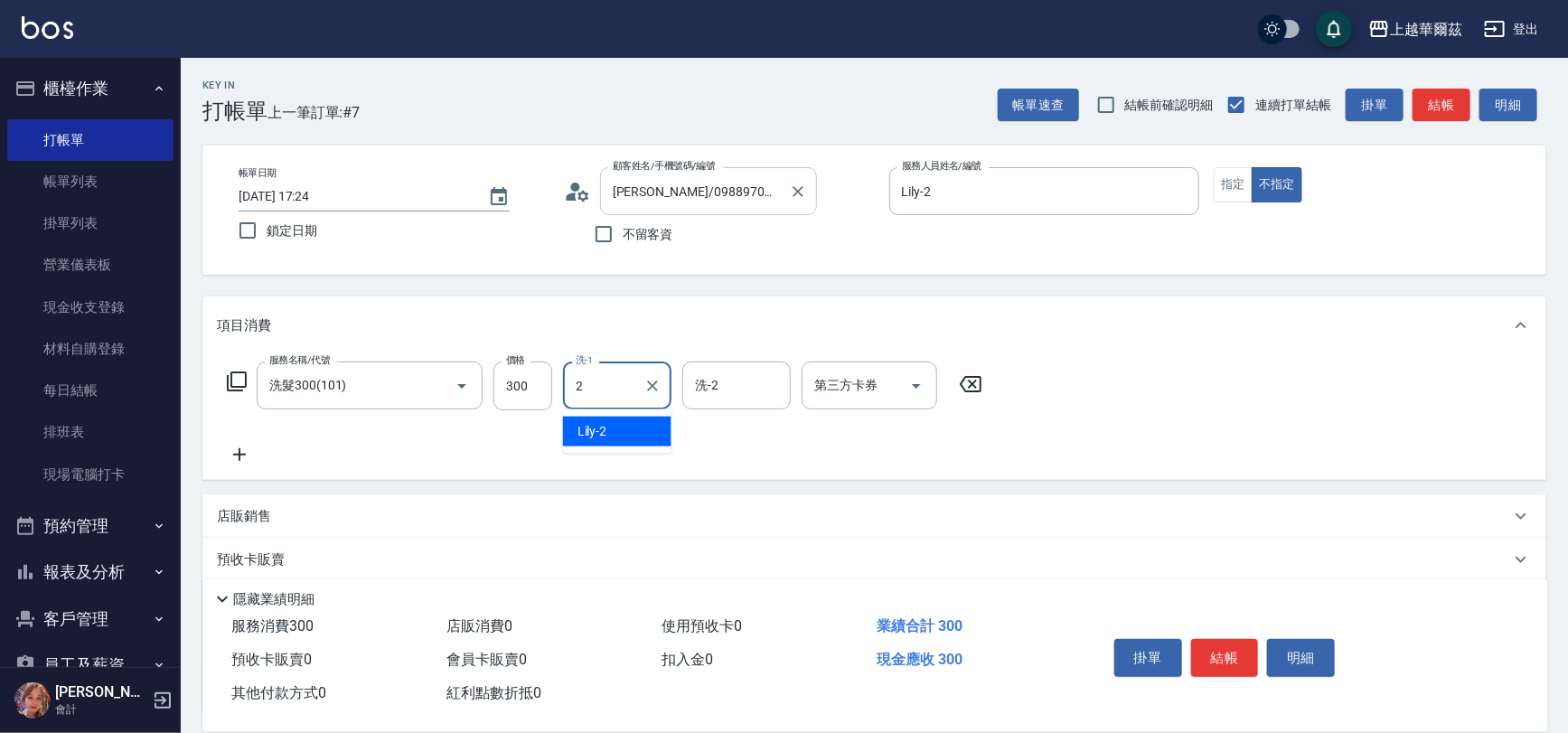
type input "Lily-2"
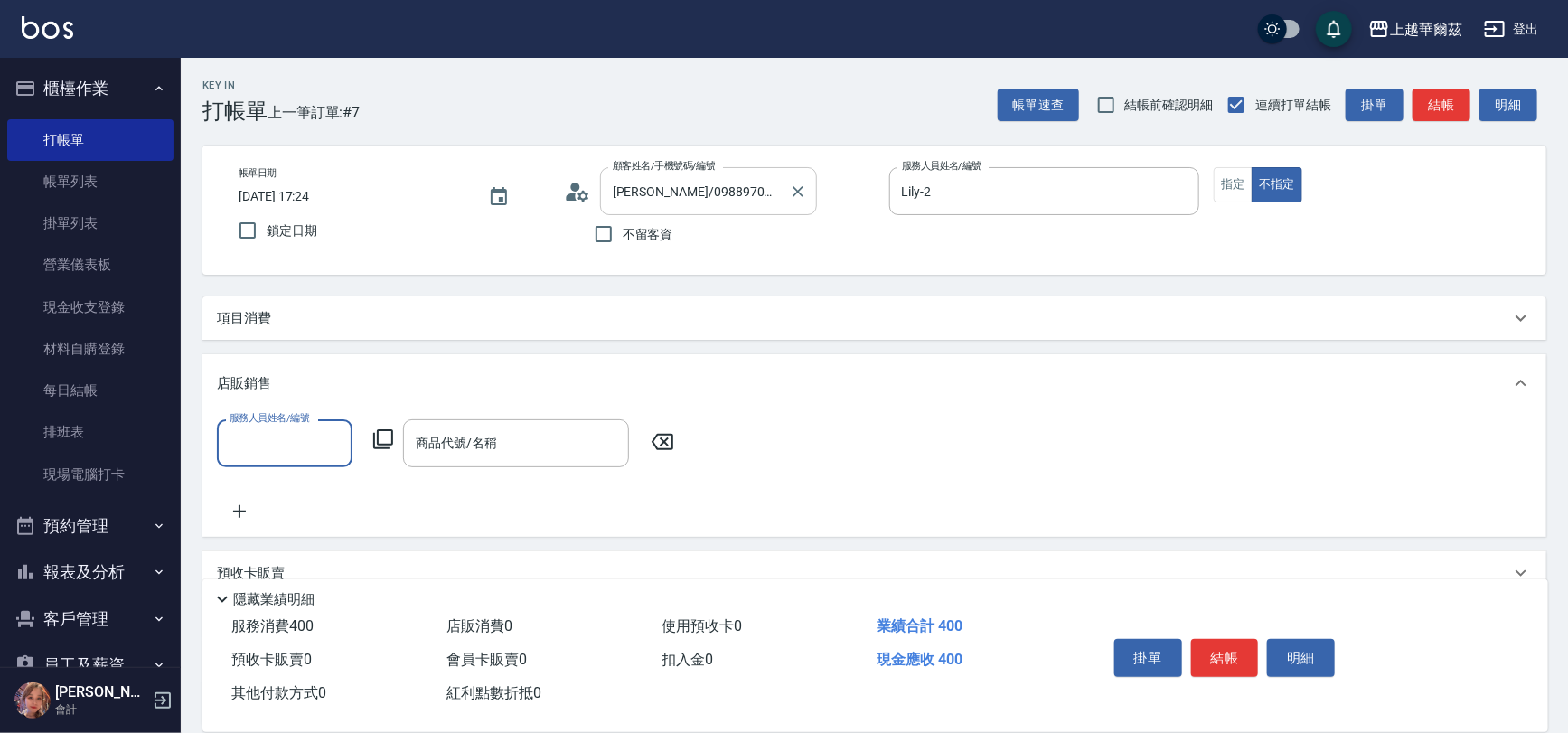
type input "頭皮水(105)"
type input "Lily-2"
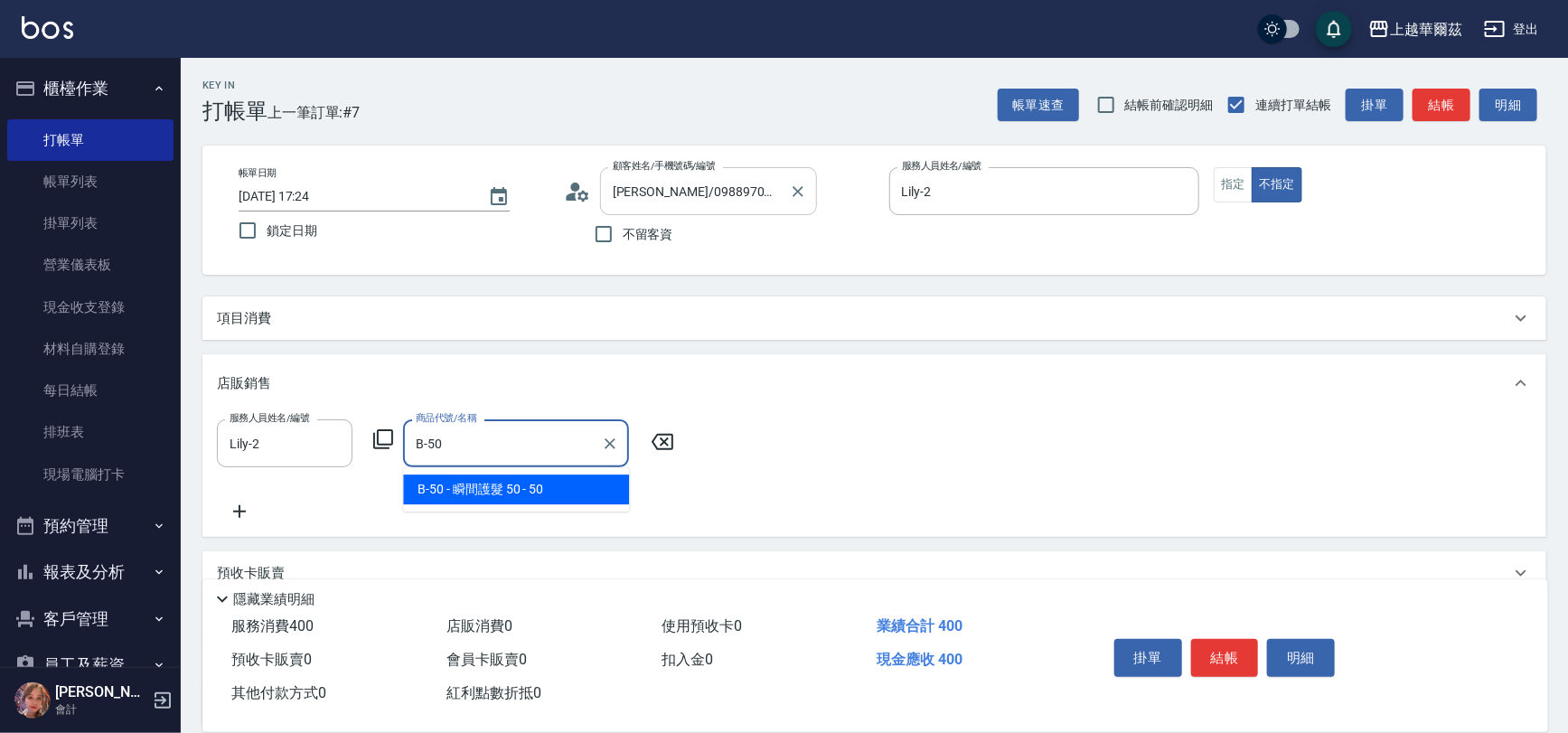
type input "瞬間護髮 50"
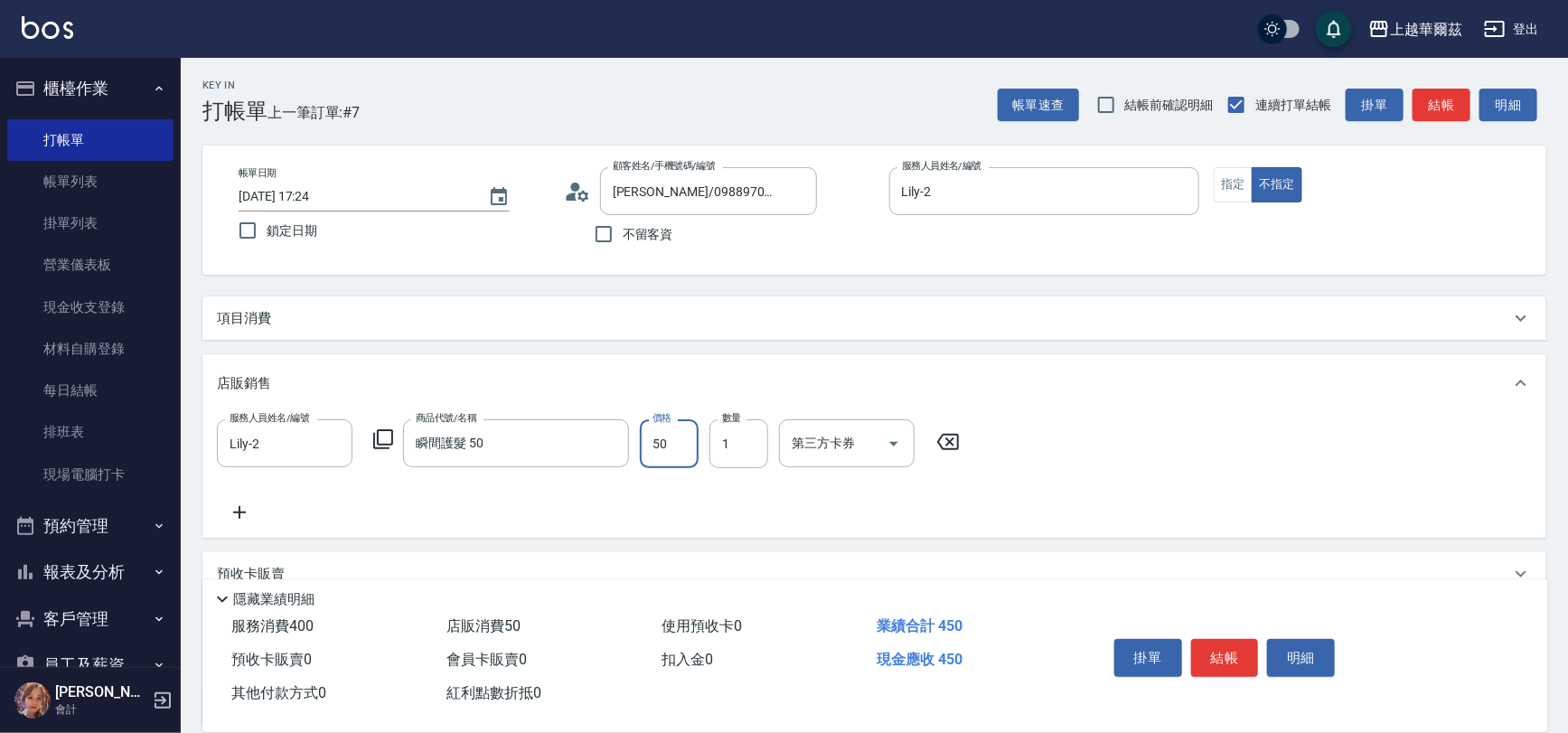
scroll to position [163, 0]
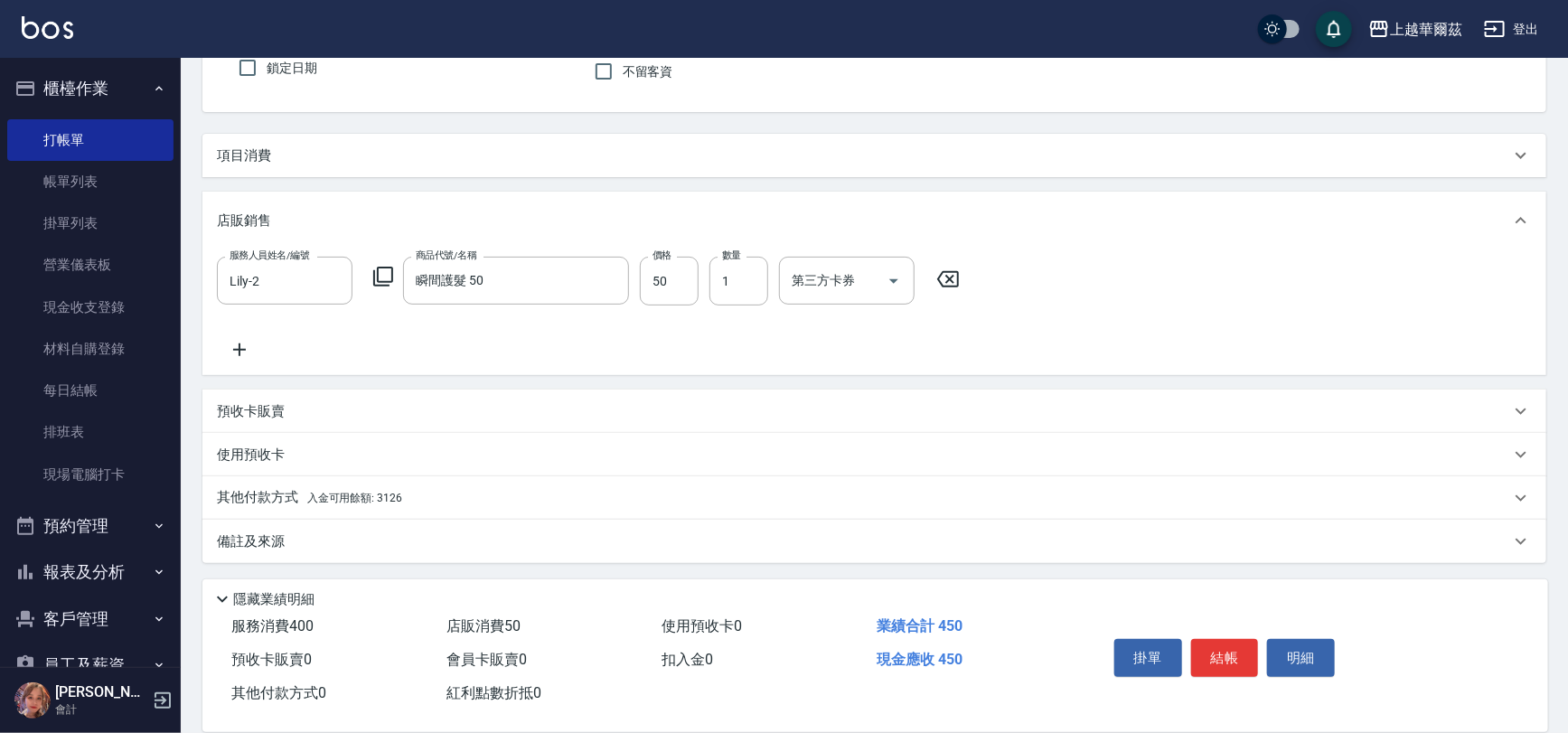
click at [534, 499] on div "其他付款方式 入金可用餘額: 3126" at bounding box center [863, 498] width 1294 height 20
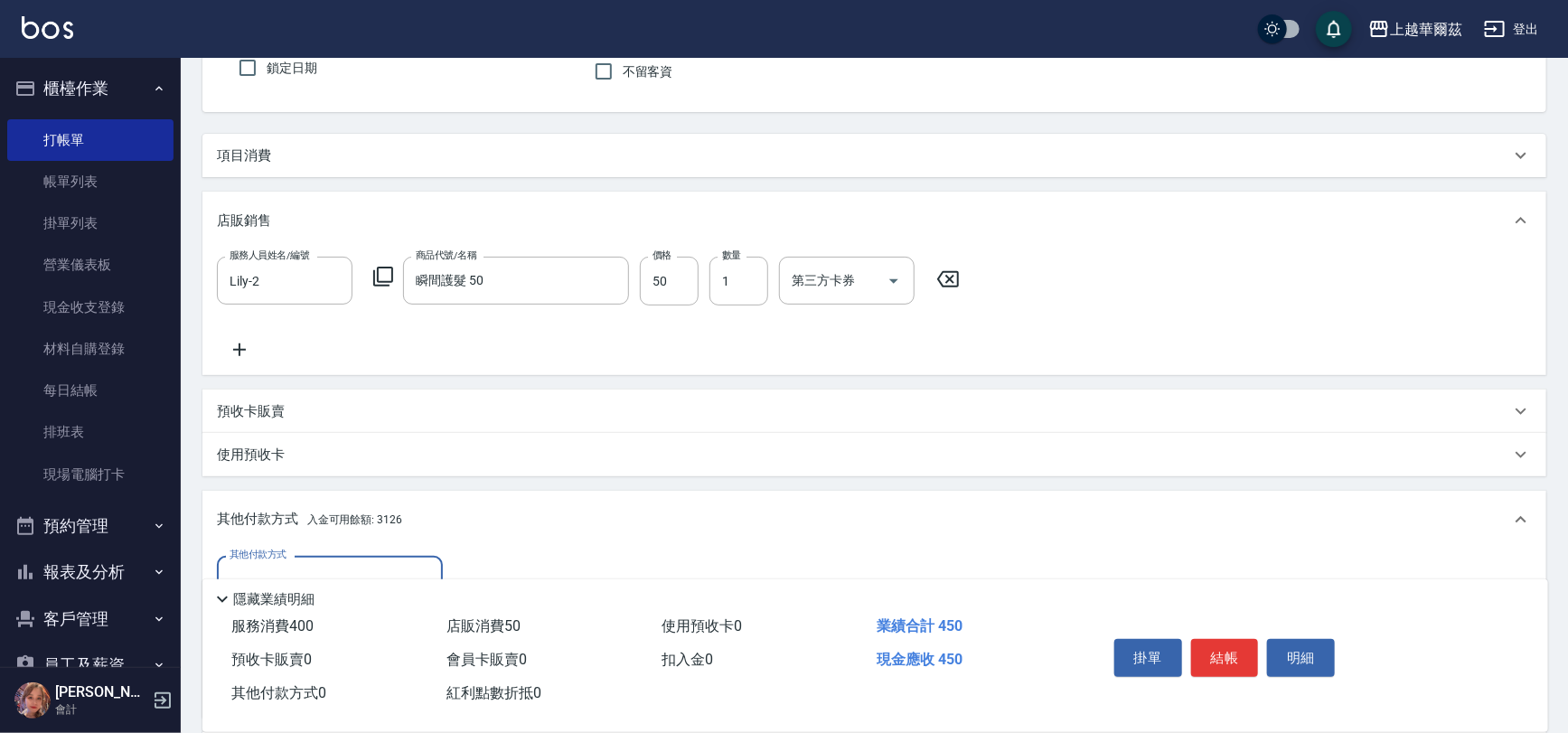
scroll to position [375, 0]
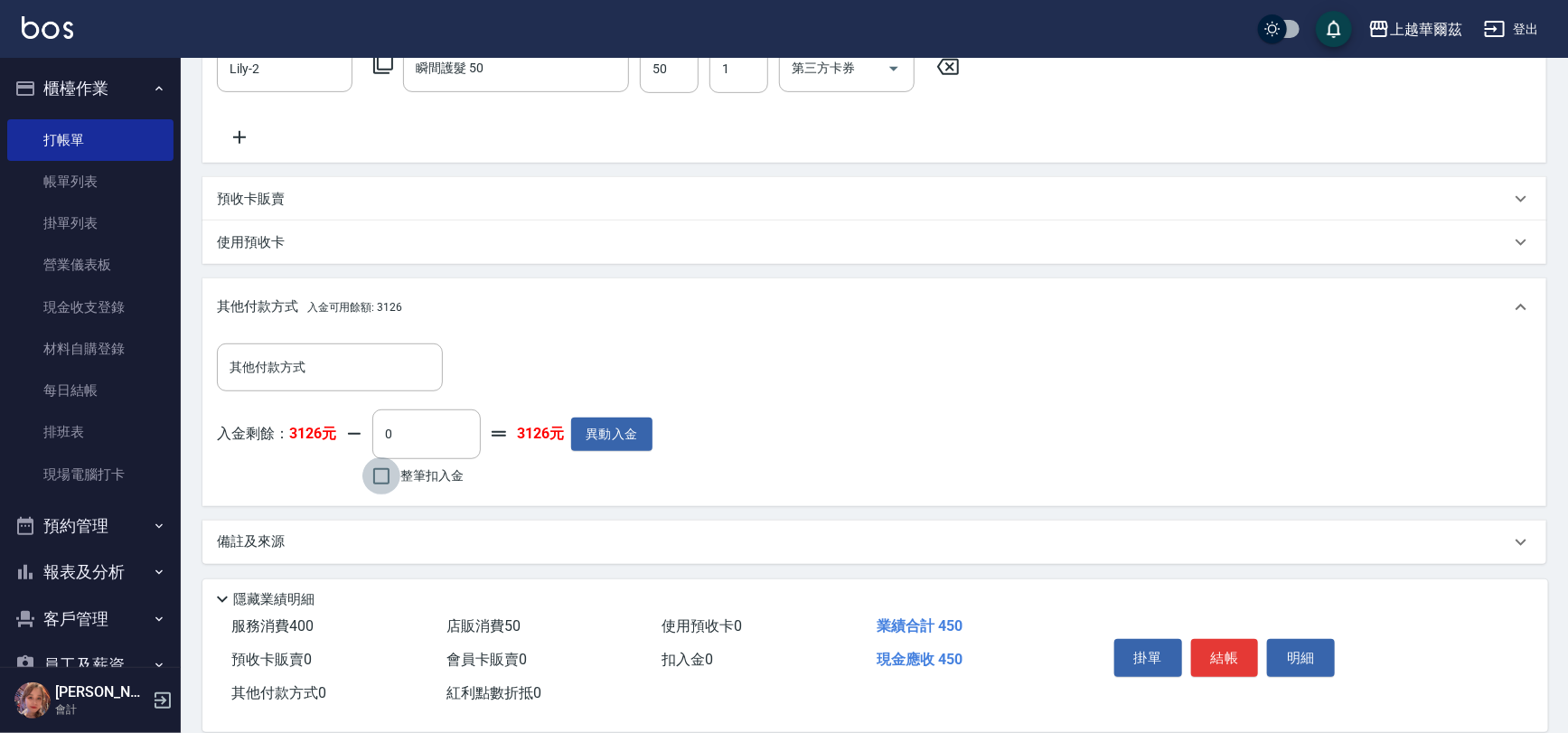
click at [382, 481] on input "整筆扣入金" at bounding box center [382, 476] width 38 height 38
checkbox input "true"
type input "450"
type input "[DATE] 17:25"
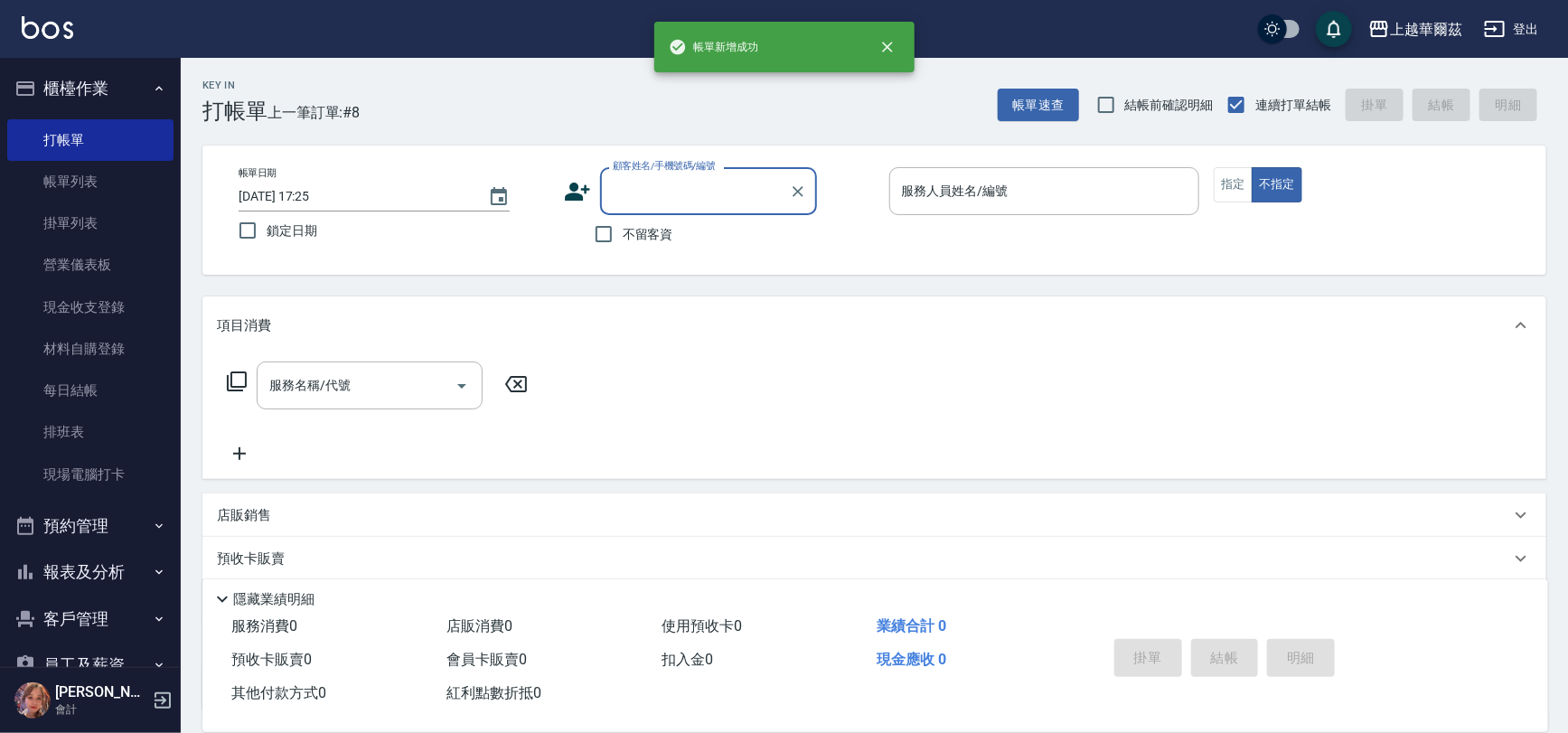
scroll to position [0, 0]
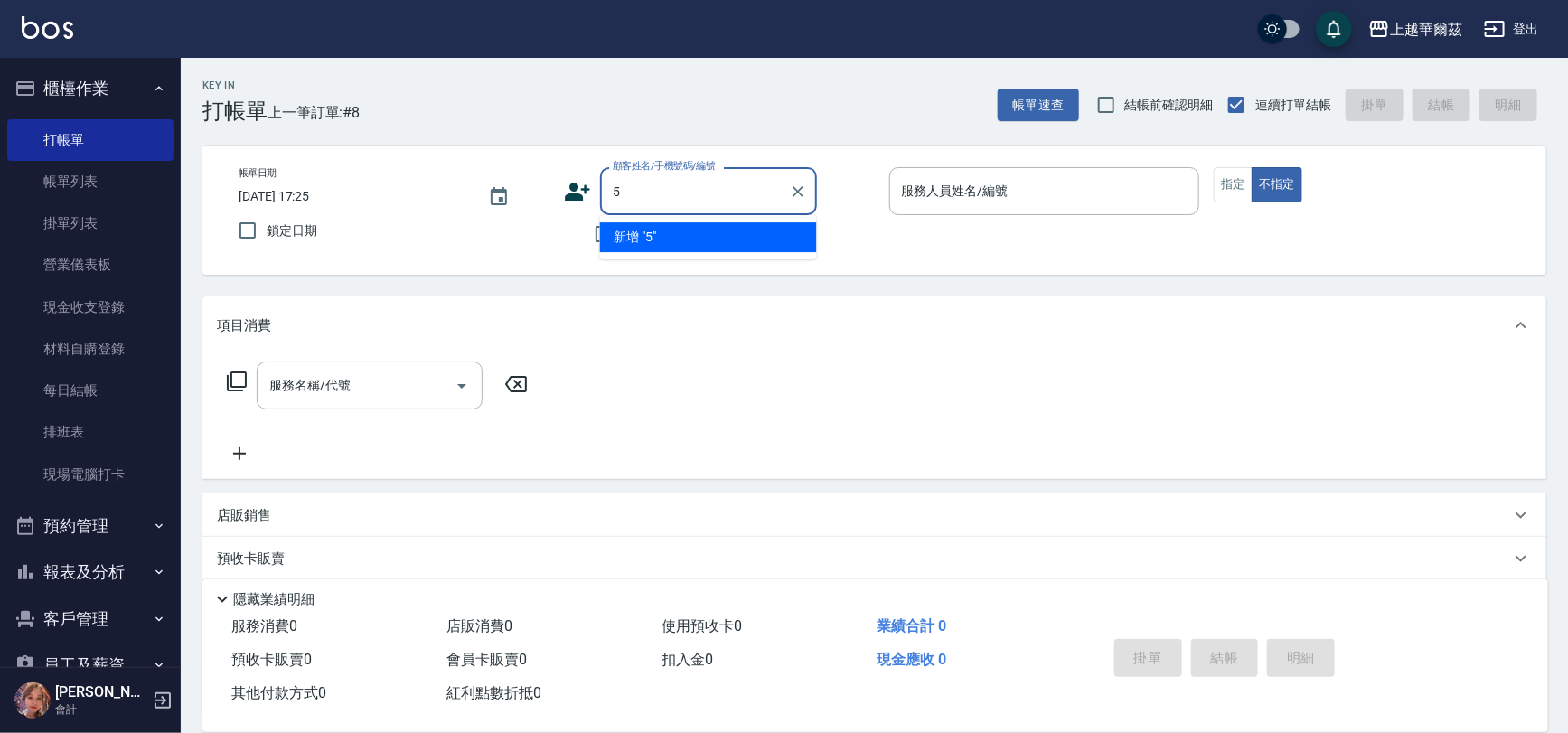
type input "5"
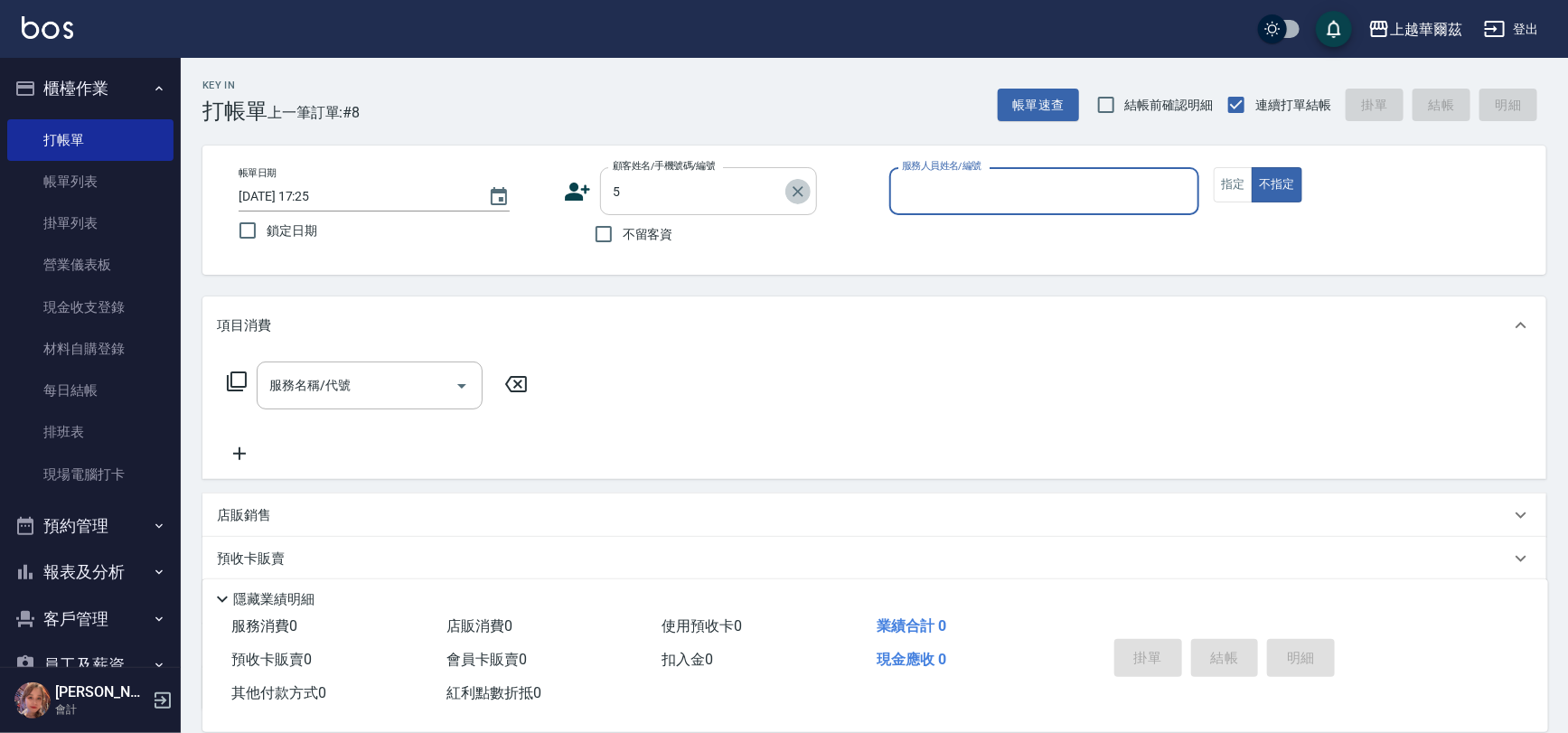
click at [802, 188] on icon "Clear" at bounding box center [799, 192] width 11 height 11
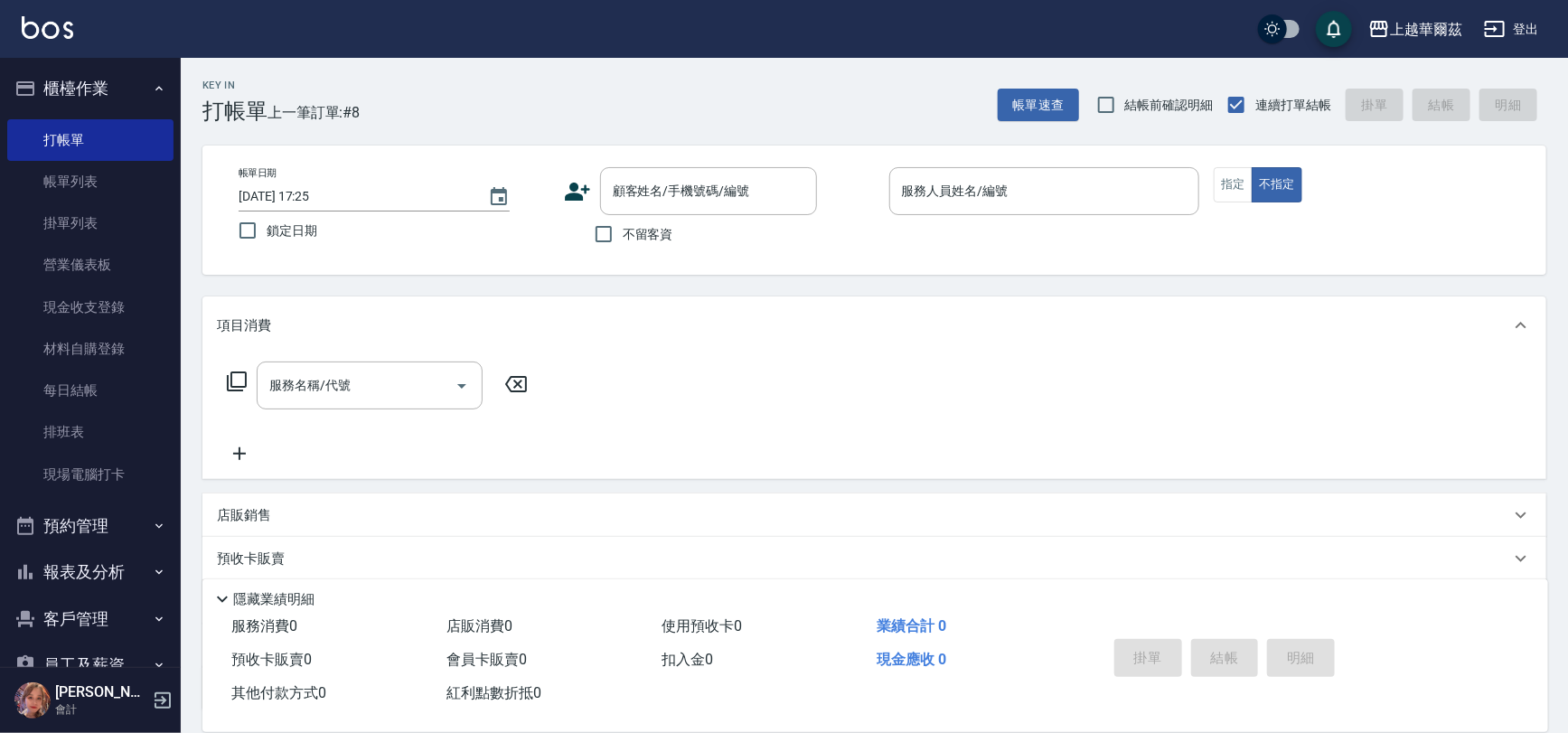
click at [623, 244] on label "不留客資" at bounding box center [628, 234] width 88 height 38
click at [623, 244] on input "不留客資" at bounding box center [604, 234] width 38 height 38
checkbox input "true"
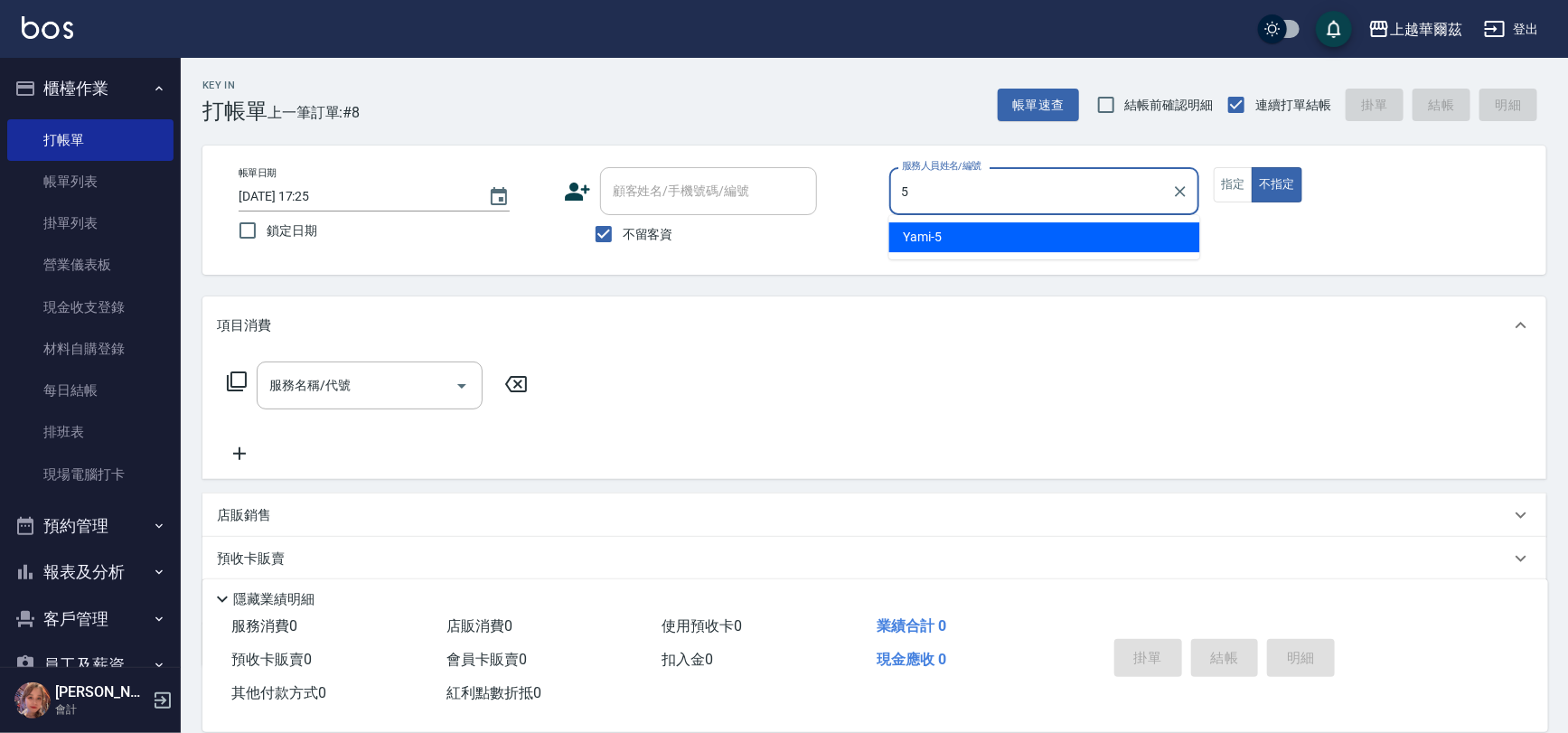
type input "Yami-5"
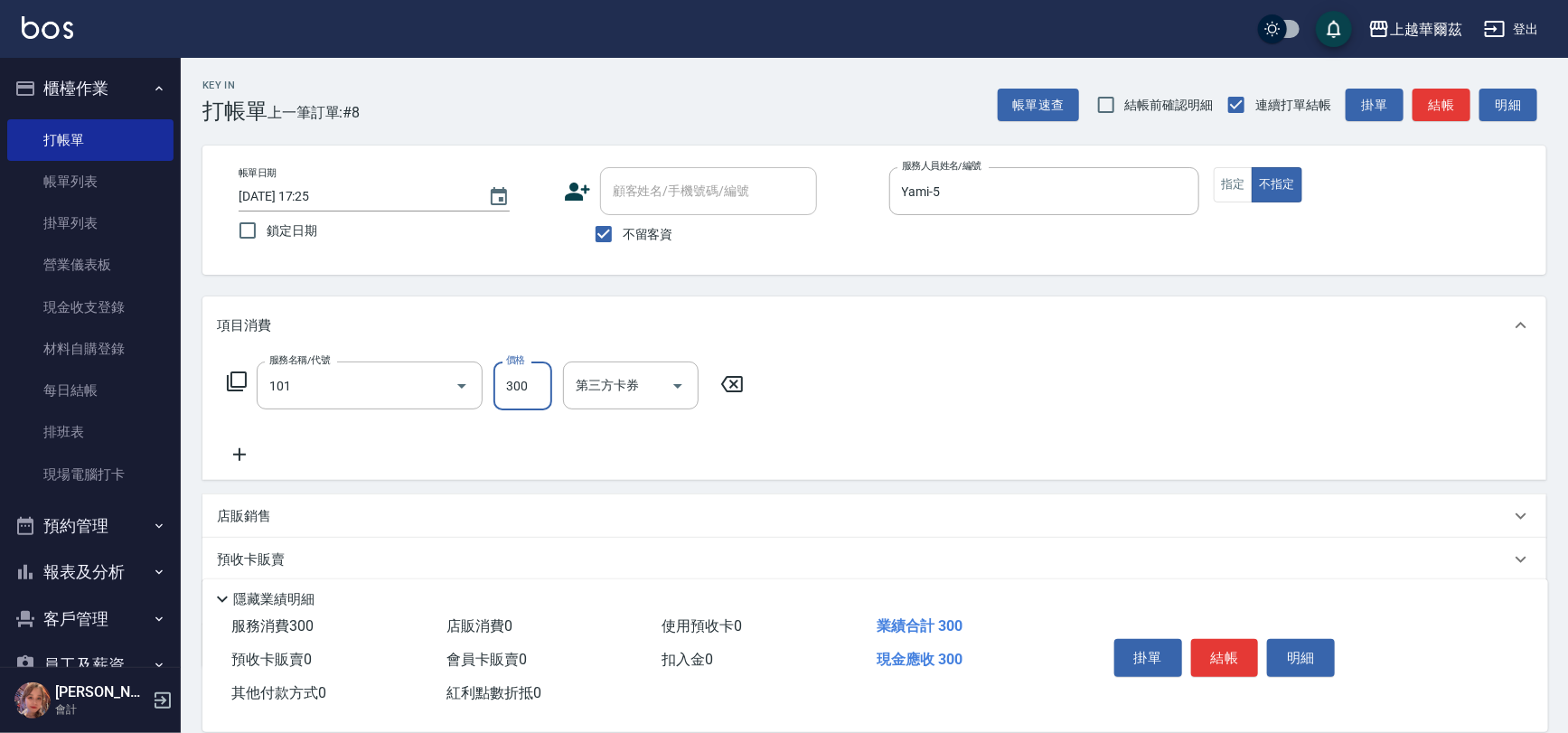
type input "洗髮300(101)"
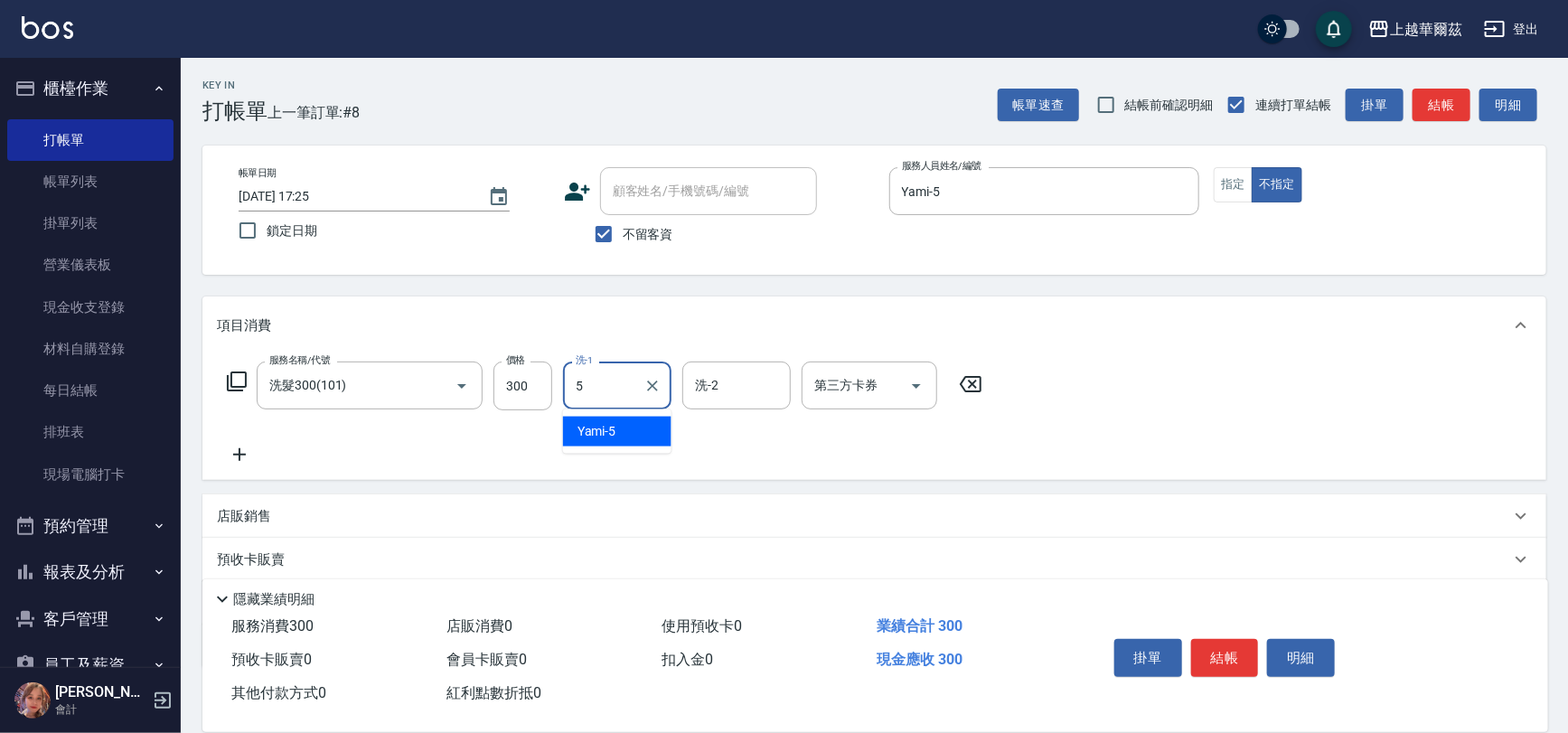
type input "Yami-5"
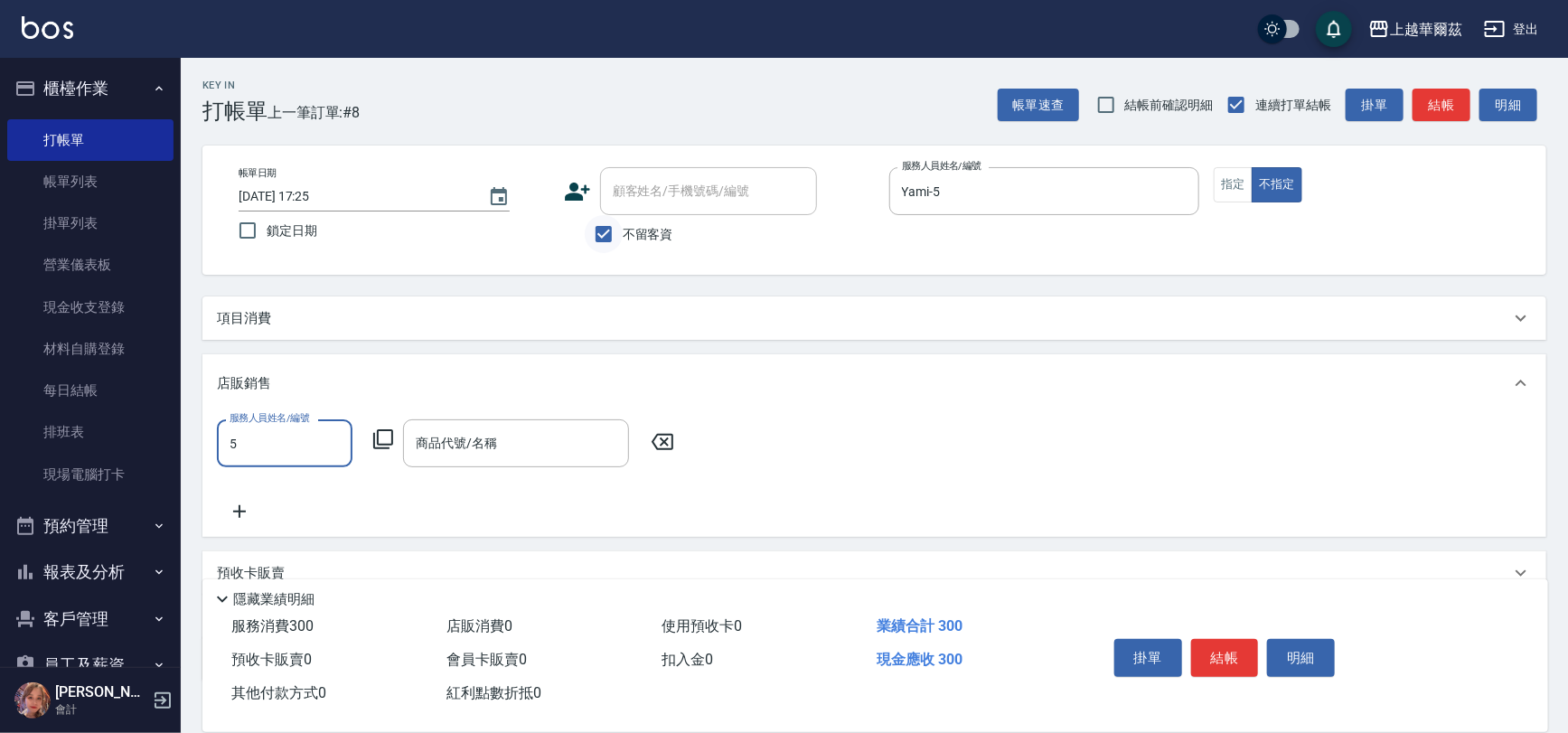
type input "Yami-5"
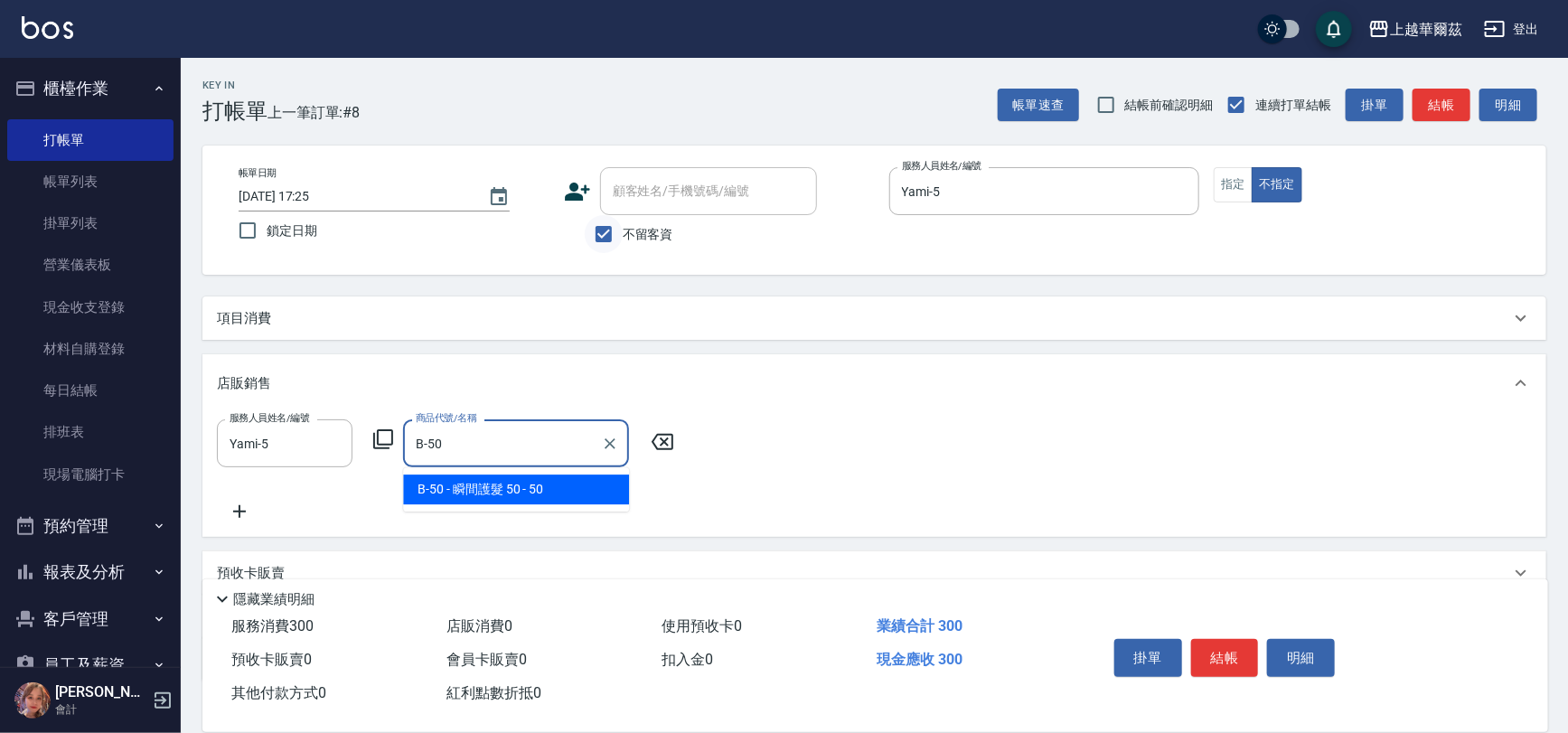
type input "瞬間護髮 50"
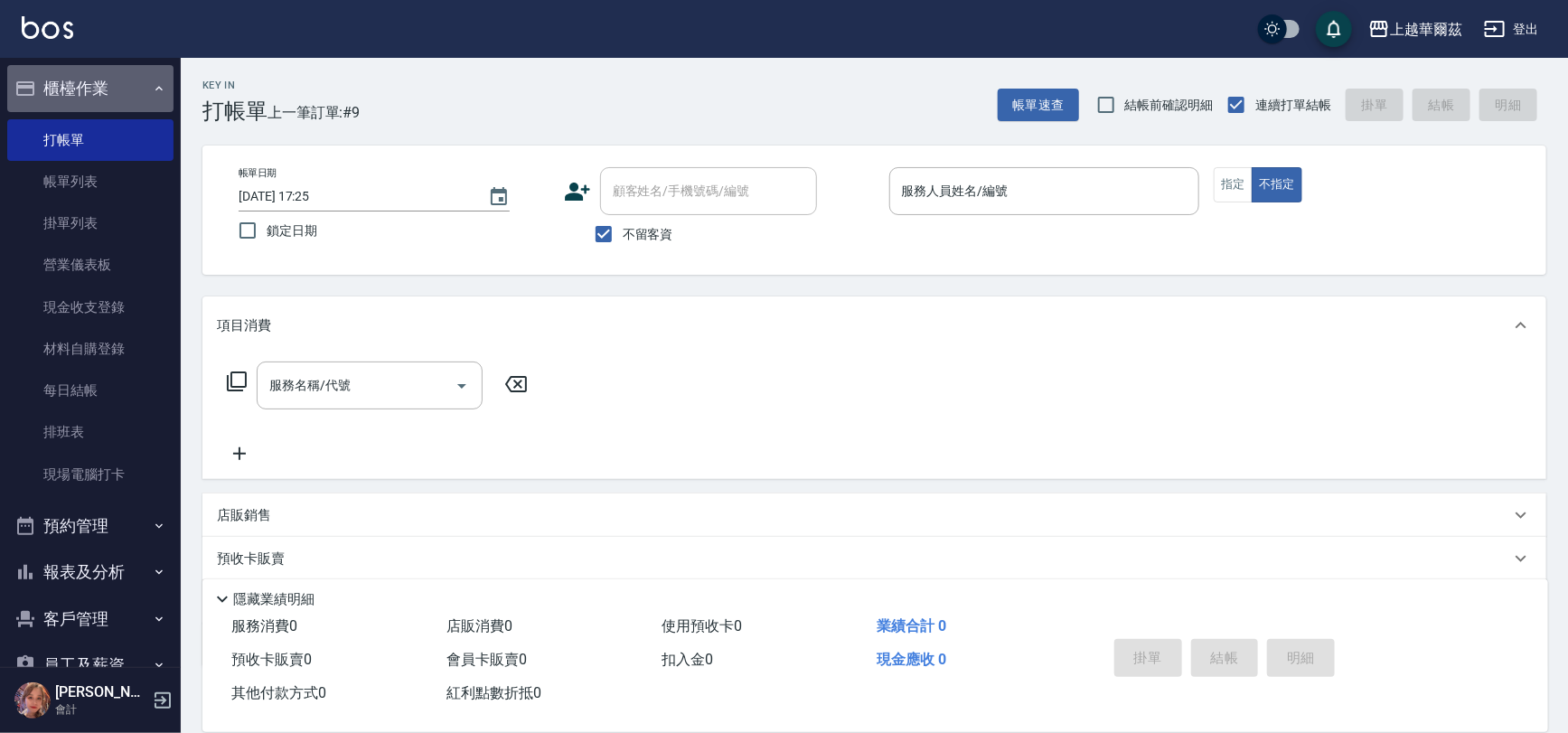
click at [104, 98] on button "櫃檯作業" at bounding box center [90, 88] width 167 height 47
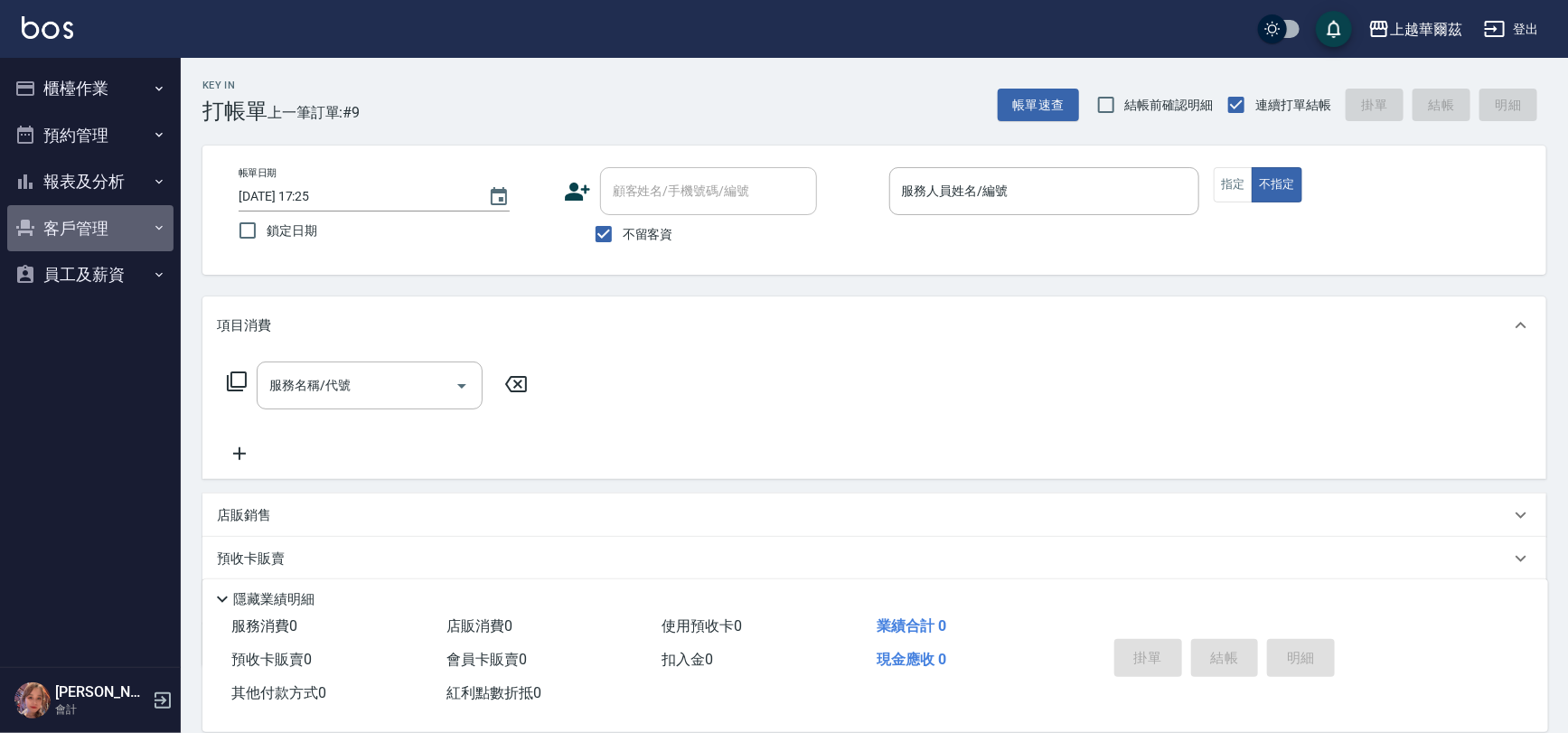
click at [100, 208] on button "客戶管理" at bounding box center [90, 229] width 167 height 47
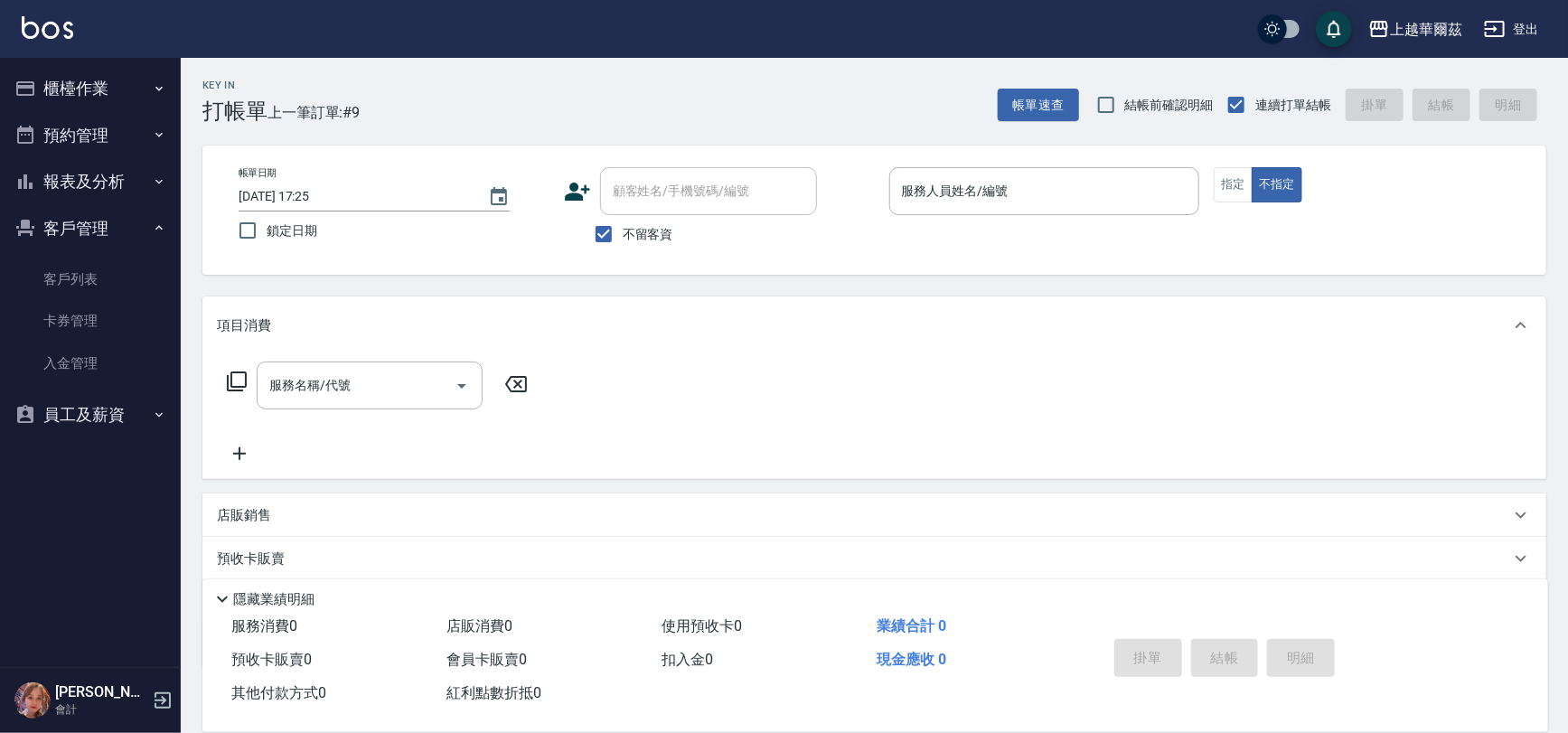
click at [98, 206] on button "客戶管理" at bounding box center [90, 229] width 167 height 47
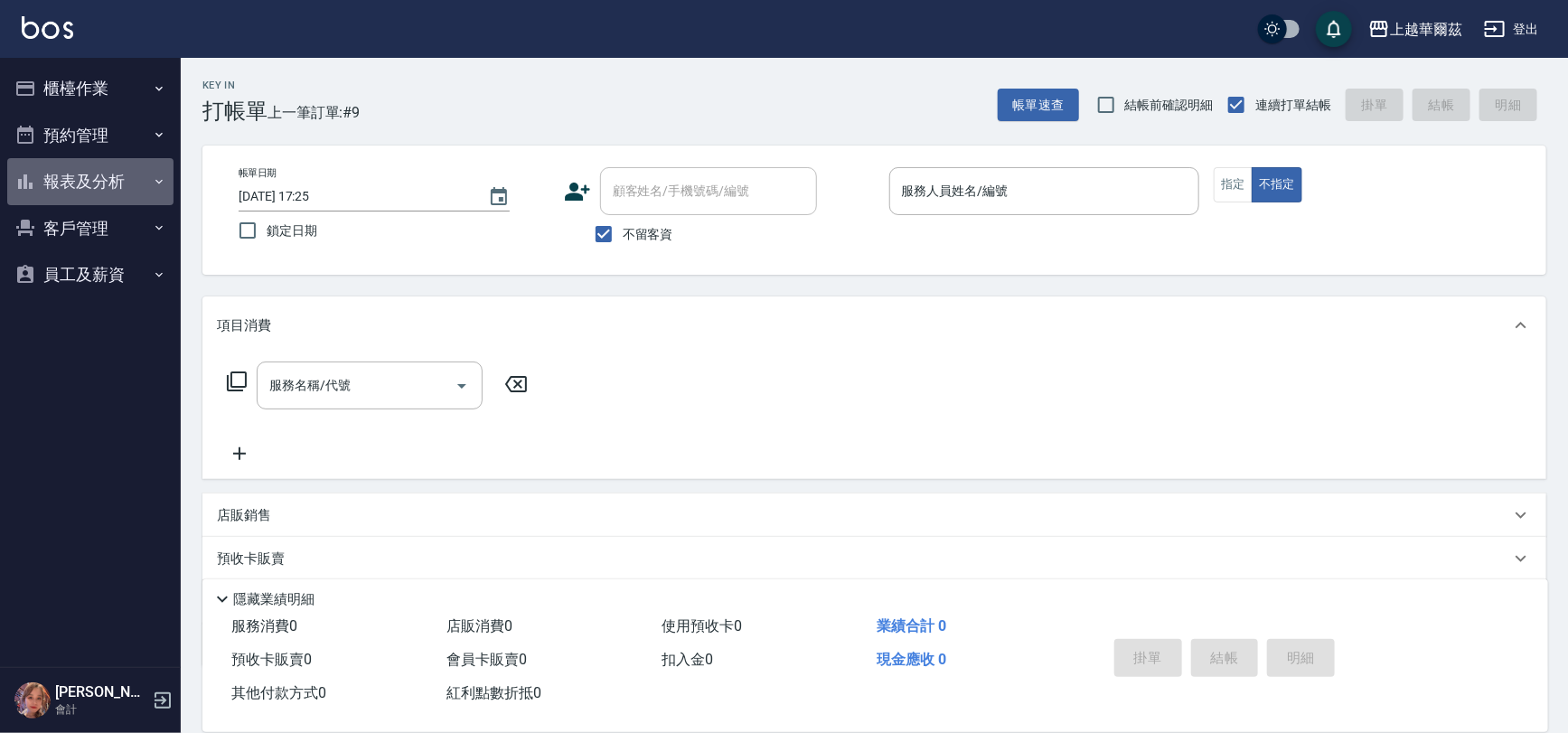
click at [101, 189] on button "報表及分析" at bounding box center [90, 182] width 167 height 47
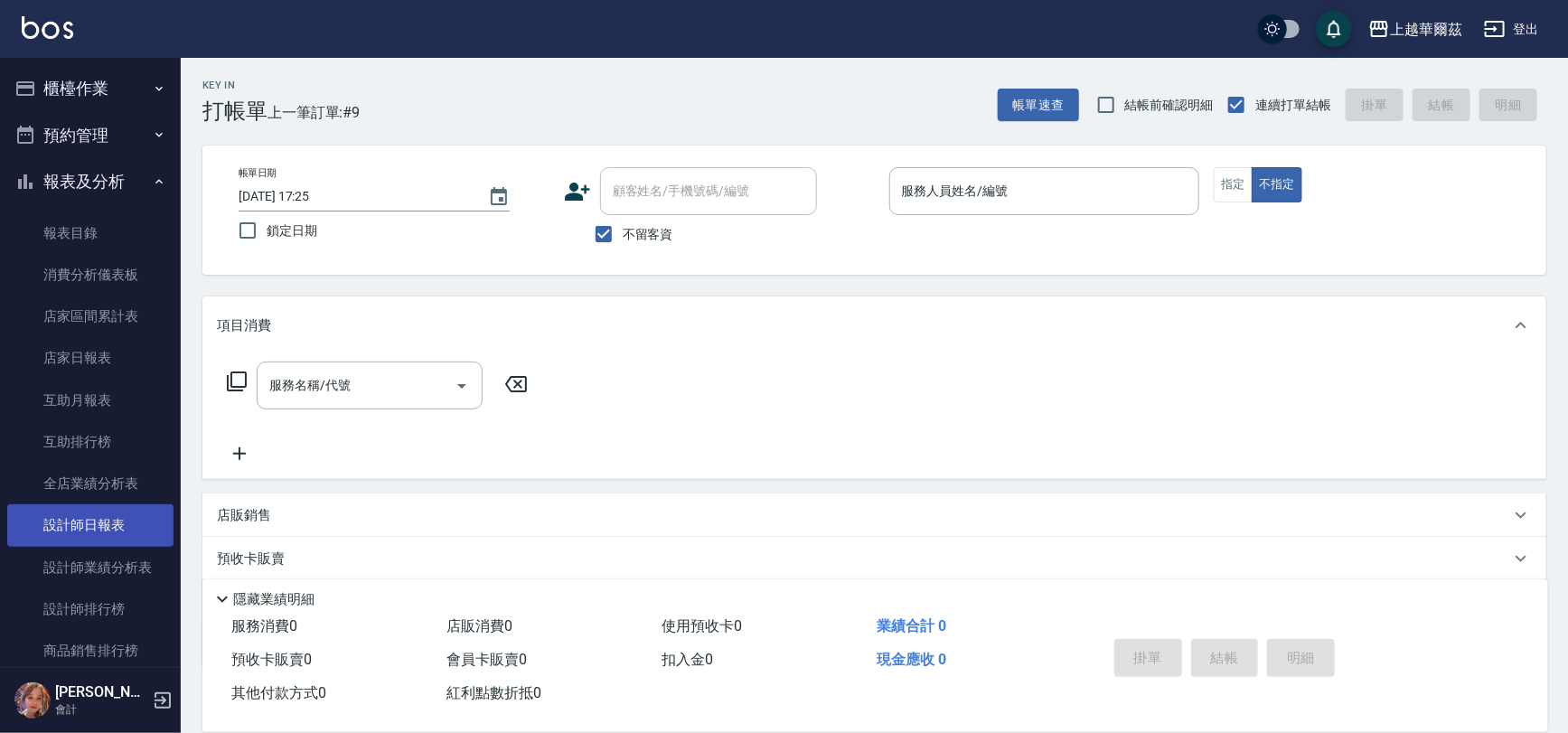
click at [91, 533] on link "設計師日報表" at bounding box center [90, 525] width 167 height 42
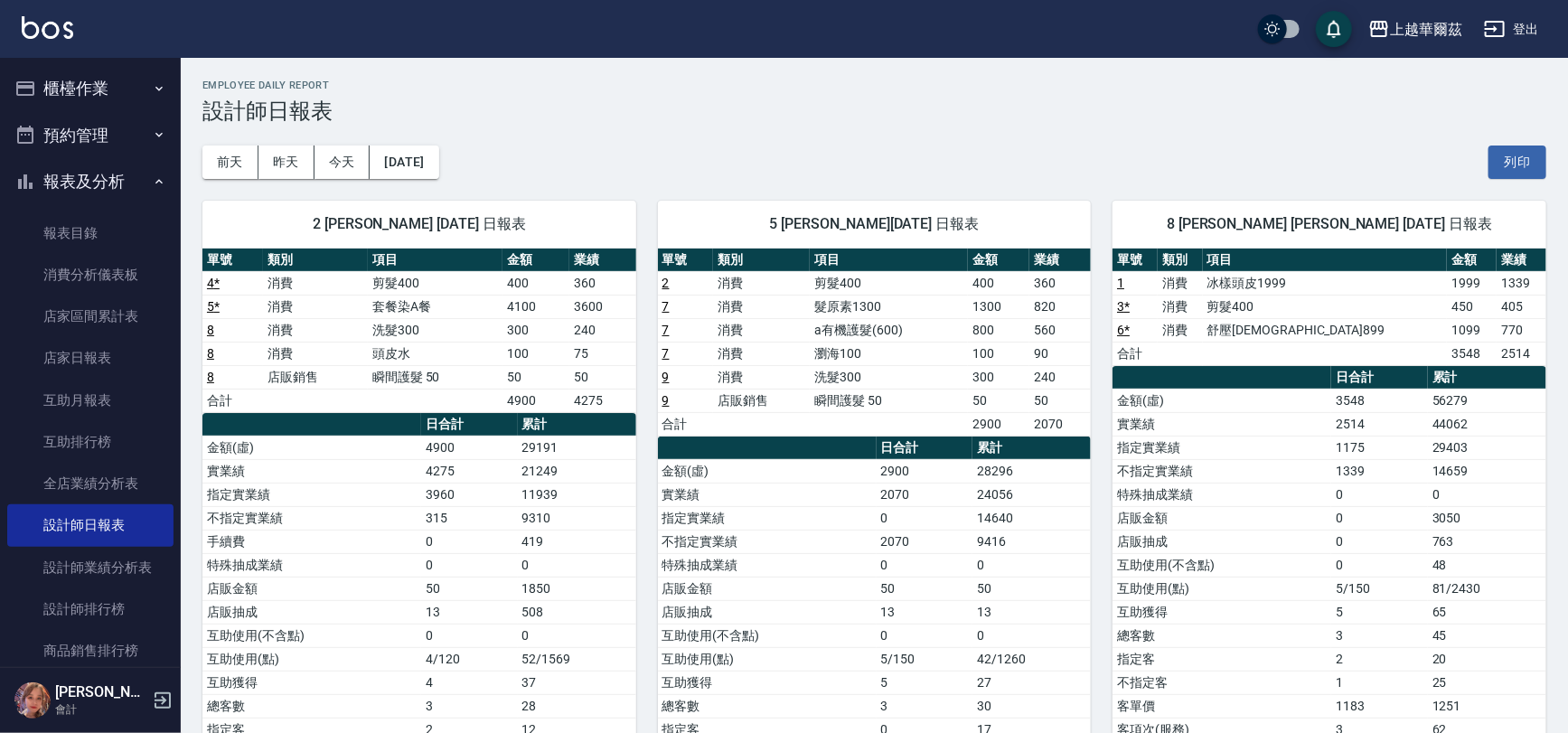
click at [116, 178] on button "報表及分析" at bounding box center [90, 182] width 167 height 47
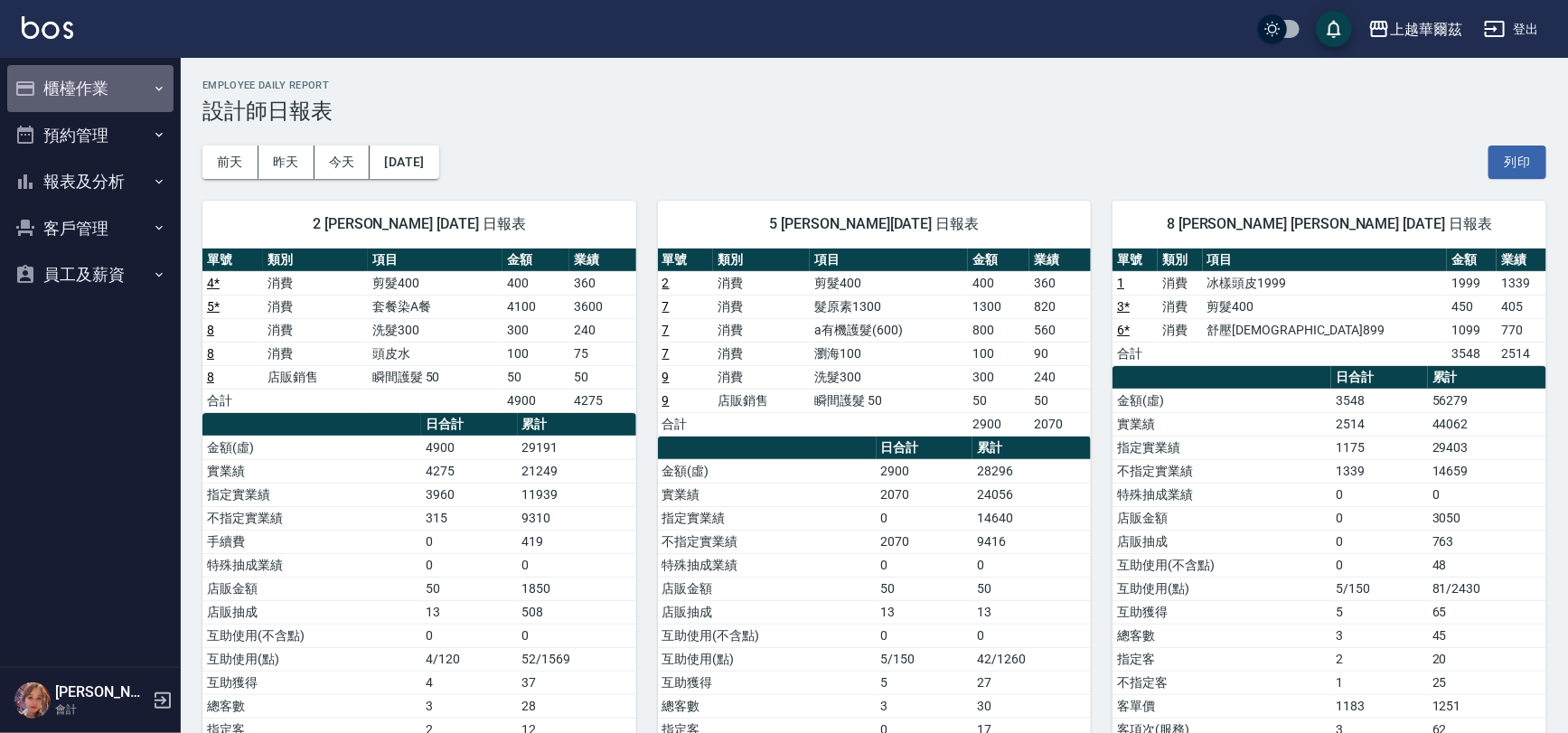
click at [107, 66] on button "櫃檯作業" at bounding box center [90, 88] width 167 height 47
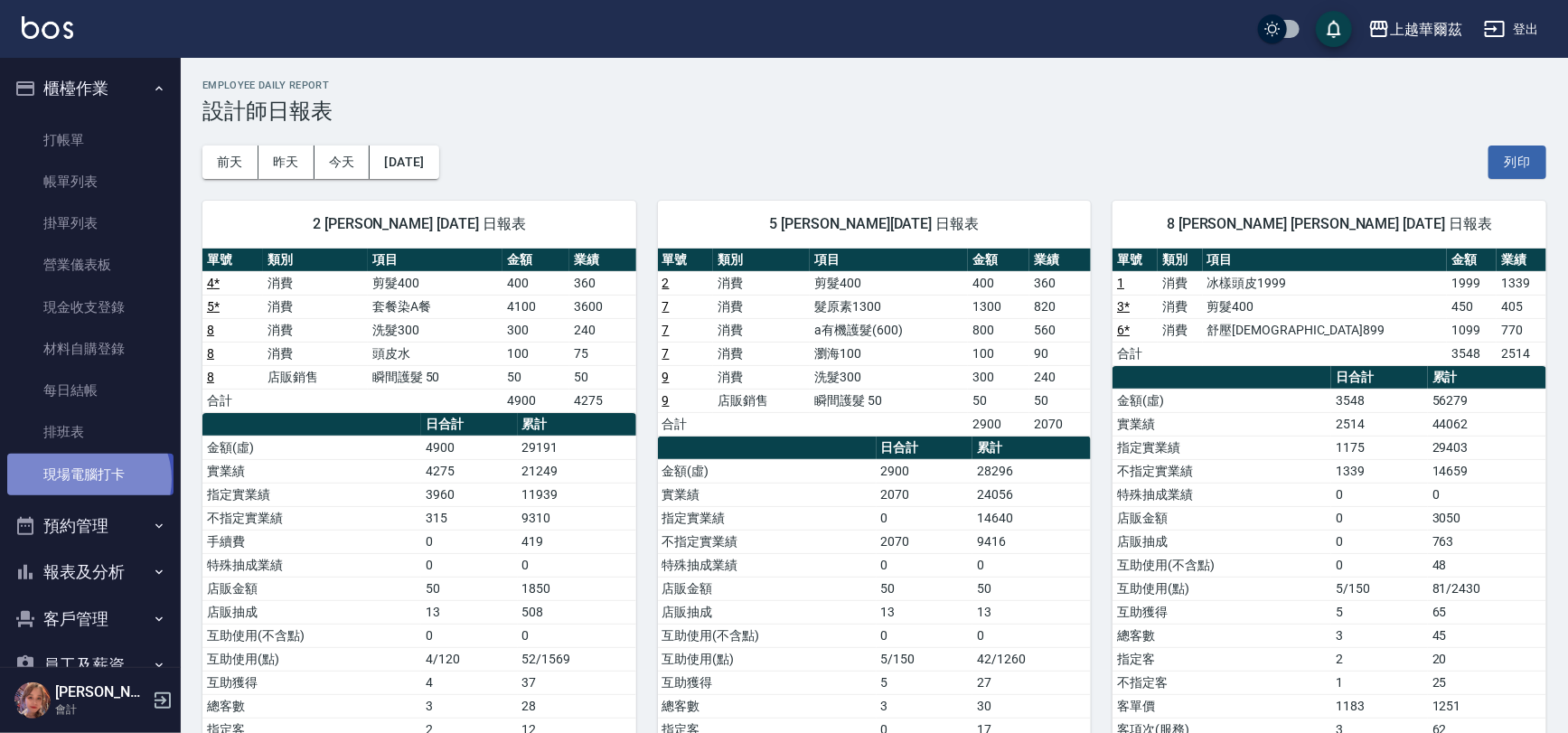
click at [87, 479] on link "現場電腦打卡" at bounding box center [90, 474] width 167 height 42
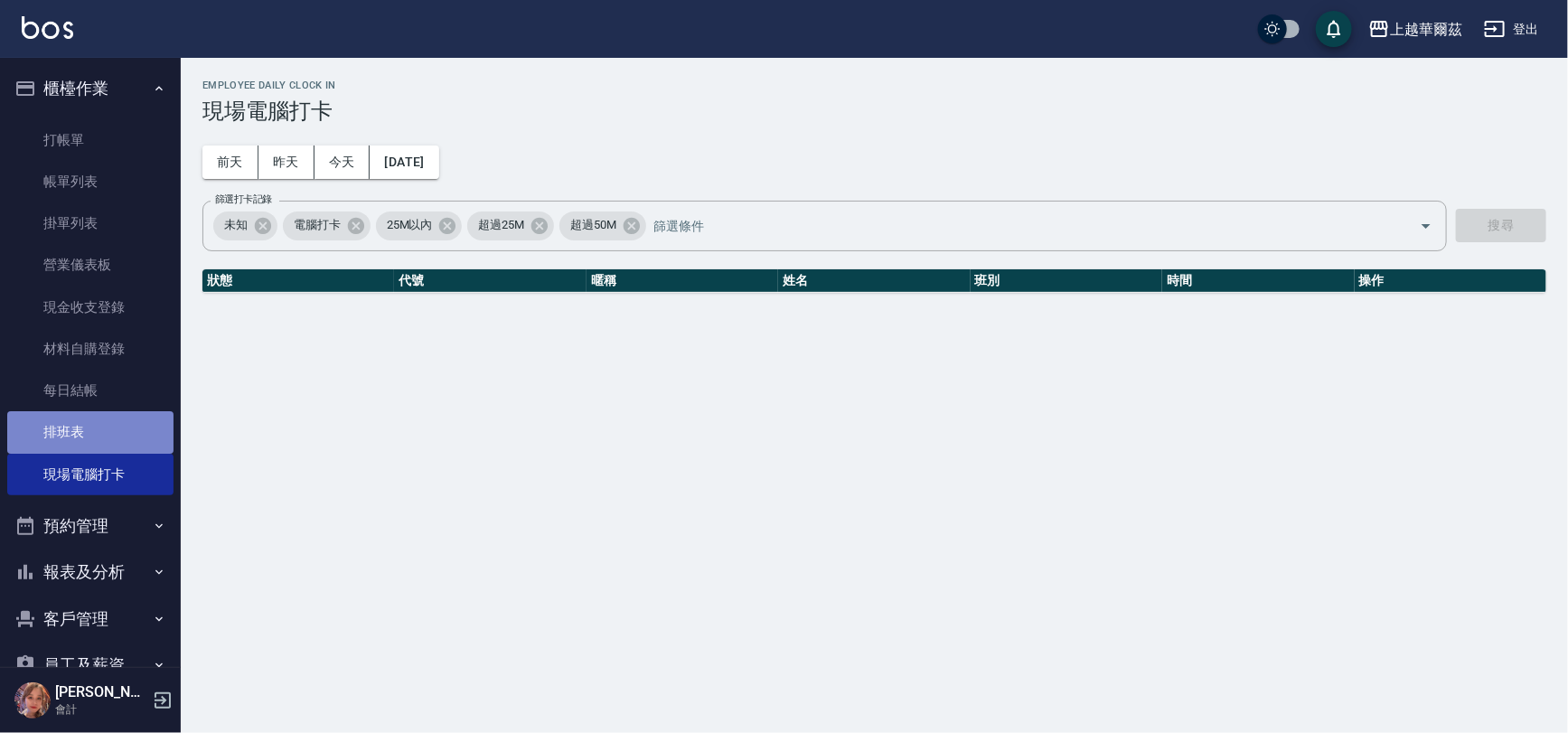
click at [99, 440] on link "排班表" at bounding box center [90, 433] width 167 height 42
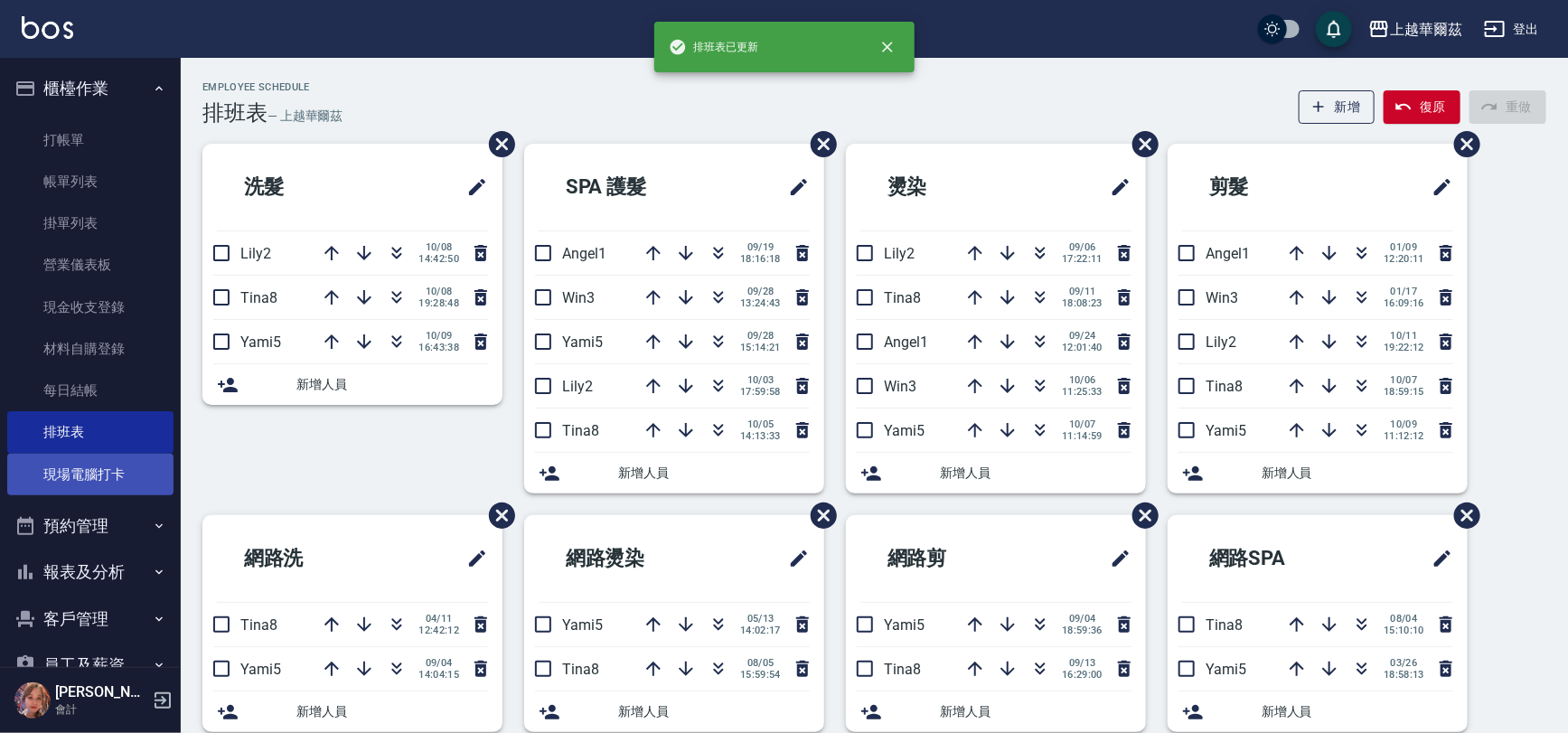
click at [80, 473] on link "現場電腦打卡" at bounding box center [90, 474] width 167 height 42
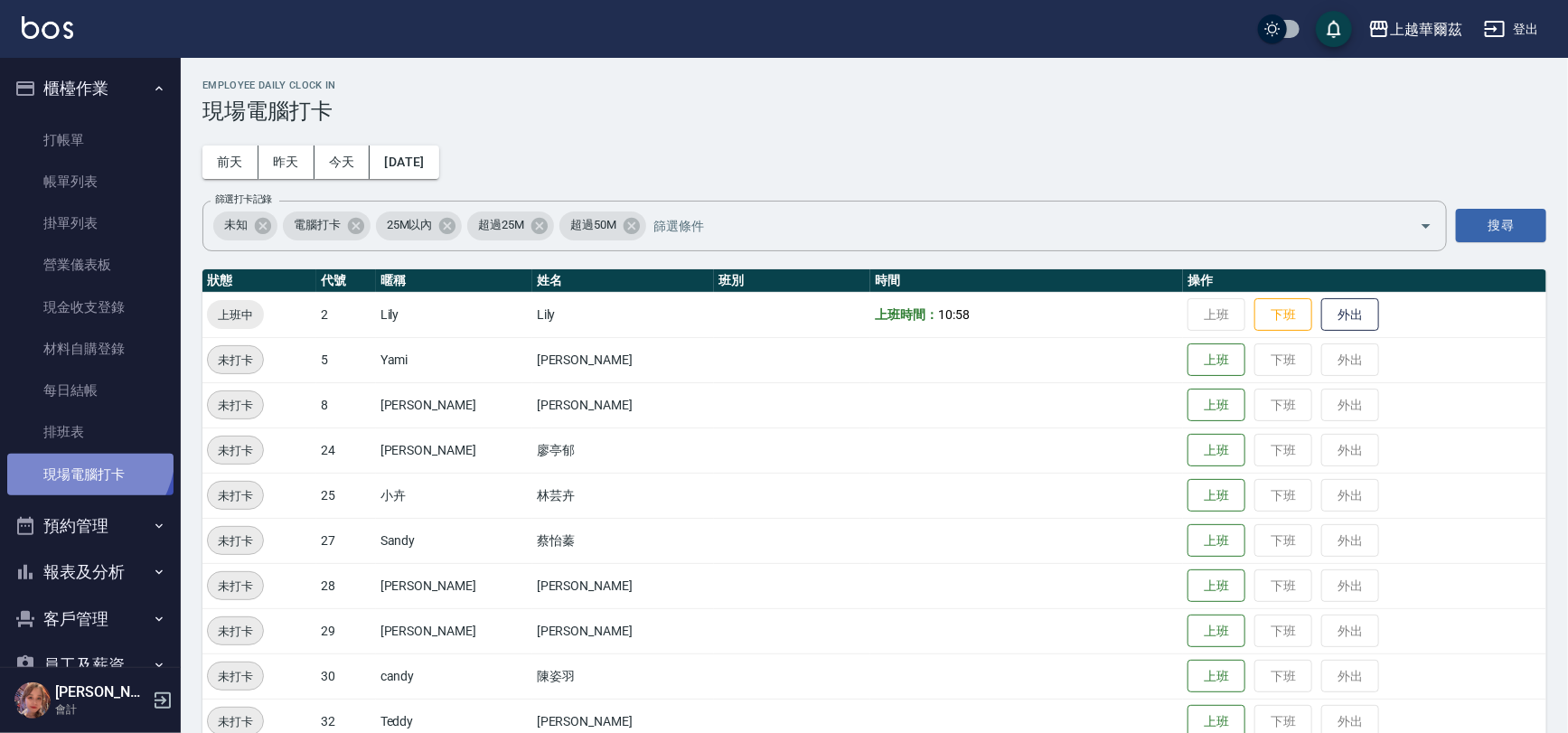
click at [78, 453] on link "現場電腦打卡" at bounding box center [90, 474] width 167 height 42
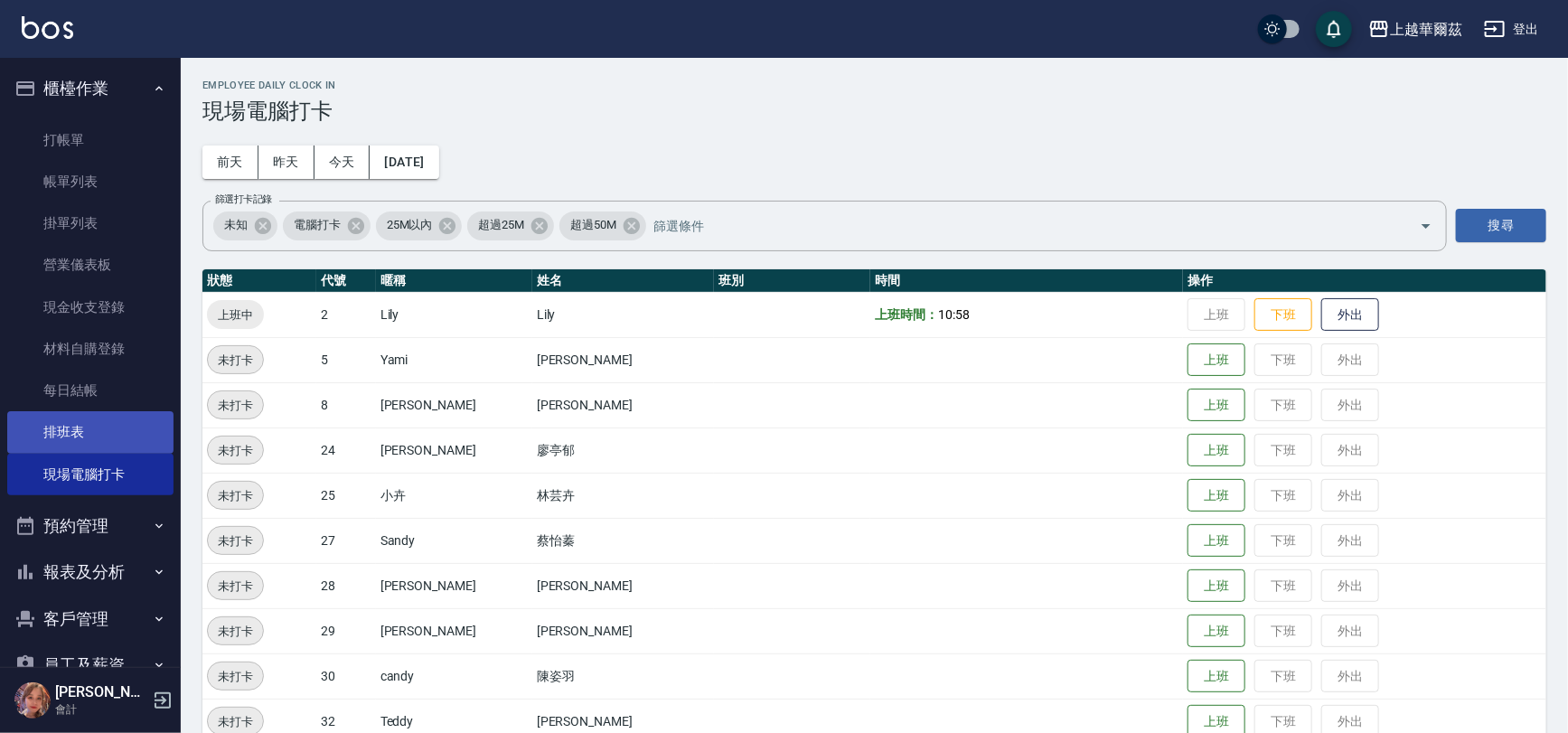
click at [87, 437] on link "排班表" at bounding box center [90, 433] width 167 height 42
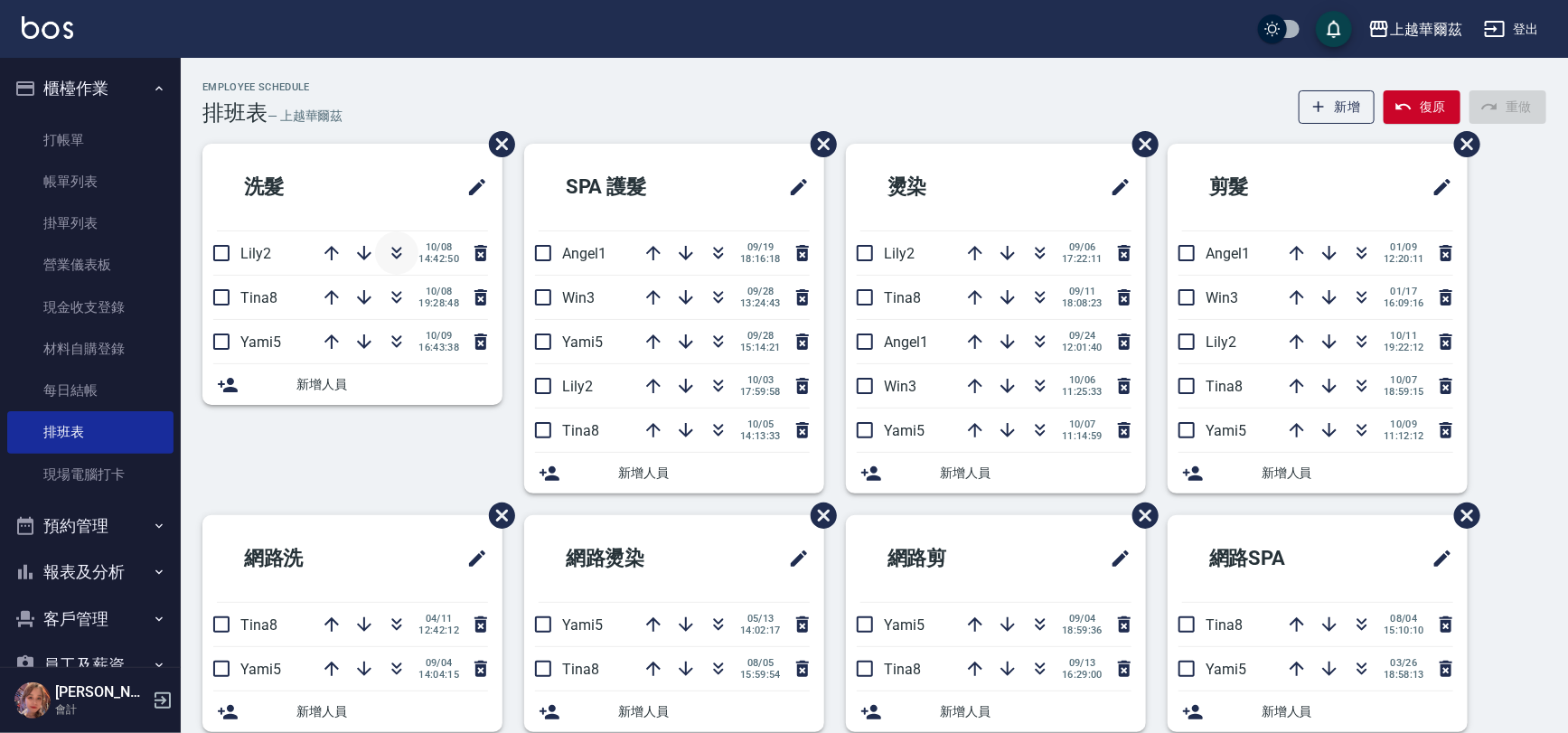
click at [394, 263] on icon "button" at bounding box center [397, 253] width 22 height 22
